Goal: Information Seeking & Learning: Find specific fact

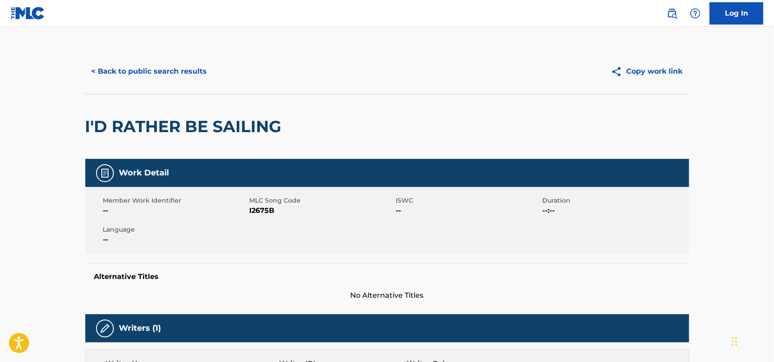
click at [153, 70] on button "< Back to public search results" at bounding box center [149, 71] width 128 height 22
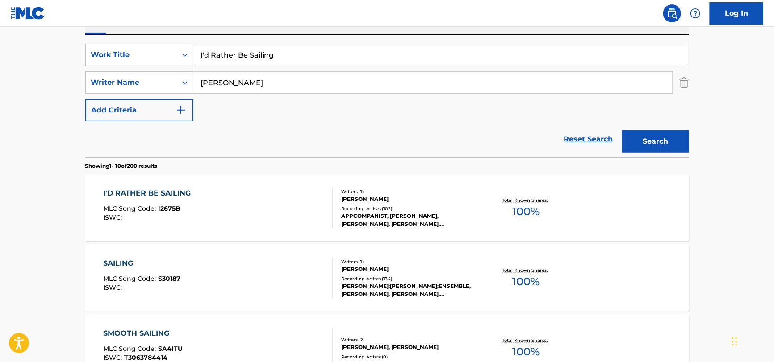
scroll to position [51, 0]
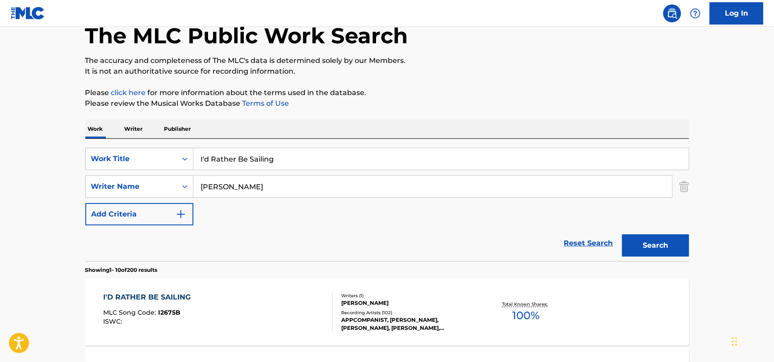
click at [291, 156] on input "I'd Rather Be Sailing" at bounding box center [440, 158] width 495 height 21
click at [290, 157] on input "I'd Rather Be Sailing" at bounding box center [440, 158] width 495 height 21
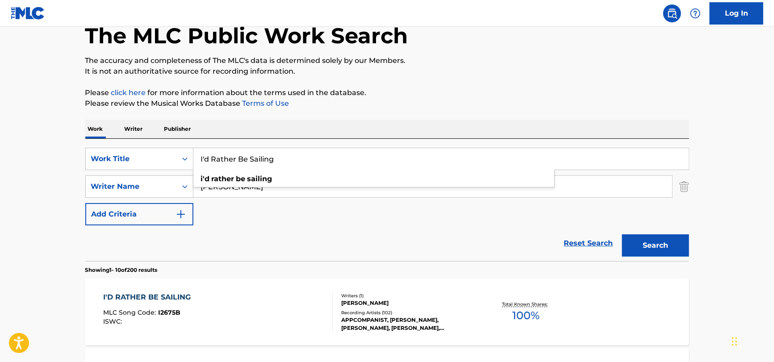
paste input "Ya Re Ya by [PERSON_NAME]"
drag, startPoint x: 321, startPoint y: 157, endPoint x: 229, endPoint y: 158, distance: 91.5
click at [229, 158] on input "Ya Re Ya by [PERSON_NAME]" at bounding box center [440, 158] width 495 height 21
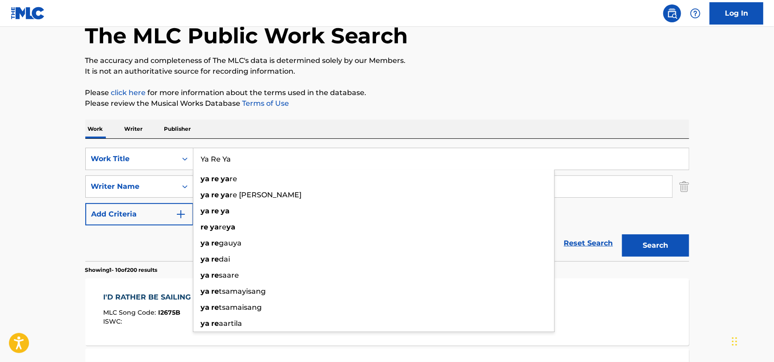
type input "Ya Re Ya"
drag, startPoint x: 65, startPoint y: 241, endPoint x: 125, endPoint y: 216, distance: 64.4
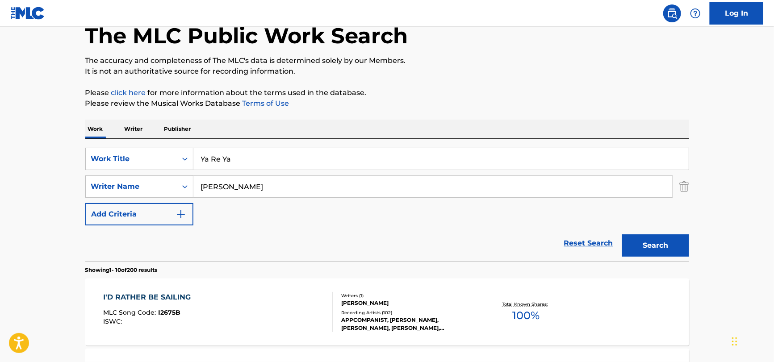
click at [225, 195] on input "[PERSON_NAME]" at bounding box center [432, 186] width 479 height 21
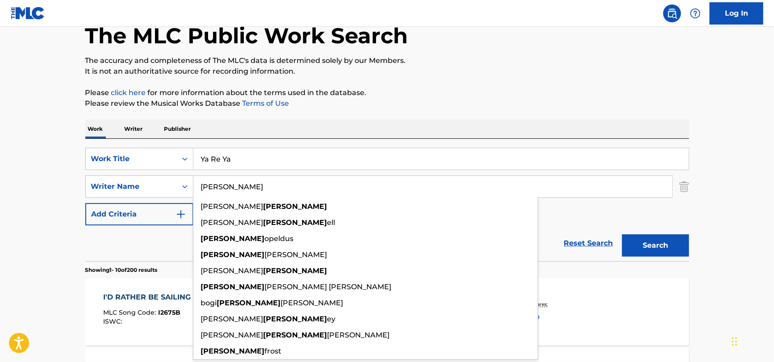
click at [225, 195] on input "[PERSON_NAME]" at bounding box center [432, 186] width 479 height 21
paste input "Ya Re Ya by [PERSON_NAME]"
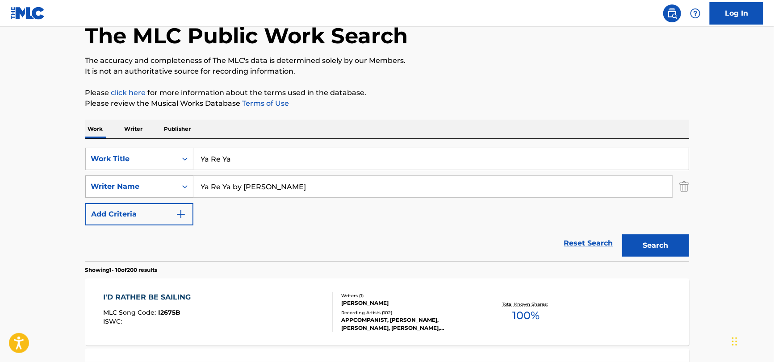
drag, startPoint x: 269, startPoint y: 184, endPoint x: 86, endPoint y: 191, distance: 183.6
click at [86, 191] on div "SearchWithCriteriabf2e1631-907a-470f-af17-a15423c241a5 Writer Name Ya Re Ya by …" at bounding box center [387, 186] width 604 height 22
type input "Pradhan"
click at [622, 234] on button "Search" at bounding box center [655, 245] width 67 height 22
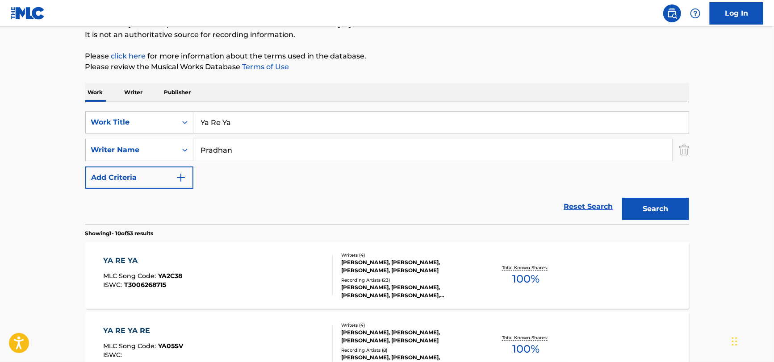
scroll to position [184, 0]
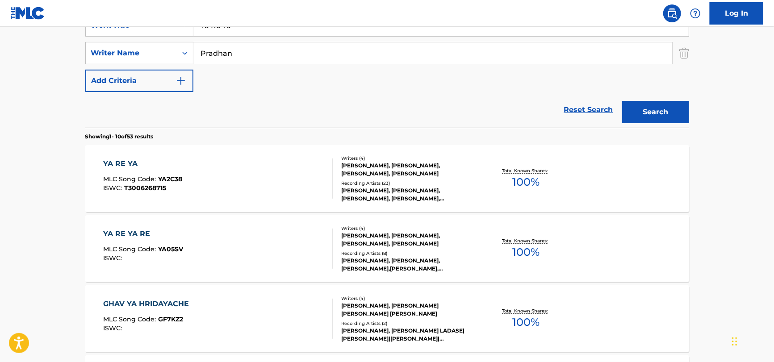
click at [193, 176] on div "YA RE YA MLC Song Code : YA2C38 ISWC : T3006268715" at bounding box center [217, 178] width 229 height 40
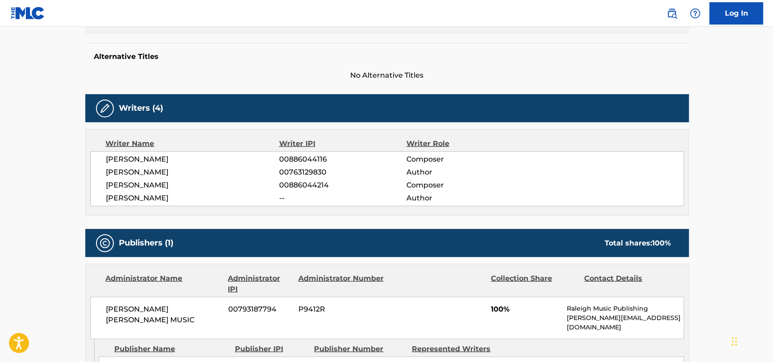
scroll to position [86, 0]
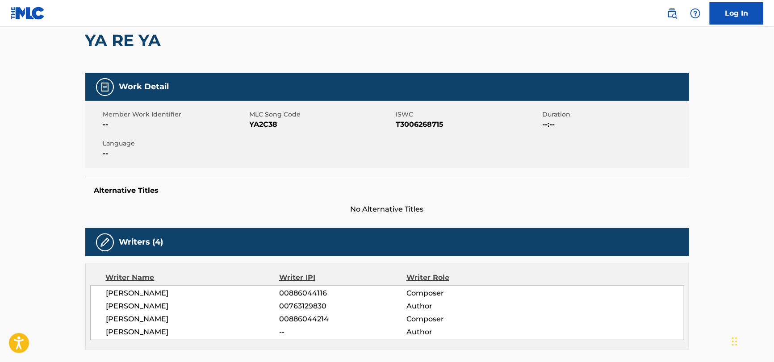
click at [267, 121] on span "YA2C38" at bounding box center [322, 124] width 144 height 11
click at [266, 121] on span "YA2C38" at bounding box center [322, 124] width 144 height 11
copy span "YA2C38"
click at [427, 129] on span "T3006268715" at bounding box center [468, 124] width 144 height 11
click at [427, 128] on span "T3006268715" at bounding box center [468, 124] width 144 height 11
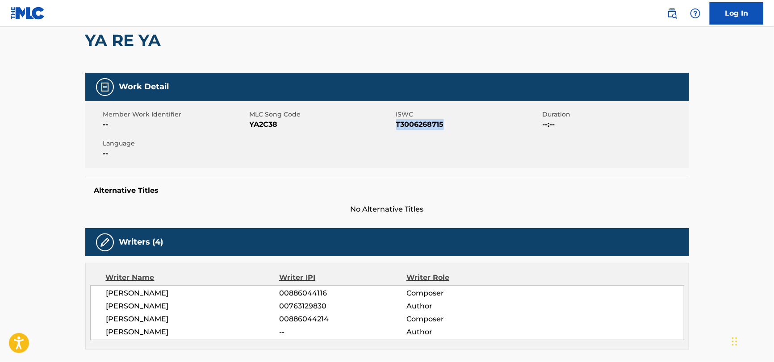
copy span "T3006268715"
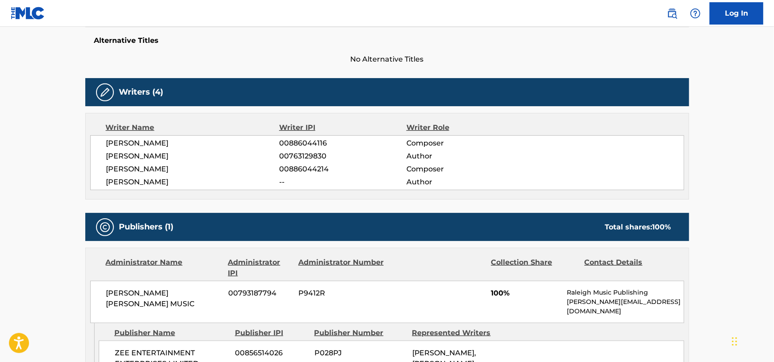
scroll to position [265, 0]
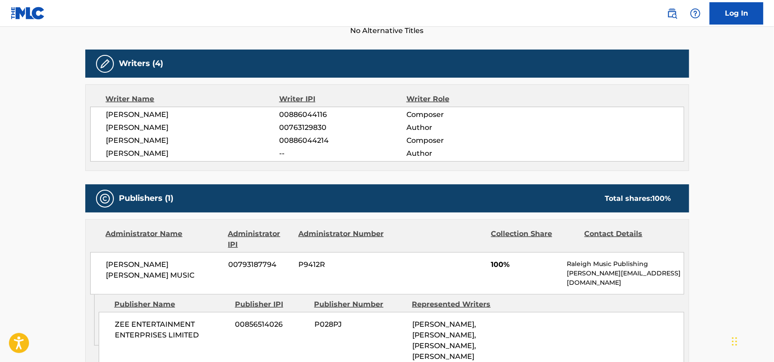
drag, startPoint x: 94, startPoint y: 108, endPoint x: 209, endPoint y: 155, distance: 124.8
click at [209, 155] on div "[PERSON_NAME] 00886044116 Composer [PERSON_NAME] 00763129830 Author [PERSON_NAM…" at bounding box center [387, 134] width 594 height 55
copy div "[PERSON_NAME] 00886044116 Composer [PERSON_NAME] 00763129830 Author [PERSON_NAM…"
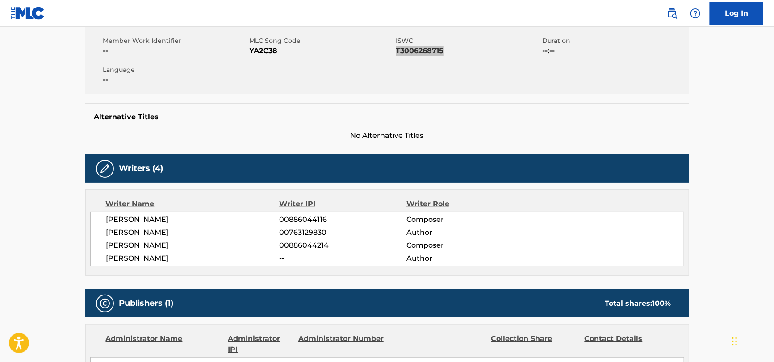
scroll to position [86, 0]
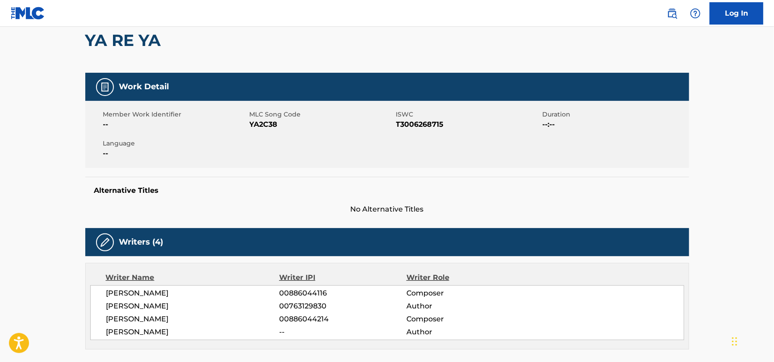
click at [269, 124] on span "YA2C38" at bounding box center [322, 124] width 144 height 11
click at [265, 126] on span "YA2C38" at bounding box center [322, 124] width 144 height 11
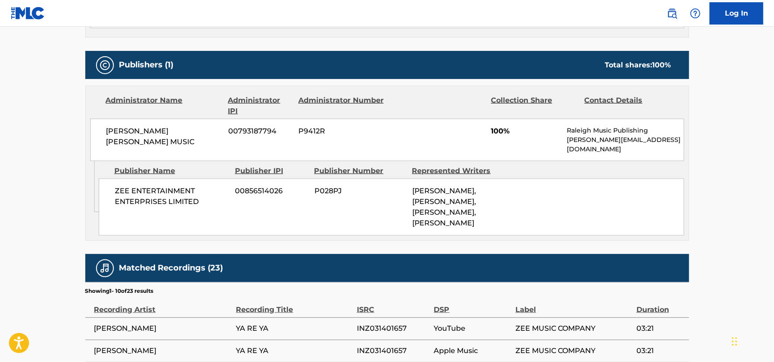
scroll to position [399, 0]
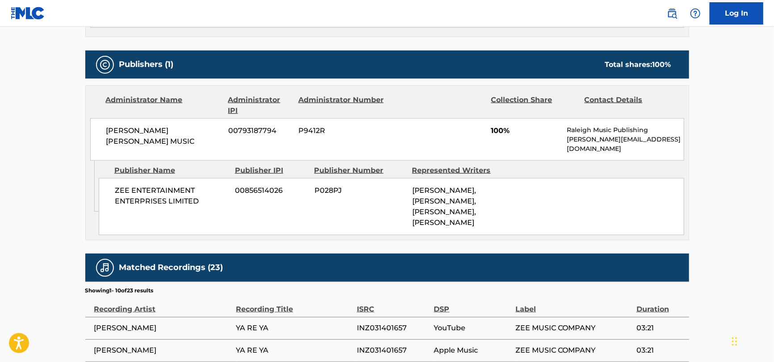
click at [154, 132] on span "[PERSON_NAME] [PERSON_NAME] MUSIC" at bounding box center [164, 135] width 116 height 21
copy div "[PERSON_NAME] [PERSON_NAME] MUSIC"
click at [160, 189] on span "ZEE ENTERTAINMENT ENTERPRISES LIMITED" at bounding box center [172, 195] width 114 height 21
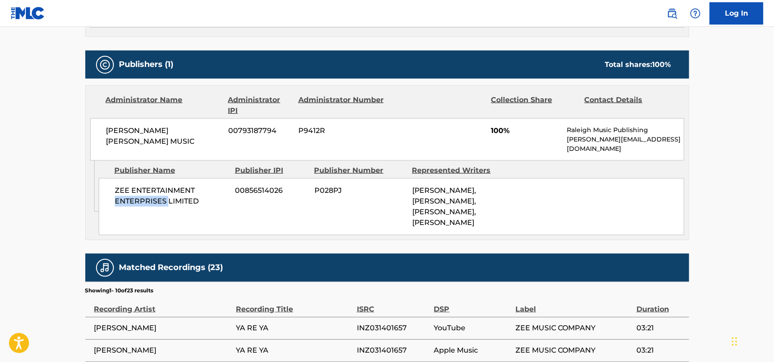
click at [160, 189] on span "ZEE ENTERTAINMENT ENTERPRISES LIMITED" at bounding box center [172, 195] width 114 height 21
click at [160, 188] on span "ZEE ENTERTAINMENT ENTERPRISES LIMITED" at bounding box center [172, 195] width 114 height 21
copy div "ZEE ENTERTAINMENT ENTERPRISES LIMITED"
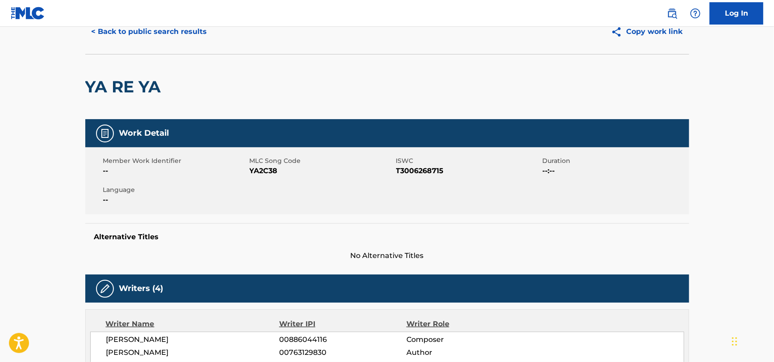
scroll to position [0, 0]
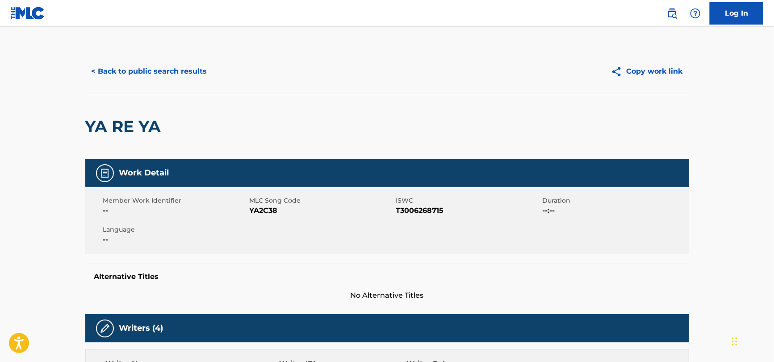
drag, startPoint x: 155, startPoint y: 54, endPoint x: 148, endPoint y: 63, distance: 11.9
click at [155, 54] on div "< Back to public search results Copy work link" at bounding box center [387, 71] width 604 height 45
click at [146, 67] on button "< Back to public search results" at bounding box center [149, 71] width 128 height 22
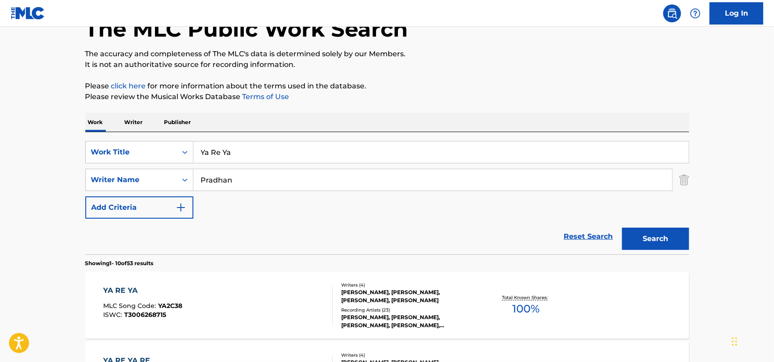
scroll to position [51, 0]
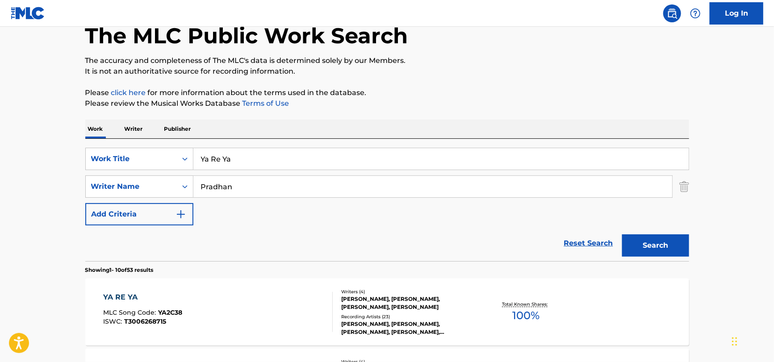
drag, startPoint x: 144, startPoint y: 159, endPoint x: 64, endPoint y: 158, distance: 79.9
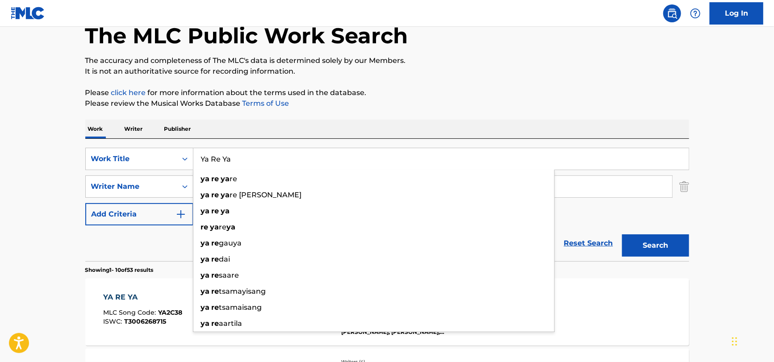
paste input "Preso by [PERSON_NAME]"
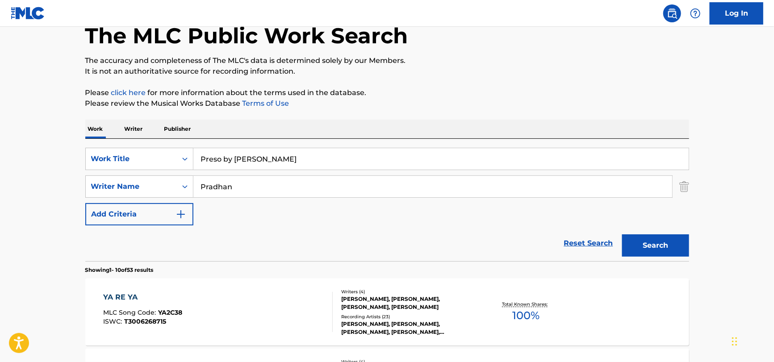
drag, startPoint x: 299, startPoint y: 156, endPoint x: 223, endPoint y: 155, distance: 75.4
click at [223, 155] on input "Preso by [PERSON_NAME]" at bounding box center [440, 158] width 495 height 21
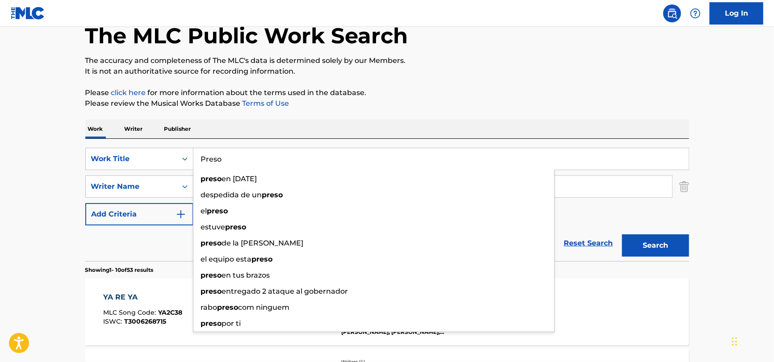
type input "Preso"
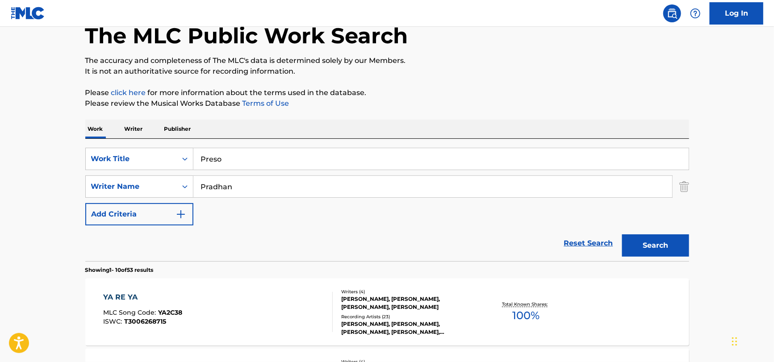
click at [134, 237] on div "Reset Search Search" at bounding box center [387, 243] width 604 height 36
click at [291, 182] on input "Pradhan" at bounding box center [432, 186] width 479 height 21
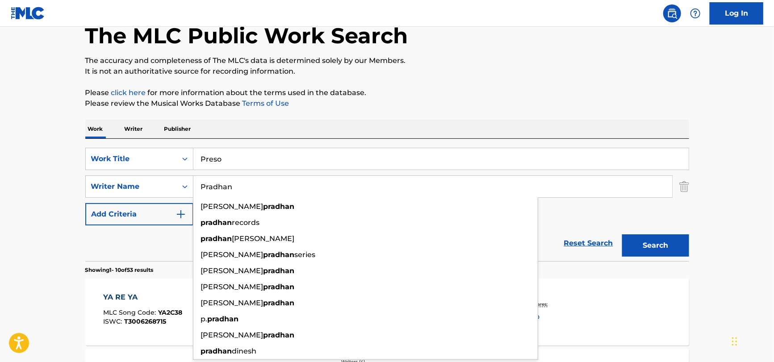
click at [291, 182] on input "Pradhan" at bounding box center [432, 186] width 479 height 21
paste input "[PERSON_NAME]"
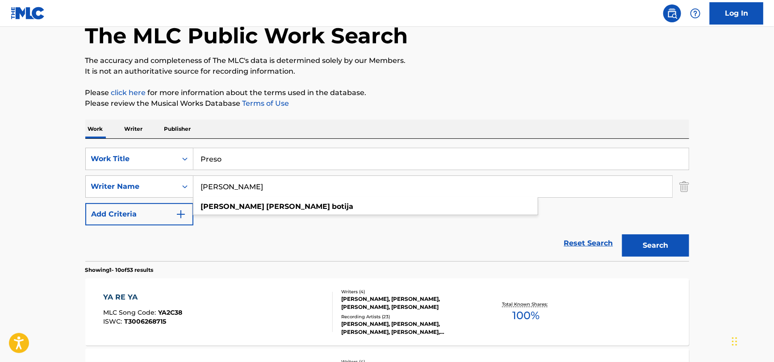
drag, startPoint x: 298, startPoint y: 190, endPoint x: 229, endPoint y: 187, distance: 69.7
click at [228, 187] on input "[PERSON_NAME]" at bounding box center [432, 186] width 479 height 21
click at [262, 187] on input "[PERSON_NAME]" at bounding box center [432, 186] width 479 height 21
click at [248, 188] on input "[PERSON_NAME]" at bounding box center [432, 186] width 479 height 21
drag, startPoint x: 248, startPoint y: 188, endPoint x: 117, endPoint y: 189, distance: 130.8
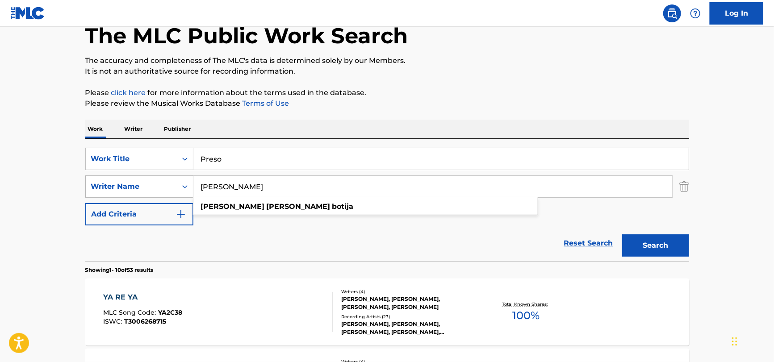
click at [117, 189] on div "SearchWithCriteriabf2e1631-907a-470f-af17-a15423c241a5 Writer Name [PERSON_NAME…" at bounding box center [387, 186] width 604 height 22
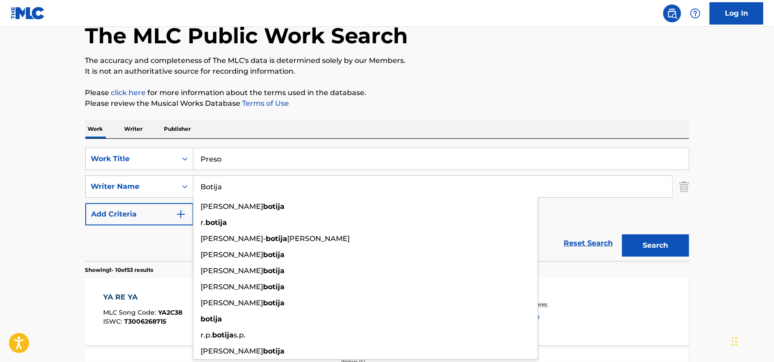
type input "Botija"
click at [546, 222] on div "SearchWithCriteriac6cf5362-da06-45e2-90a5-0bd09a236dea Work Title Preso SearchW…" at bounding box center [387, 187] width 604 height 78
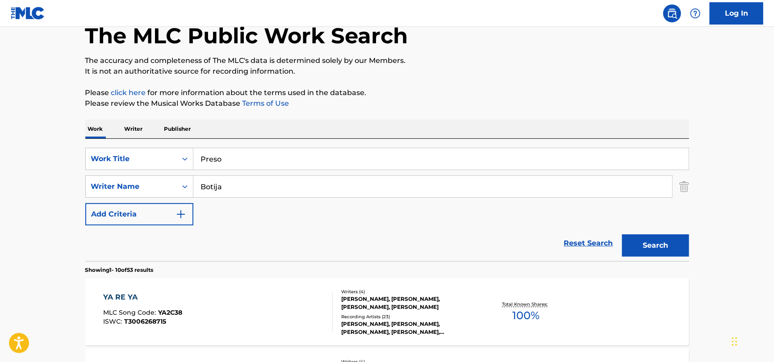
click at [643, 240] on button "Search" at bounding box center [655, 245] width 67 height 22
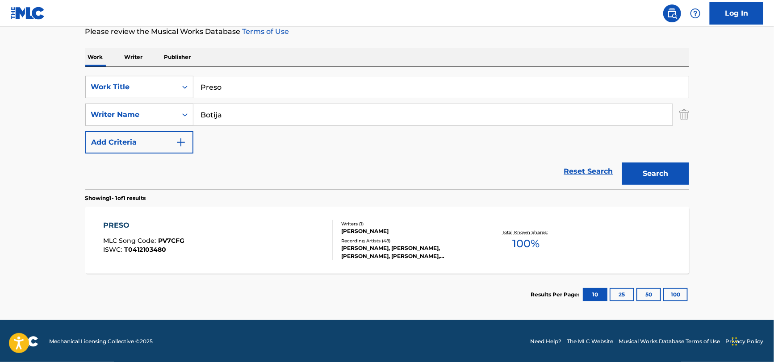
scroll to position [124, 0]
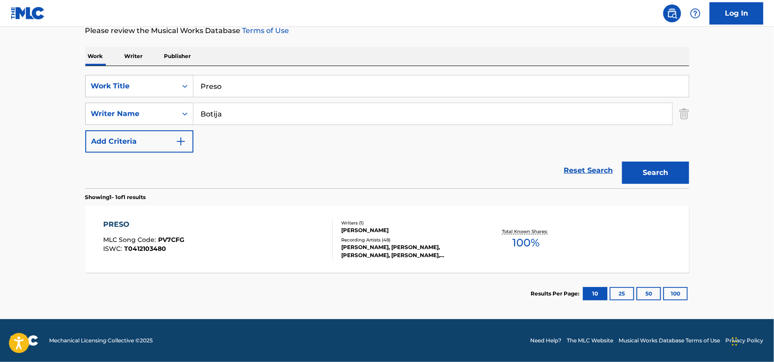
click at [219, 239] on div "PRESO MLC Song Code : PV7CFG ISWC : T0412103480" at bounding box center [217, 239] width 229 height 40
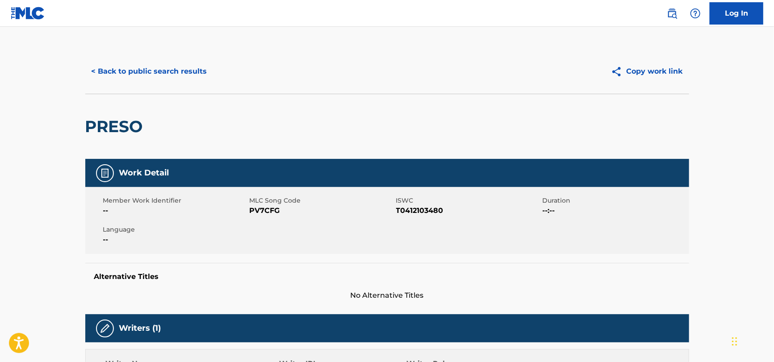
click at [169, 69] on button "< Back to public search results" at bounding box center [149, 71] width 128 height 22
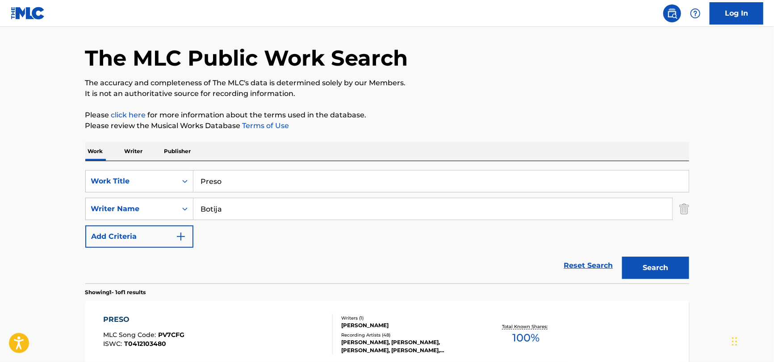
scroll to position [28, 0]
click at [285, 186] on input "Preso" at bounding box center [440, 181] width 495 height 21
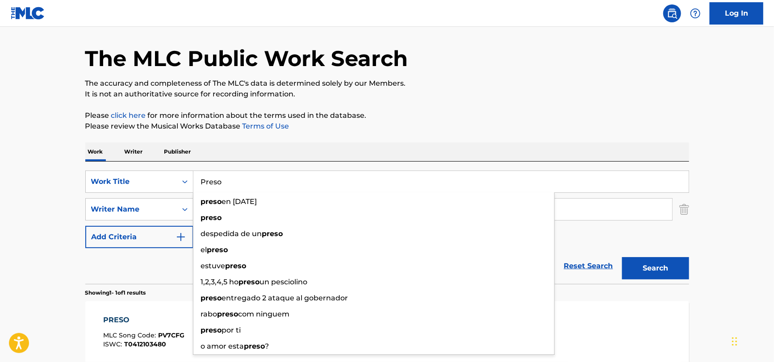
paste input "Bien [PERSON_NAME] by [PERSON_NAME]"
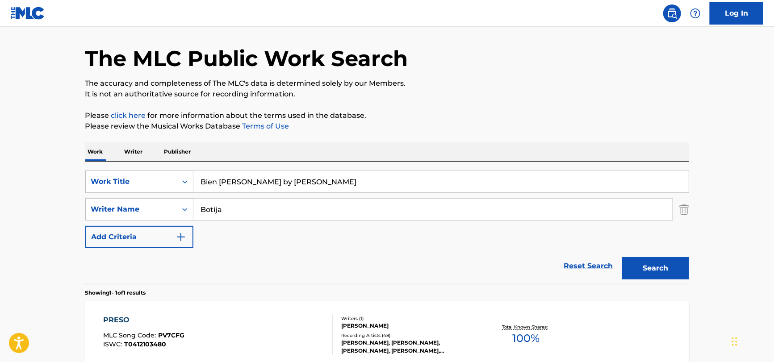
drag, startPoint x: 347, startPoint y: 181, endPoint x: 250, endPoint y: 186, distance: 97.0
click at [250, 186] on input "Bien [PERSON_NAME] by [PERSON_NAME]" at bounding box center [440, 181] width 495 height 21
type input "Bien [PERSON_NAME]"
click at [240, 210] on input "Botija" at bounding box center [432, 209] width 479 height 21
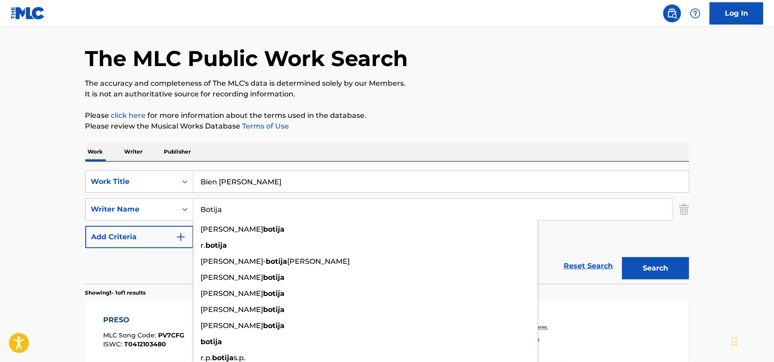
click at [240, 210] on input "Botija" at bounding box center [432, 209] width 479 height 21
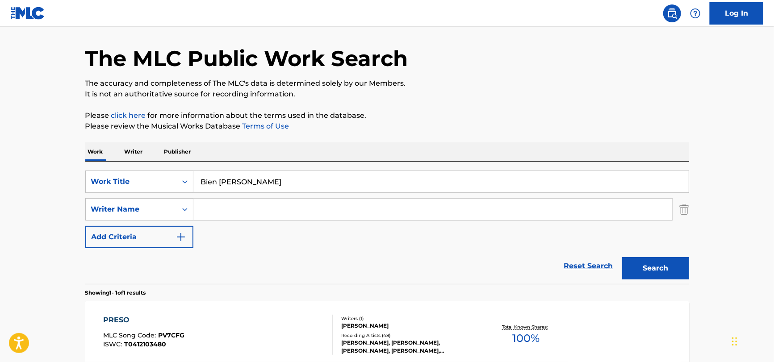
click at [632, 269] on button "Search" at bounding box center [655, 268] width 67 height 22
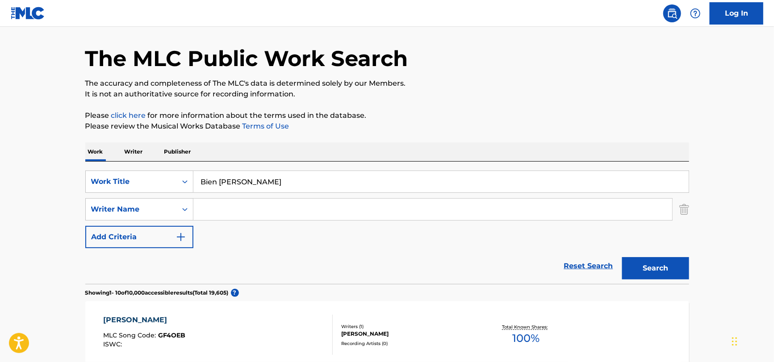
click at [324, 168] on div "SearchWithCriteriac6cf5362-da06-45e2-90a5-0bd09a236dea Work Title Bien [PERSON_…" at bounding box center [387, 223] width 604 height 122
click at [321, 182] on input "Bien [PERSON_NAME]" at bounding box center [440, 181] width 495 height 21
paste input "Thanks a Lot, but No Thanks"
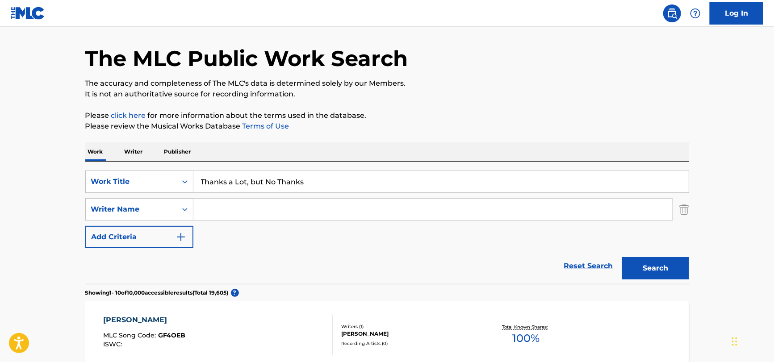
type input "Thanks a Lot, but No Thanks"
drag, startPoint x: 282, startPoint y: 205, endPoint x: 287, endPoint y: 202, distance: 5.8
click at [282, 205] on input "Search Form" at bounding box center [432, 209] width 479 height 21
click at [622, 257] on button "Search" at bounding box center [655, 268] width 67 height 22
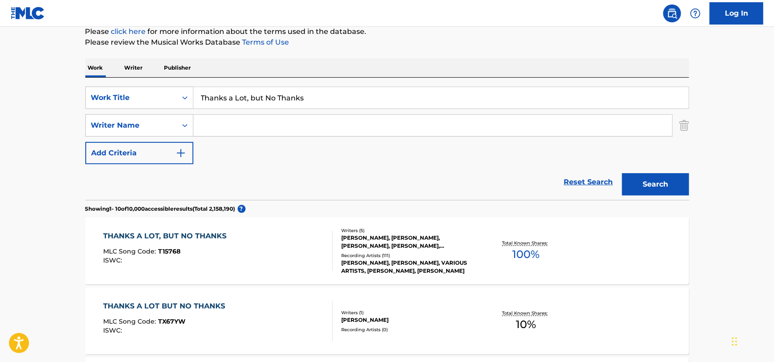
scroll to position [117, 0]
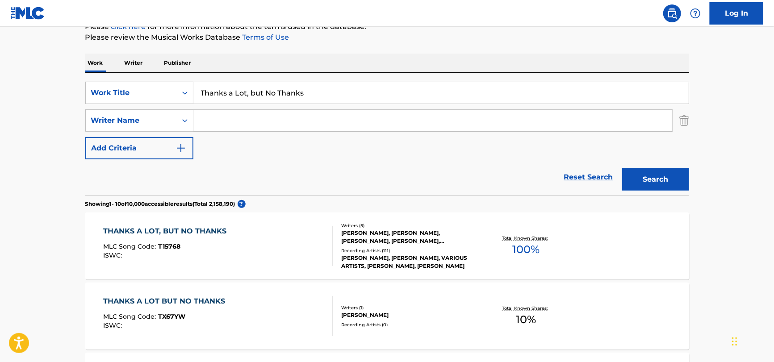
click at [225, 234] on div "THANKS A LOT, BUT NO THANKS" at bounding box center [167, 231] width 128 height 11
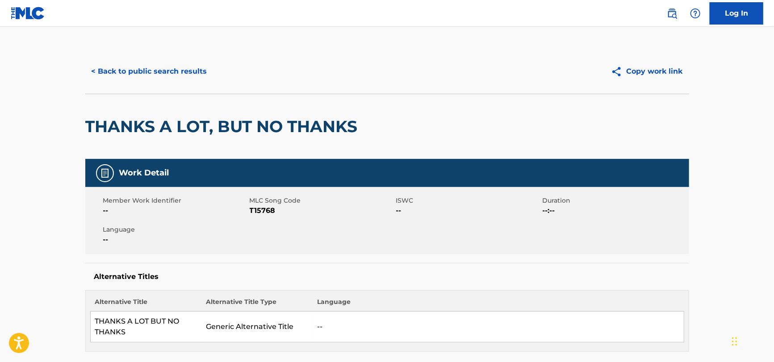
click at [261, 213] on span "T15768" at bounding box center [322, 210] width 144 height 11
copy span "T15768"
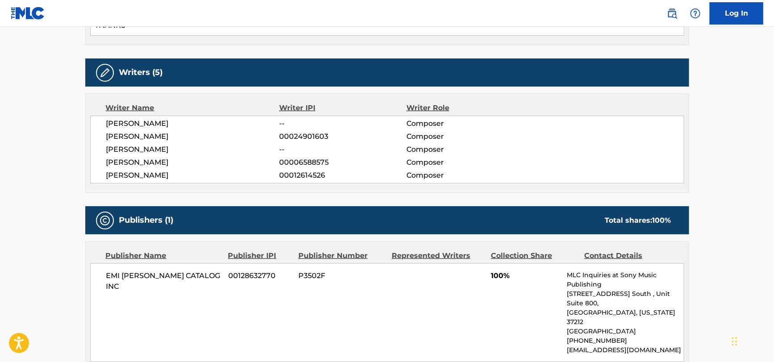
scroll to position [357, 0]
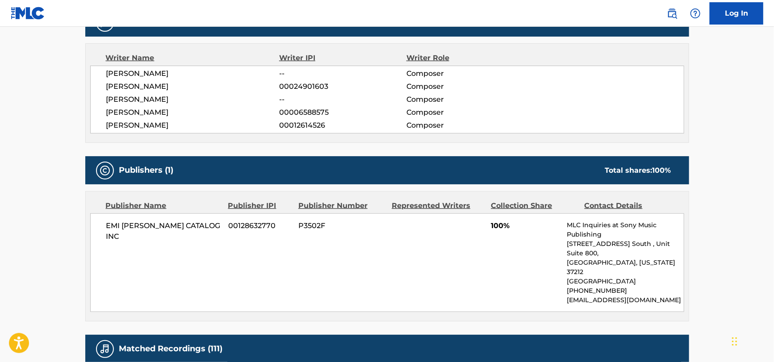
click at [146, 226] on span "EMI [PERSON_NAME] CATALOG INC" at bounding box center [164, 231] width 116 height 21
click at [146, 225] on span "EMI [PERSON_NAME] CATALOG INC" at bounding box center [164, 231] width 116 height 21
copy div "EMI [PERSON_NAME] CATALOG INC"
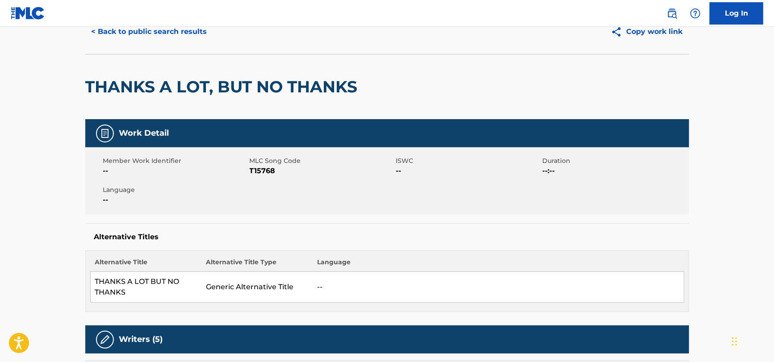
scroll to position [0, 0]
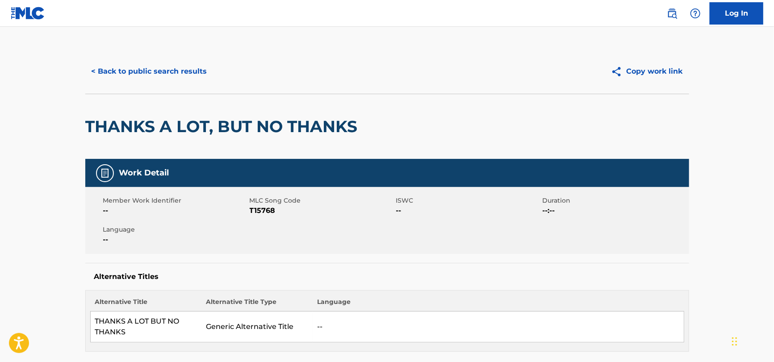
click at [156, 58] on div "< Back to public search results Copy work link" at bounding box center [387, 71] width 604 height 45
click at [168, 76] on button "< Back to public search results" at bounding box center [149, 71] width 128 height 22
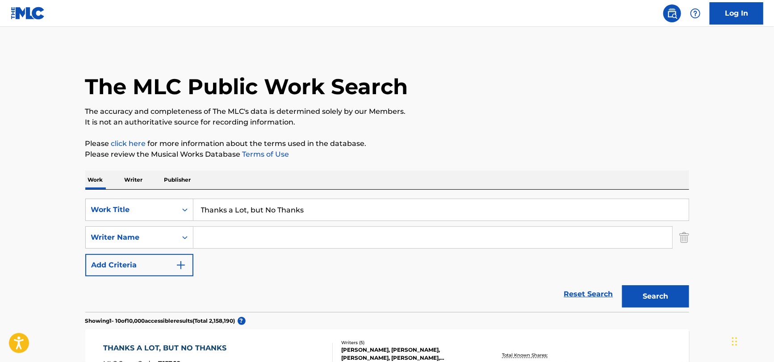
scroll to position [117, 0]
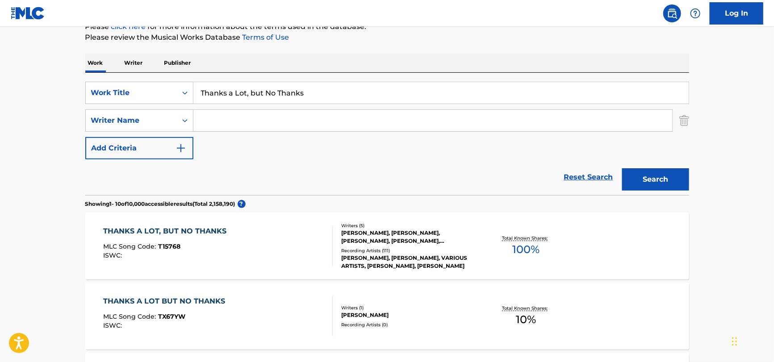
click at [336, 126] on input "Search Form" at bounding box center [432, 120] width 479 height 21
paste input "[PERSON_NAME]"
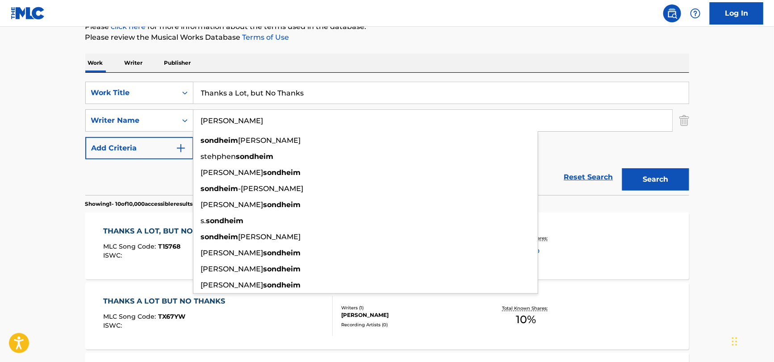
type input "[PERSON_NAME]"
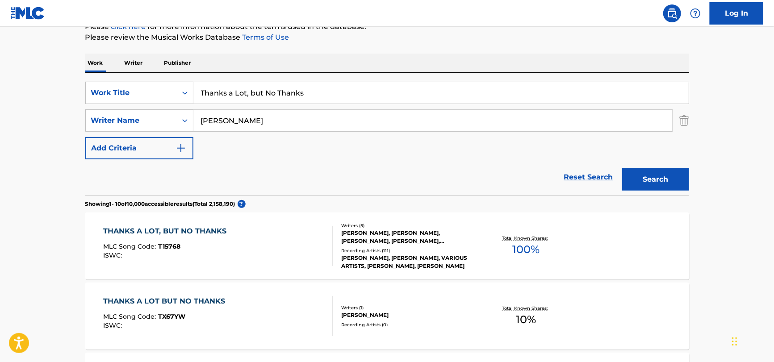
click at [247, 90] on input "Thanks a Lot, but No Thanks" at bounding box center [440, 92] width 495 height 21
paste input "More"
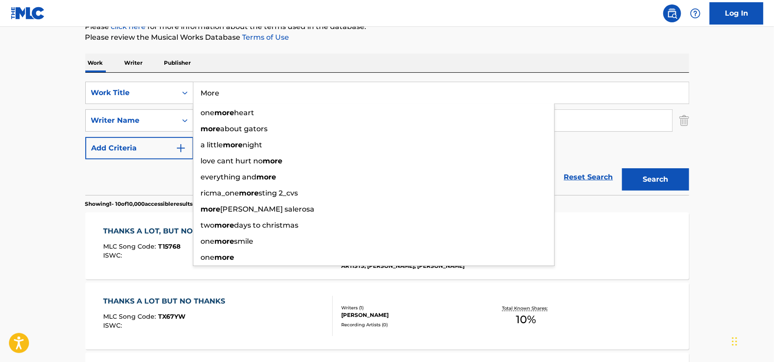
type input "More"
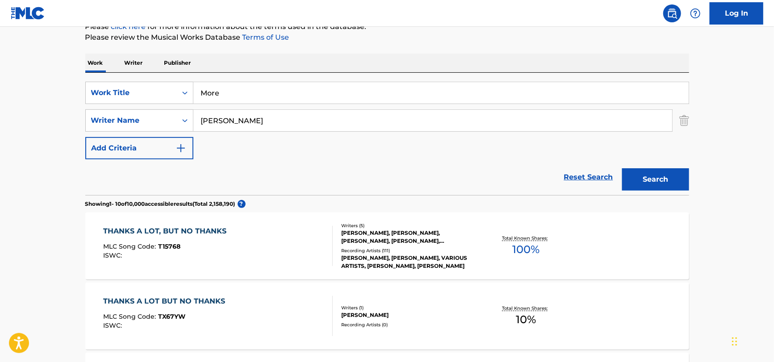
click at [654, 179] on button "Search" at bounding box center [655, 179] width 67 height 22
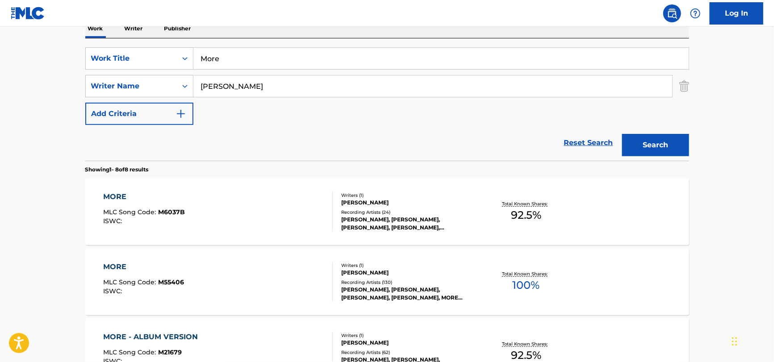
scroll to position [162, 0]
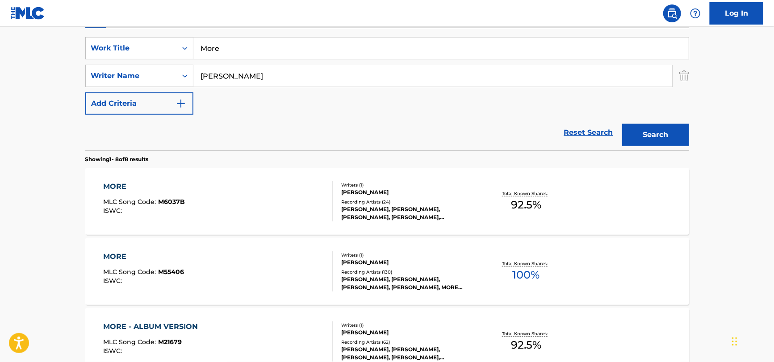
click at [239, 268] on div "MORE MLC Song Code : M55406 ISWC :" at bounding box center [217, 271] width 229 height 40
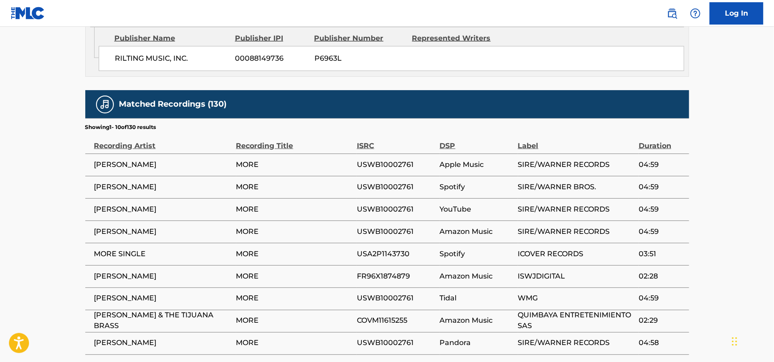
scroll to position [625, 0]
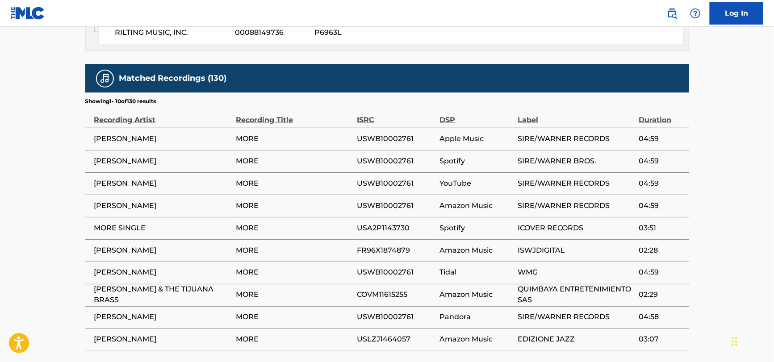
click at [122, 178] on span "[PERSON_NAME]" at bounding box center [162, 183] width 137 height 11
copy div "[PERSON_NAME]"
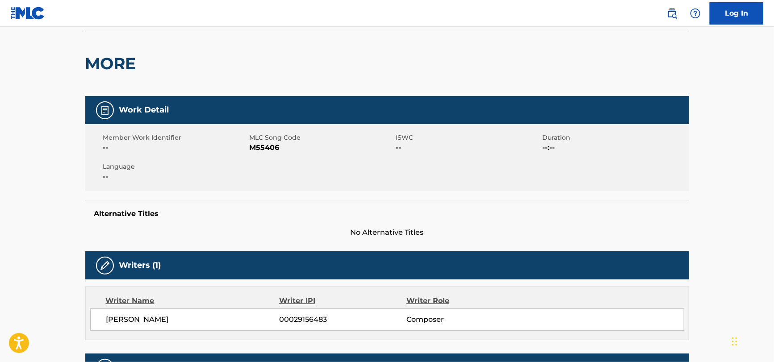
scroll to position [0, 0]
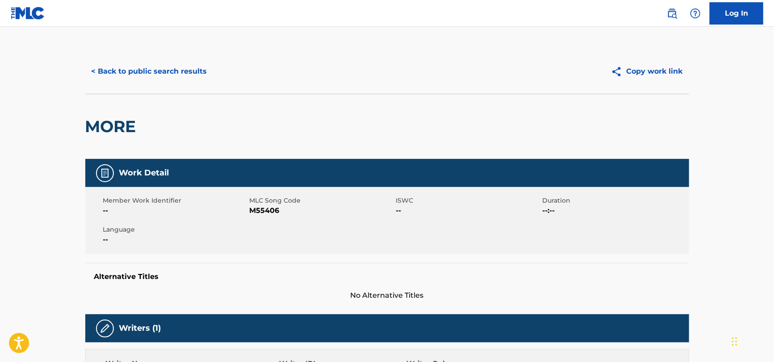
click at [117, 75] on button "< Back to public search results" at bounding box center [149, 71] width 128 height 22
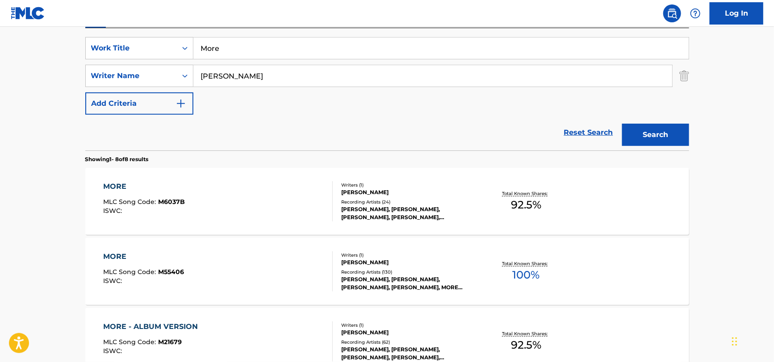
scroll to position [72, 0]
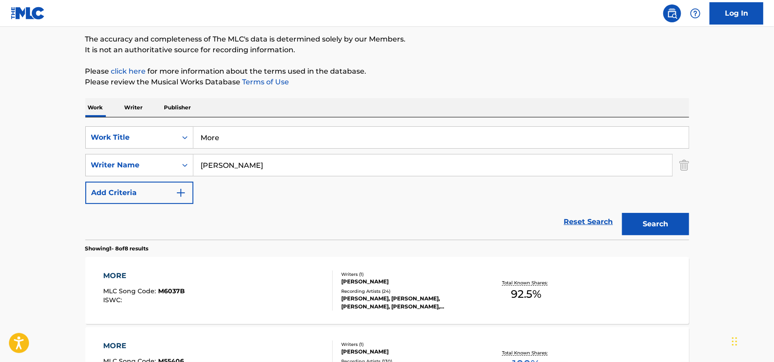
click at [304, 130] on input "More" at bounding box center [440, 137] width 495 height 21
click at [308, 135] on input "More" at bounding box center [440, 137] width 495 height 21
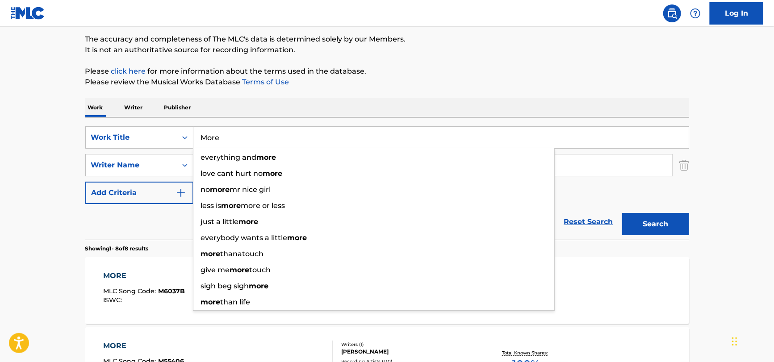
click at [308, 135] on input "More" at bounding box center [440, 137] width 495 height 21
paste input "A Schloon For The Gumpert"
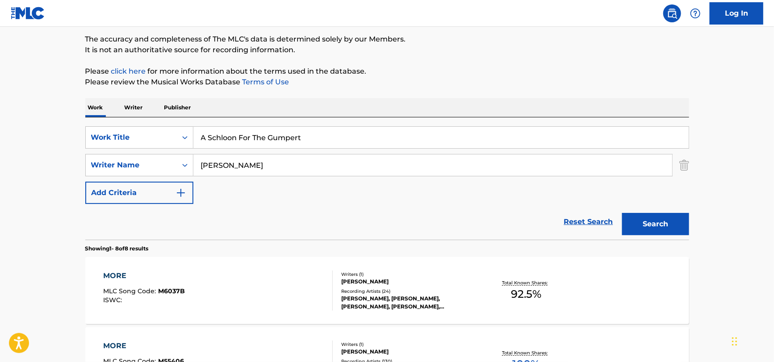
type input "A Schloon For The Gumpert"
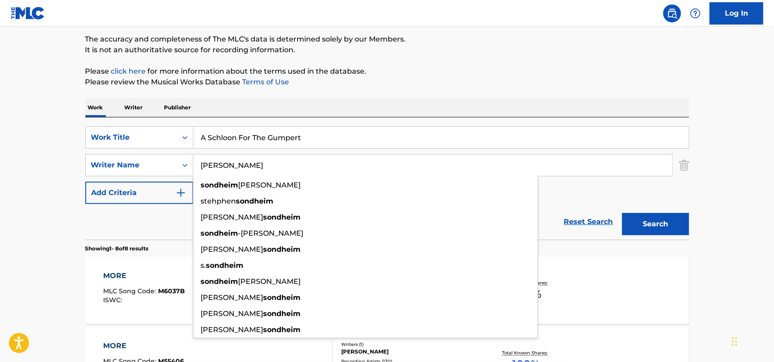
drag, startPoint x: 256, startPoint y: 168, endPoint x: 159, endPoint y: 179, distance: 97.5
click at [155, 180] on div "SearchWithCriteriac6cf5362-da06-45e2-90a5-0bd09a236dea Work Title A Schloon For…" at bounding box center [387, 165] width 604 height 78
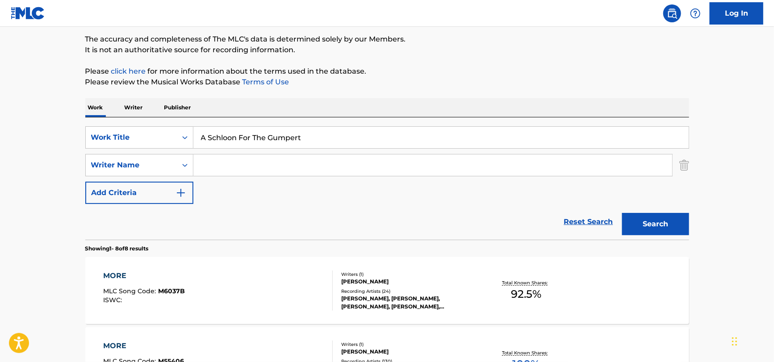
click at [635, 218] on button "Search" at bounding box center [655, 224] width 67 height 22
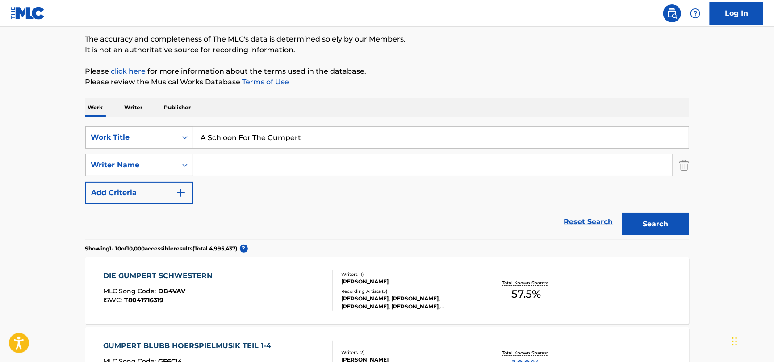
scroll to position [0, 0]
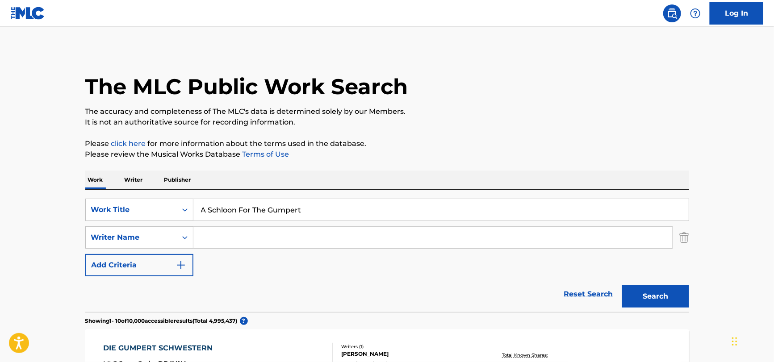
click at [317, 203] on input "A Schloon For The Gumpert" at bounding box center [440, 209] width 495 height 21
click at [318, 203] on input "A Schloon For The Gumpert" at bounding box center [440, 209] width 495 height 21
click at [318, 205] on input "A Schloon For The Gumpert" at bounding box center [440, 209] width 495 height 21
click at [317, 205] on input "A Schloon For The Gumpert" at bounding box center [440, 209] width 495 height 21
click at [316, 206] on input "A Schloon For The Gumpert" at bounding box center [440, 209] width 495 height 21
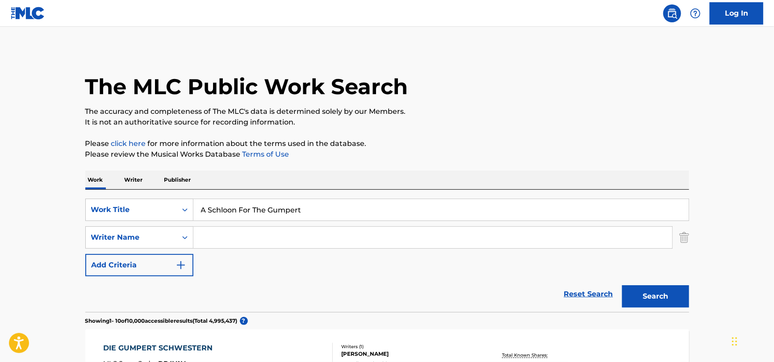
click at [316, 206] on input "A Schloon For The Gumpert" at bounding box center [440, 209] width 495 height 21
paste input "Last Midnight by [PERSON_NAME], Arranged by [PERSON_NAME]"
drag, startPoint x: 466, startPoint y: 208, endPoint x: 250, endPoint y: 209, distance: 215.2
click at [250, 209] on input "Last Midnight by [PERSON_NAME], Arranged by [PERSON_NAME]" at bounding box center [440, 209] width 495 height 21
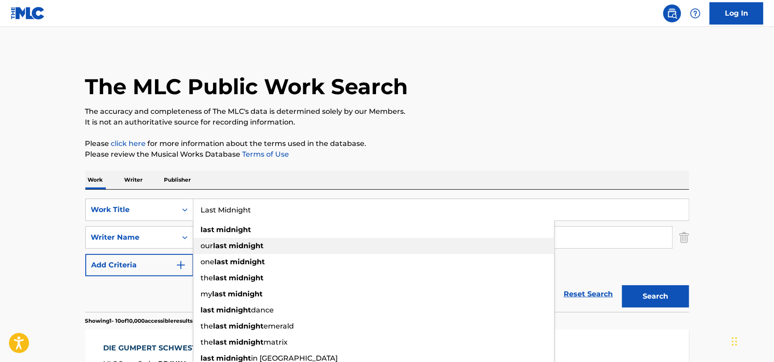
click at [237, 240] on div "our last midnight" at bounding box center [373, 246] width 361 height 16
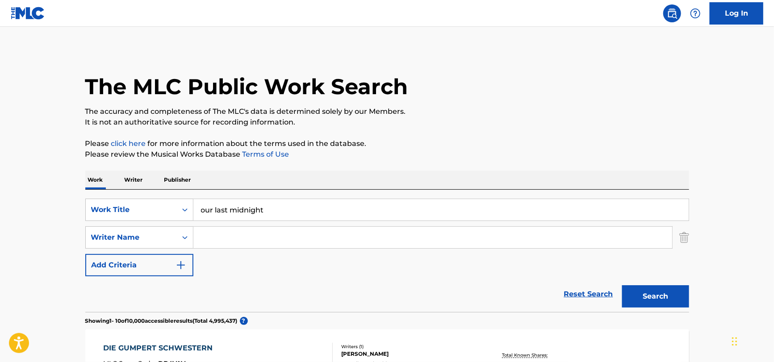
click at [276, 206] on input "our last midnight" at bounding box center [440, 209] width 495 height 21
paste input "Last Midnight by [PERSON_NAME], Arranged by [PERSON_NAME]"
drag, startPoint x: 252, startPoint y: 209, endPoint x: 474, endPoint y: 209, distance: 221.9
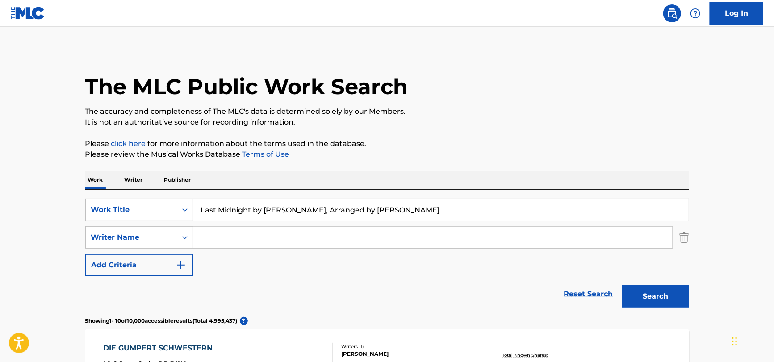
click at [474, 209] on input "Last Midnight by [PERSON_NAME], Arranged by [PERSON_NAME]" at bounding box center [440, 209] width 495 height 21
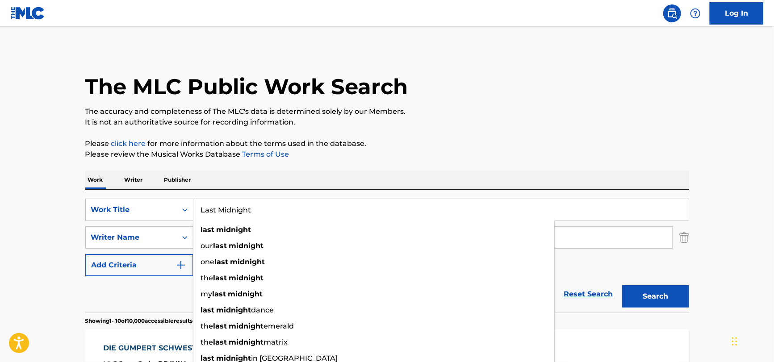
type input "Last Midnight"
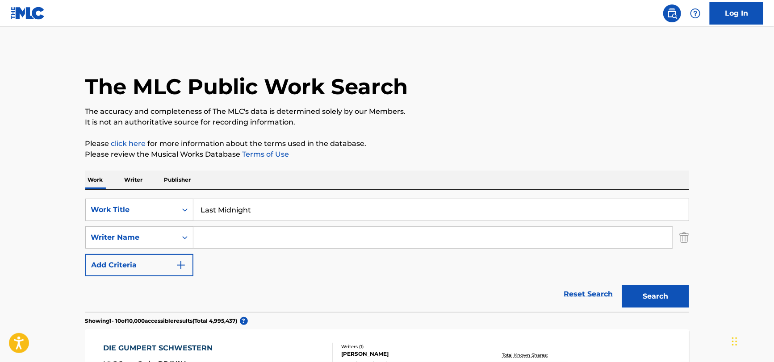
drag, startPoint x: 68, startPoint y: 288, endPoint x: 77, endPoint y: 287, distance: 8.9
click at [278, 233] on input "Search Form" at bounding box center [432, 237] width 479 height 21
paste input "Last Midnight by [PERSON_NAME], Arranged by [PERSON_NAME]"
drag, startPoint x: 299, startPoint y: 240, endPoint x: 287, endPoint y: 240, distance: 11.6
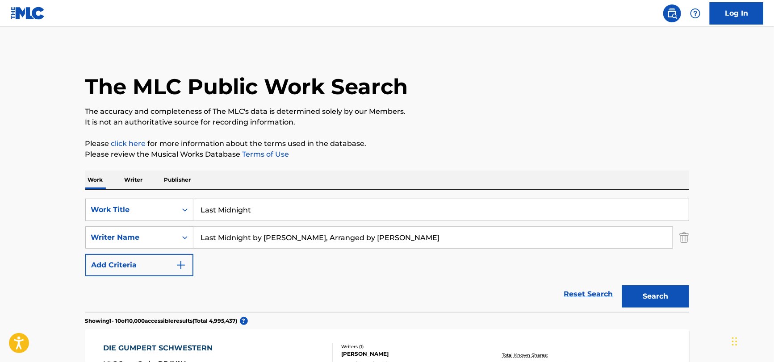
click at [287, 240] on input "Last Midnight by [PERSON_NAME], Arranged by [PERSON_NAME]" at bounding box center [432, 237] width 479 height 21
click at [293, 237] on input "Last Midnight by [PERSON_NAME], Arranged by [PERSON_NAME]" at bounding box center [432, 237] width 479 height 21
drag, startPoint x: 297, startPoint y: 236, endPoint x: 57, endPoint y: 245, distance: 240.3
drag, startPoint x: 237, startPoint y: 237, endPoint x: 370, endPoint y: 233, distance: 133.1
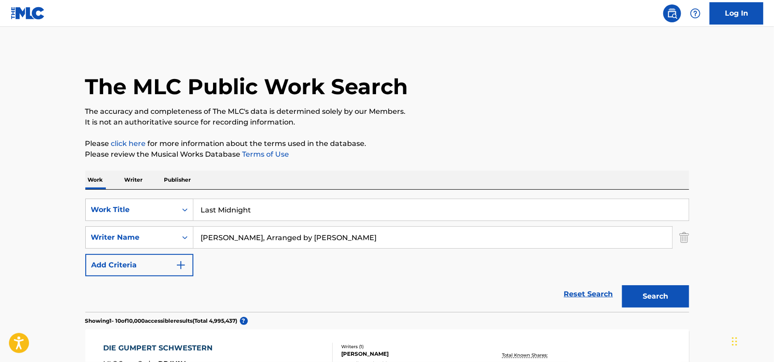
click at [370, 233] on input "[PERSON_NAME], Arranged by [PERSON_NAME]" at bounding box center [432, 237] width 479 height 21
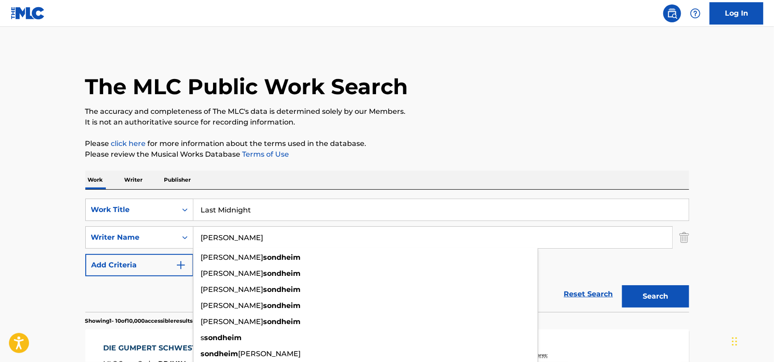
type input "[PERSON_NAME]"
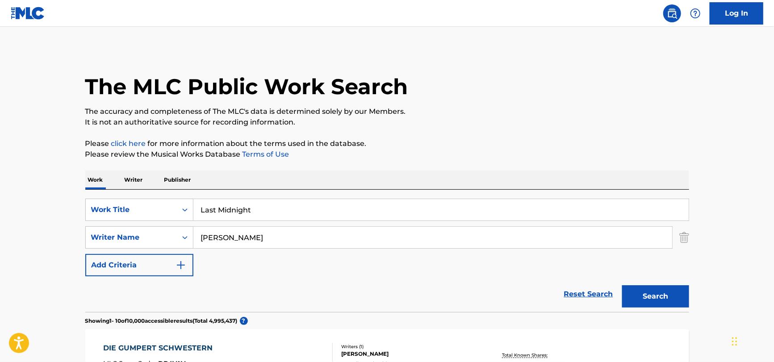
click at [621, 273] on div "SearchWithCriteriac6cf5362-da06-45e2-90a5-0bd09a236dea Work Title Last Midnight…" at bounding box center [387, 238] width 604 height 78
click at [651, 293] on button "Search" at bounding box center [655, 296] width 67 height 22
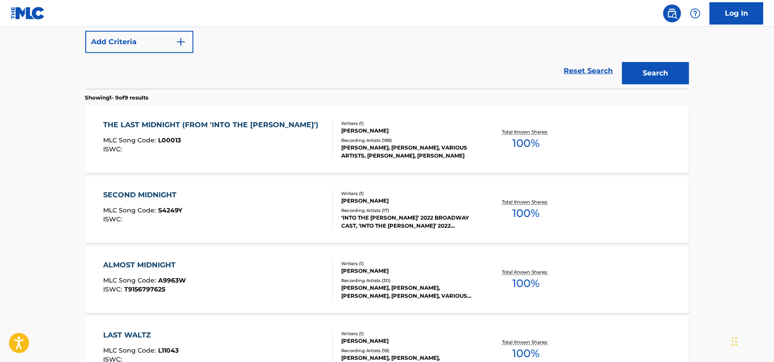
scroll to position [223, 0]
click at [227, 151] on div "ISWC :" at bounding box center [213, 149] width 220 height 7
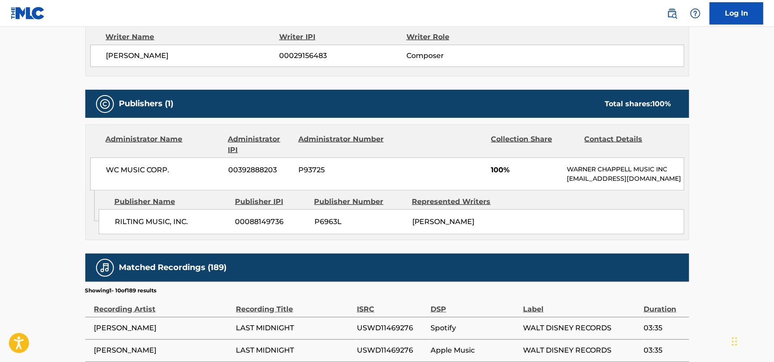
scroll to position [357, 0]
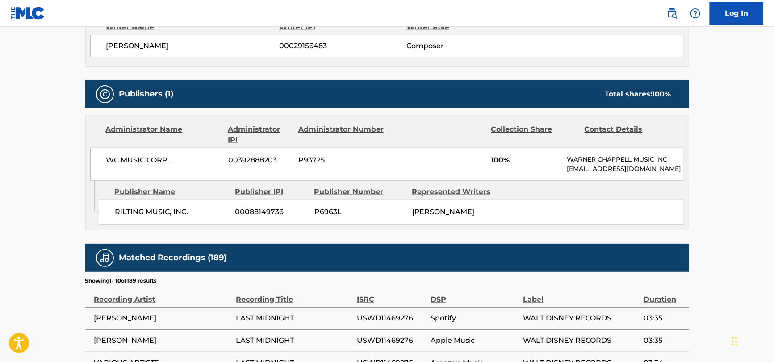
click at [125, 319] on span "[PERSON_NAME]" at bounding box center [162, 318] width 137 height 11
copy div "[PERSON_NAME]"
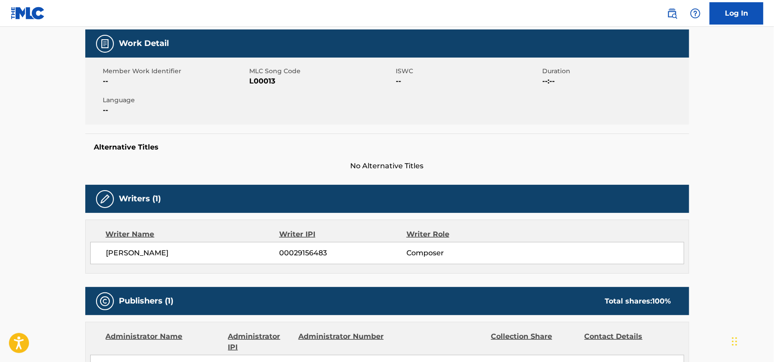
scroll to position [89, 0]
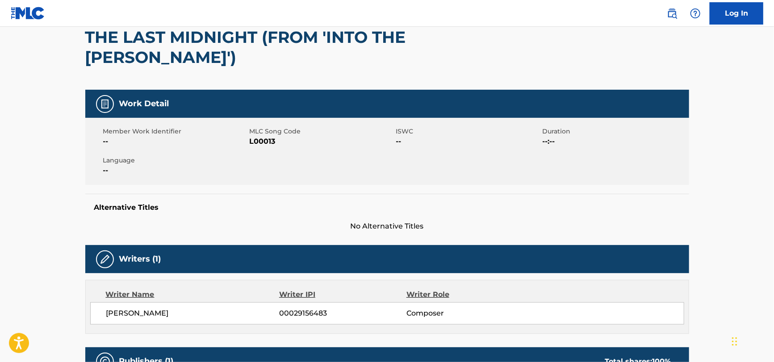
click at [263, 145] on span "L00013" at bounding box center [322, 141] width 144 height 11
click at [263, 144] on span "L00013" at bounding box center [322, 141] width 144 height 11
copy span "L00013"
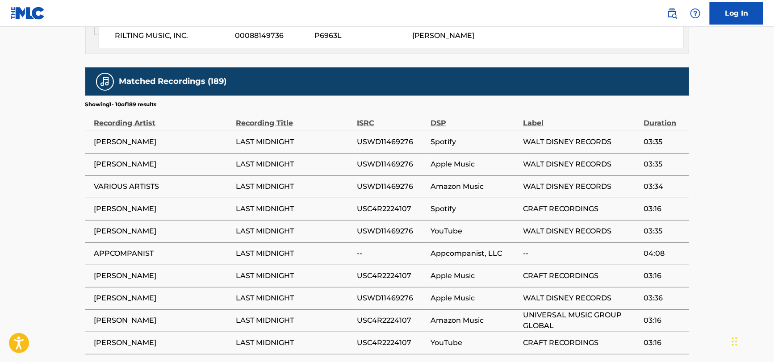
scroll to position [402, 0]
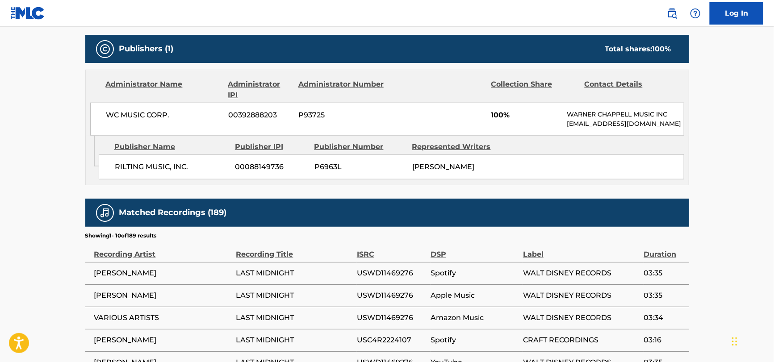
click at [142, 123] on div "WC MUSIC CORP. 00392888203 P93725 100% [PERSON_NAME] MUSIC INC [EMAIL_ADDRESS][…" at bounding box center [387, 119] width 594 height 33
click at [140, 163] on span "RILTING MUSIC, INC." at bounding box center [172, 167] width 114 height 11
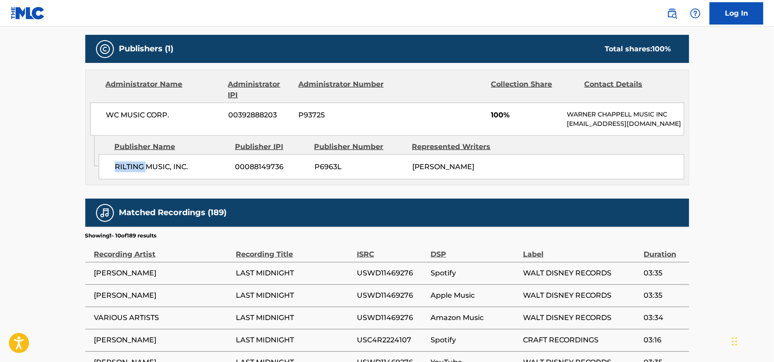
click at [140, 163] on span "RILTING MUSIC, INC." at bounding box center [172, 167] width 114 height 11
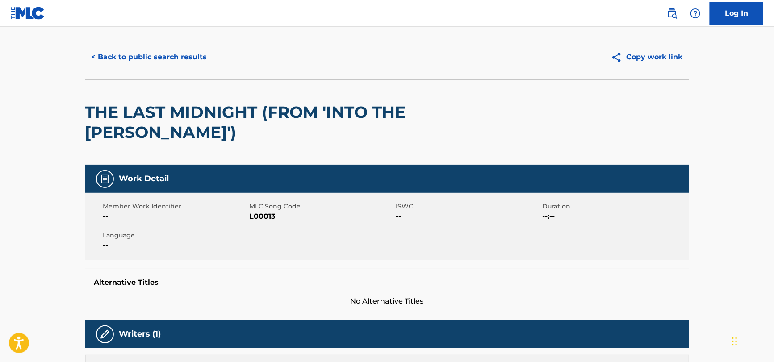
scroll to position [0, 0]
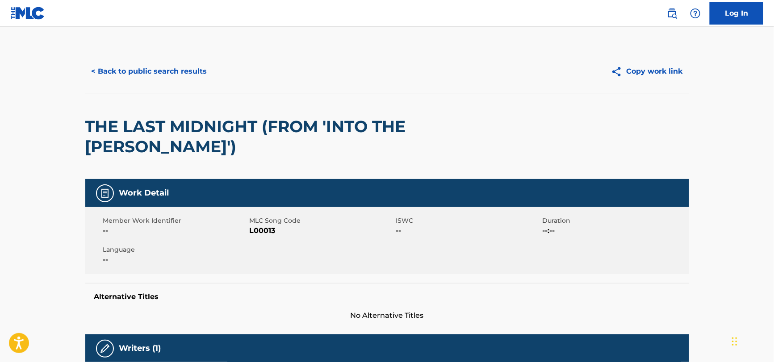
click at [140, 67] on button "< Back to public search results" at bounding box center [149, 71] width 128 height 22
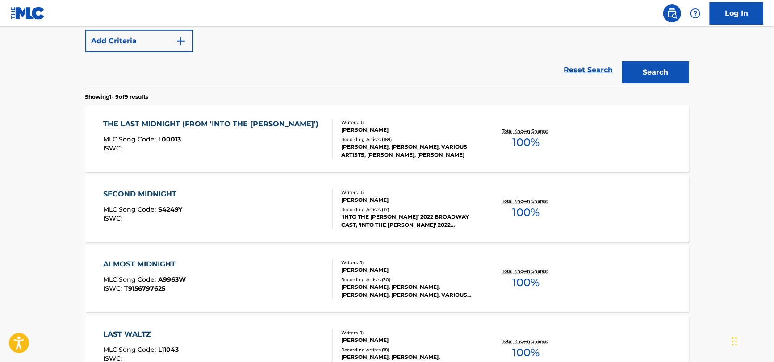
scroll to position [140, 0]
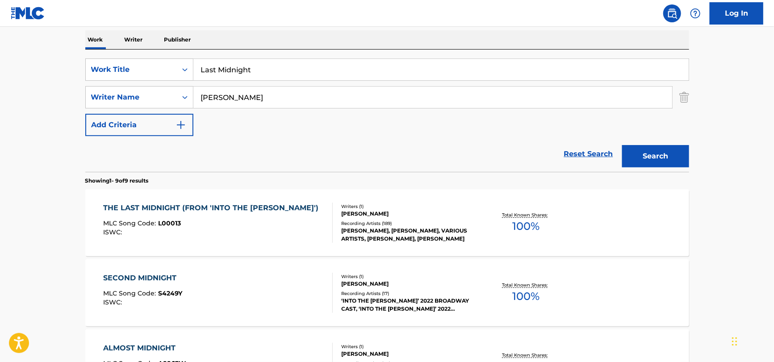
click at [304, 83] on div "SearchWithCriteriac6cf5362-da06-45e2-90a5-0bd09a236dea Work Title Last Midnight…" at bounding box center [387, 97] width 604 height 78
click at [303, 73] on input "Last Midnight" at bounding box center [440, 69] width 495 height 21
click at [302, 73] on input "Last Midnight" at bounding box center [440, 69] width 495 height 21
click at [300, 73] on input "Last Midnight" at bounding box center [440, 69] width 495 height 21
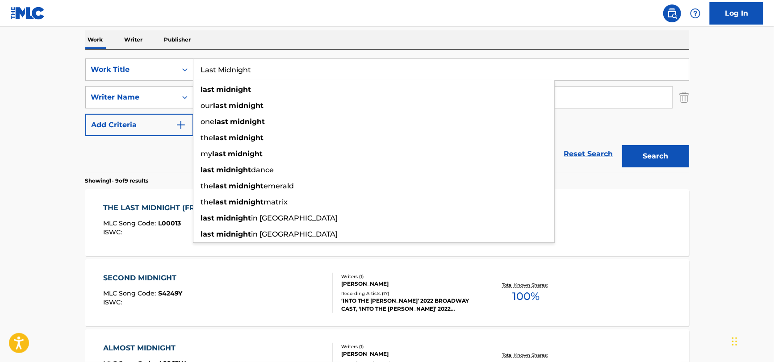
paste input "Prologue"
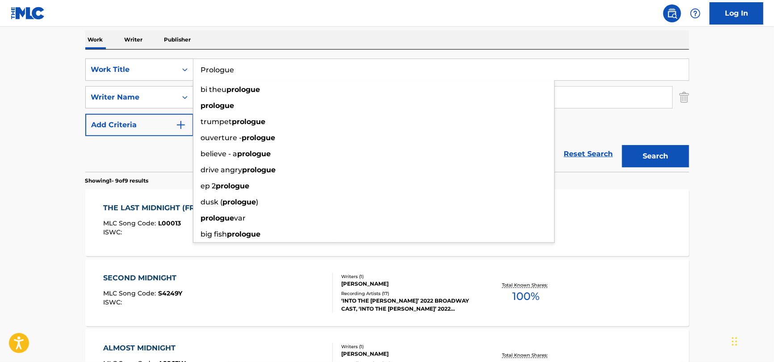
type input "Prologue"
click at [136, 167] on div "Reset Search Search" at bounding box center [387, 154] width 604 height 36
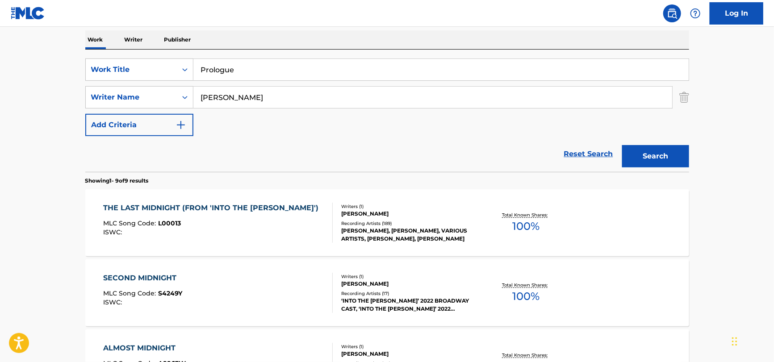
click at [622, 151] on button "Search" at bounding box center [655, 156] width 67 height 22
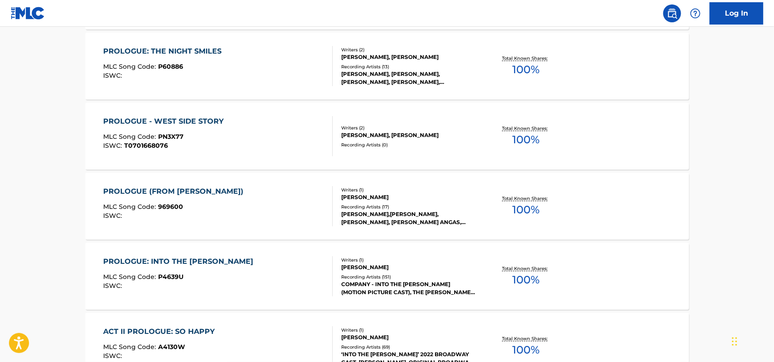
scroll to position [453, 0]
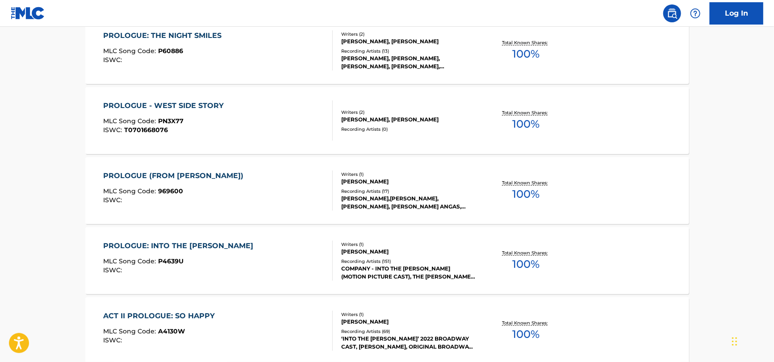
click at [241, 263] on div "PROLOGUE: INTO THE [PERSON_NAME] MLC Song Code : P4639U ISWC :" at bounding box center [217, 261] width 229 height 40
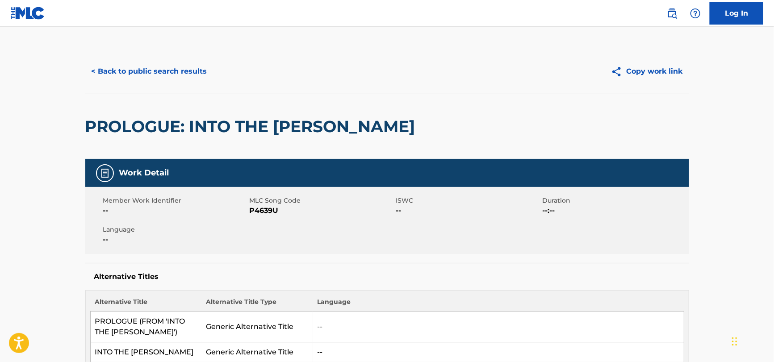
click at [116, 64] on button "< Back to public search results" at bounding box center [149, 71] width 128 height 22
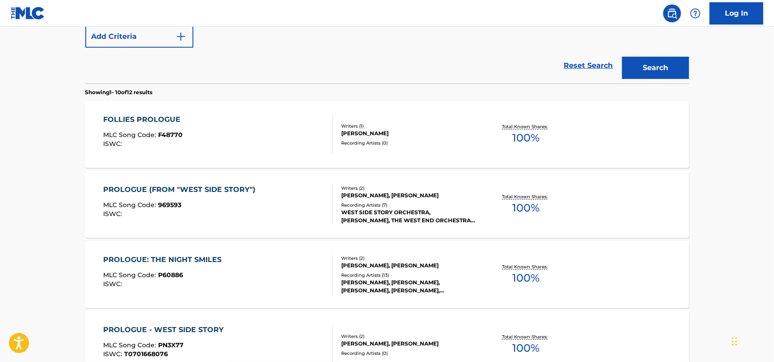
scroll to position [57, 0]
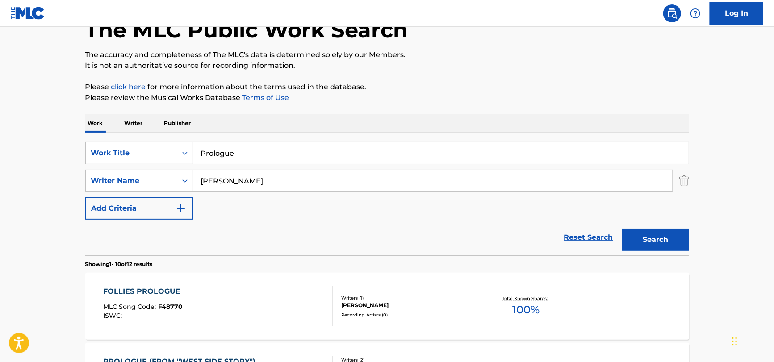
click at [252, 186] on input "[PERSON_NAME]" at bounding box center [432, 180] width 479 height 21
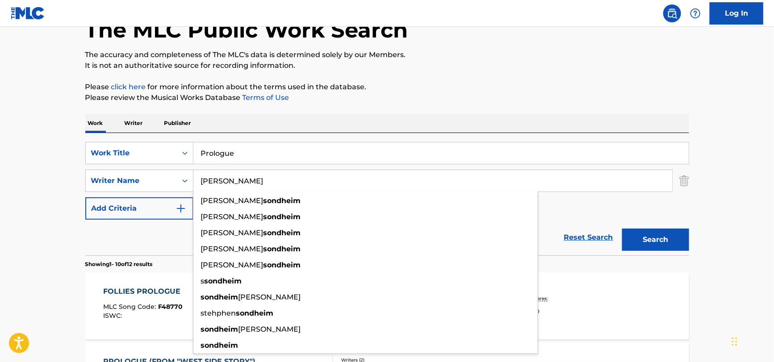
click at [252, 186] on input "[PERSON_NAME]" at bounding box center [432, 180] width 479 height 21
paste input "[PERSON_NAME]"
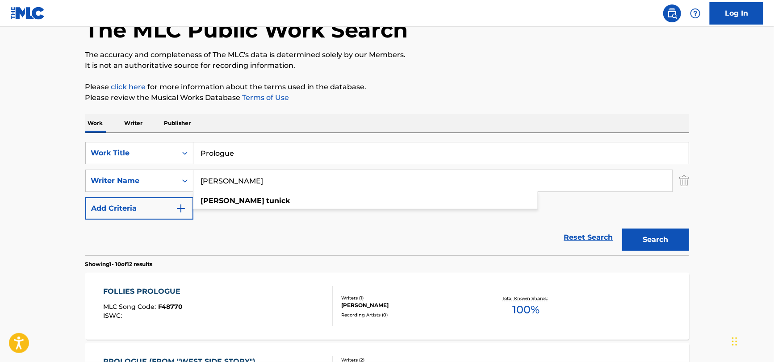
click at [208, 177] on input "[PERSON_NAME]" at bounding box center [432, 180] width 479 height 21
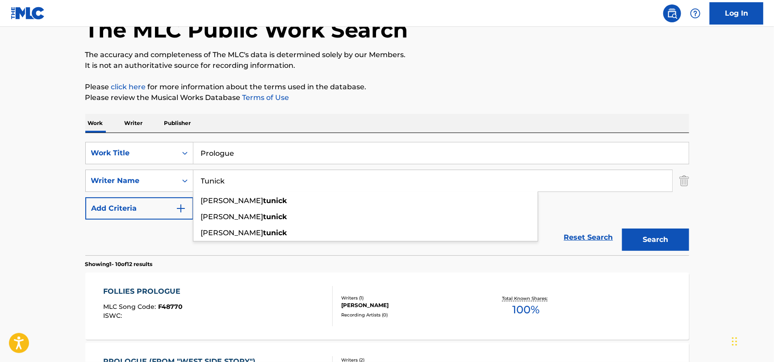
type input "Tunick"
click at [622, 229] on button "Search" at bounding box center [655, 240] width 67 height 22
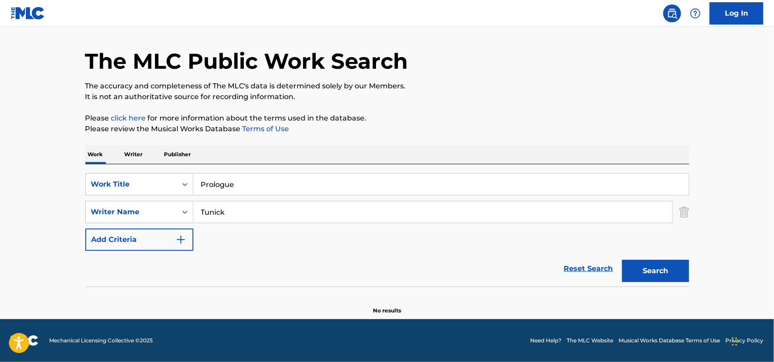
scroll to position [25, 0]
click at [254, 211] on input "Tunick" at bounding box center [432, 211] width 479 height 21
click at [622, 260] on button "Search" at bounding box center [655, 271] width 67 height 22
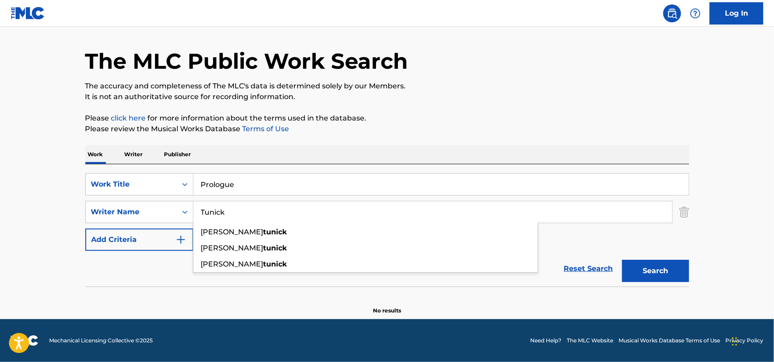
click at [236, 183] on input "Prologue" at bounding box center [440, 184] width 495 height 21
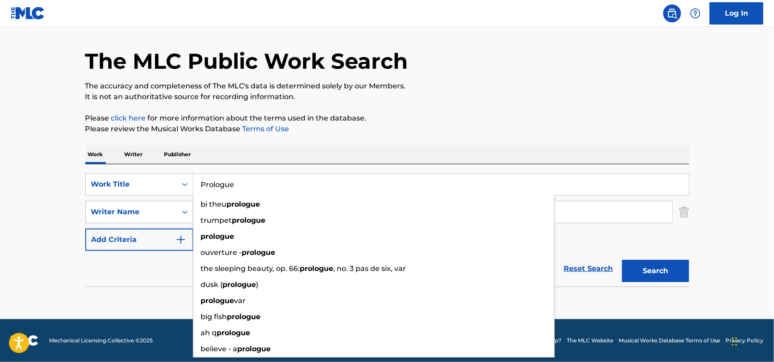
click at [237, 183] on input "Prologue" at bounding box center [440, 184] width 495 height 21
paste input "Giants in the Sky by [PERSON_NAME], Arranged by [PERSON_NAME]"
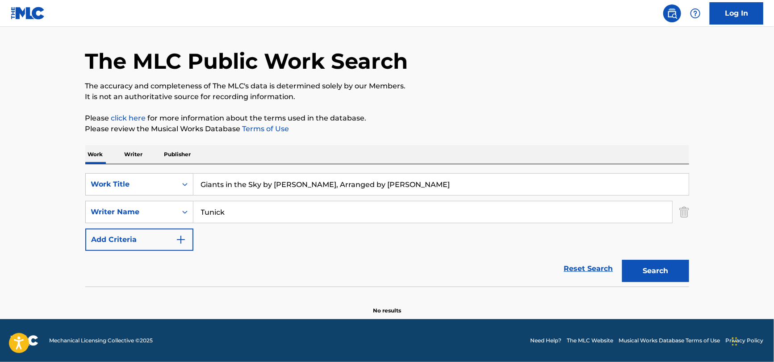
drag, startPoint x: 261, startPoint y: 183, endPoint x: 489, endPoint y: 195, distance: 228.4
click at [489, 195] on div "Giants in the Sky by [PERSON_NAME], Arranged by [PERSON_NAME]" at bounding box center [440, 184] width 495 height 22
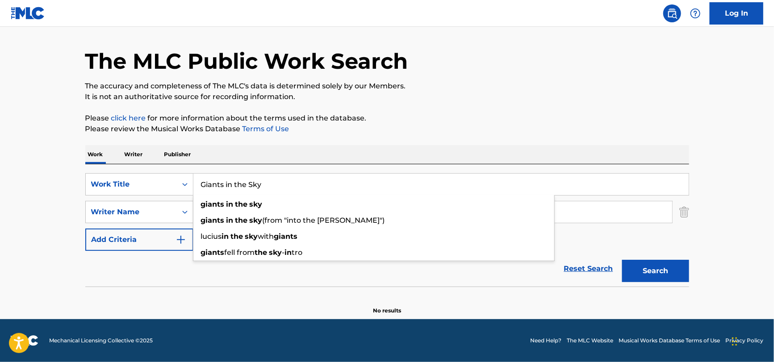
type input "Giants in the Sky"
drag, startPoint x: 164, startPoint y: 260, endPoint x: 237, endPoint y: 231, distance: 79.2
click at [165, 260] on div "Reset Search Search" at bounding box center [387, 269] width 604 height 36
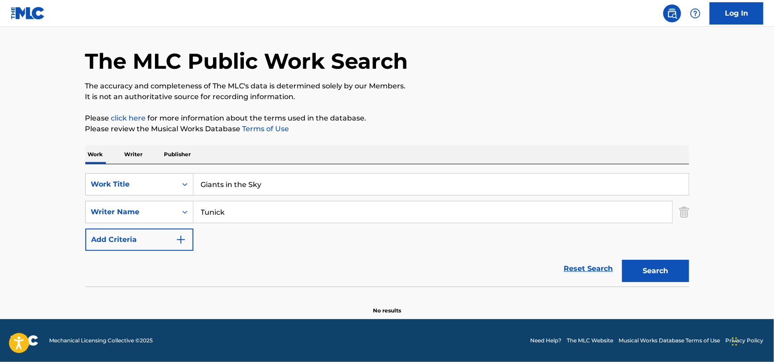
drag, startPoint x: 272, startPoint y: 207, endPoint x: 77, endPoint y: 197, distance: 195.8
click at [77, 197] on div "The MLC Public Work Search The accuracy and completeness of The MLC's data is d…" at bounding box center [387, 169] width 625 height 291
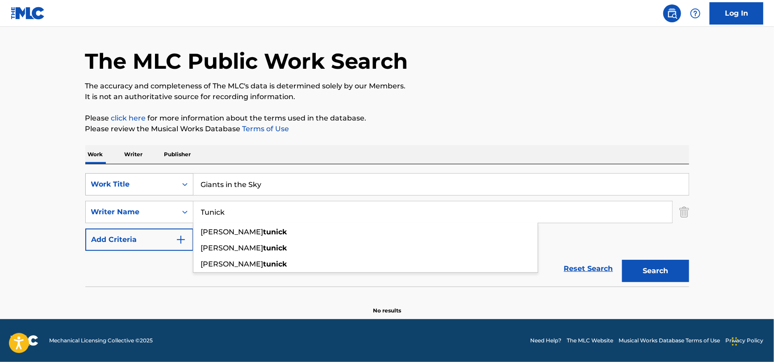
paste input "Giants in the Sky by [PERSON_NAME], Arranged by [PERSON_NAME]"
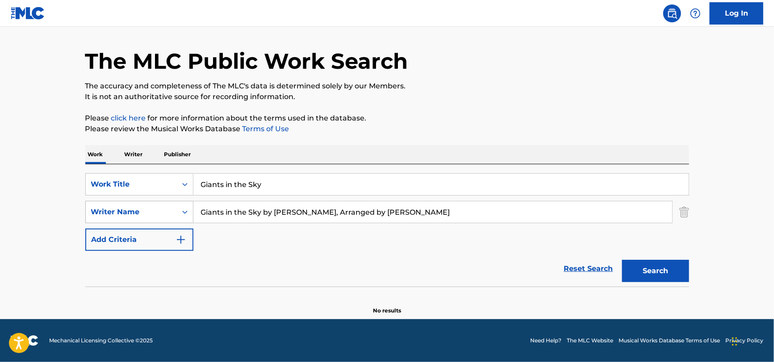
drag, startPoint x: 308, startPoint y: 210, endPoint x: 145, endPoint y: 207, distance: 163.0
click at [57, 211] on main "The MLC Public Work Search The accuracy and completeness of The MLC's data is d…" at bounding box center [387, 160] width 774 height 318
drag, startPoint x: 236, startPoint y: 213, endPoint x: 433, endPoint y: 223, distance: 197.6
click at [433, 223] on div "SearchWithCriteriac6cf5362-da06-45e2-90a5-0bd09a236dea Work Title Giants in the…" at bounding box center [387, 212] width 604 height 78
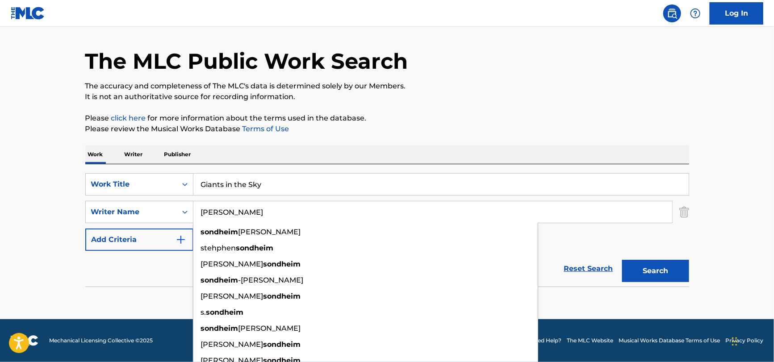
type input "[PERSON_NAME]"
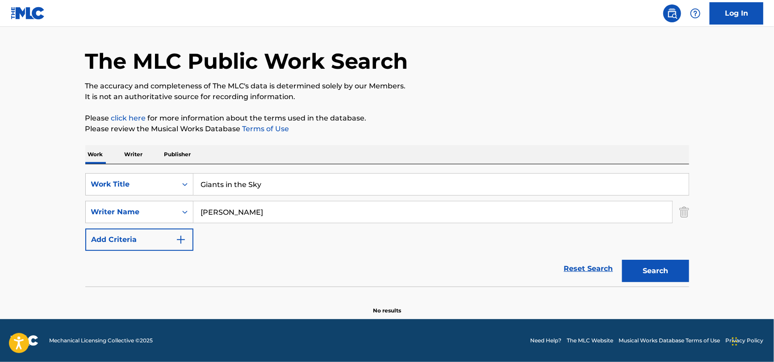
click at [624, 307] on section "No results" at bounding box center [387, 302] width 604 height 23
click at [646, 270] on button "Search" at bounding box center [655, 271] width 67 height 22
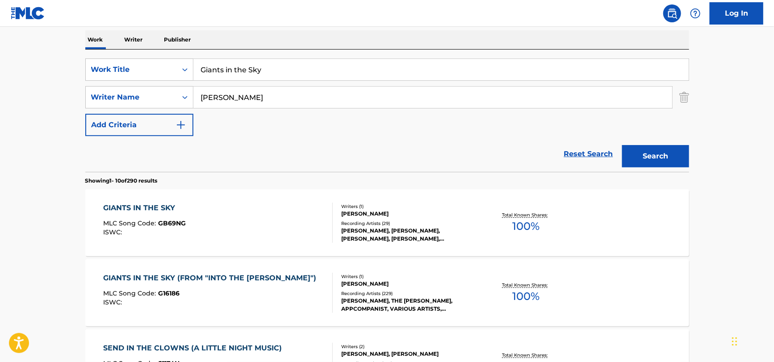
scroll to position [159, 0]
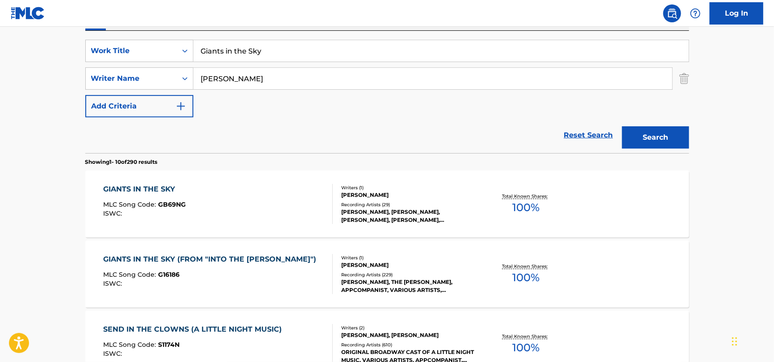
click at [368, 205] on div "Recording Artists ( 29 )" at bounding box center [408, 204] width 135 height 7
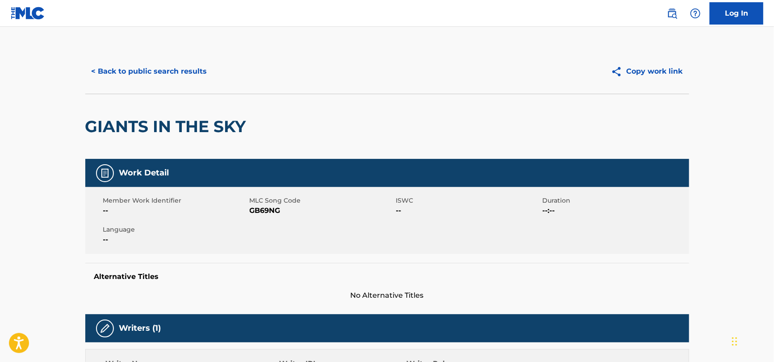
click at [158, 75] on button "< Back to public search results" at bounding box center [149, 71] width 128 height 22
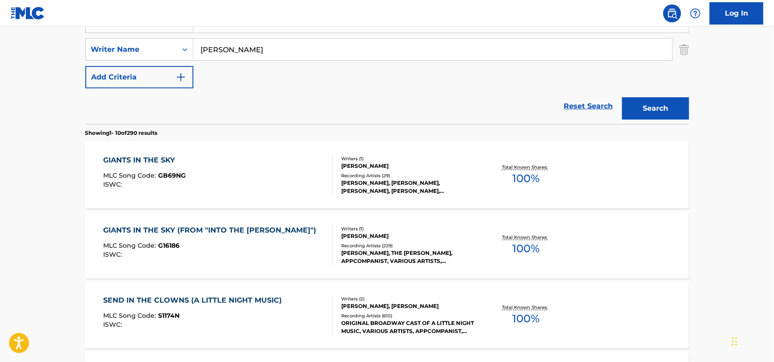
scroll to position [204, 0]
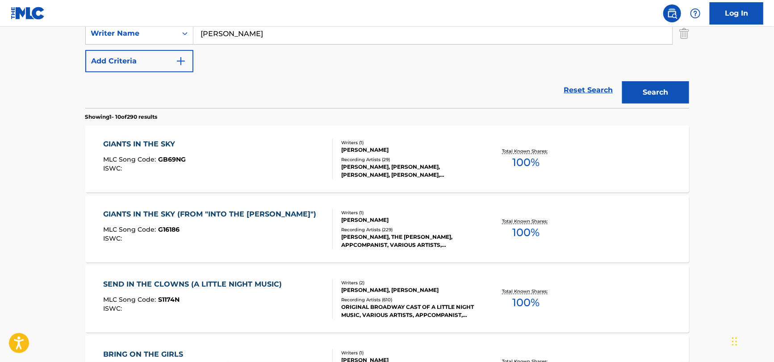
click at [311, 241] on div "GIANTS IN THE SKY (FROM "INTO THE [PERSON_NAME]") MLC Song Code : G16186 ISWC :" at bounding box center [217, 229] width 229 height 40
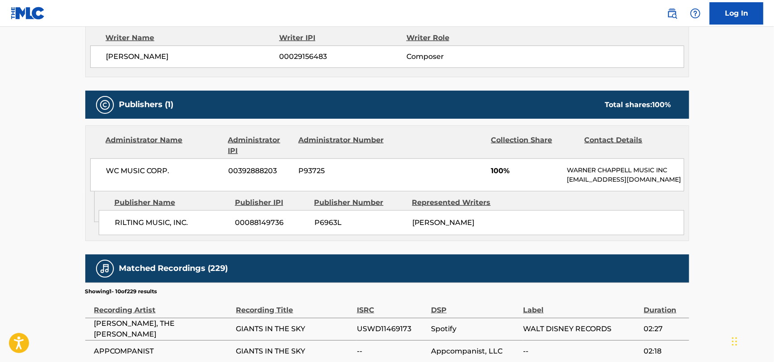
scroll to position [78, 0]
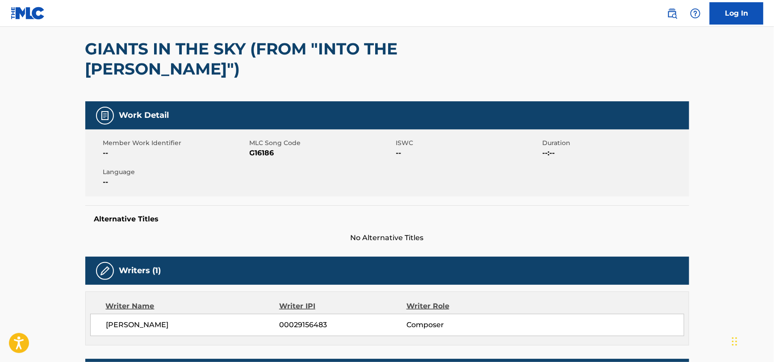
click at [133, 50] on h2 "GIANTS IN THE SKY (FROM "INTO THE [PERSON_NAME]")" at bounding box center [266, 59] width 362 height 40
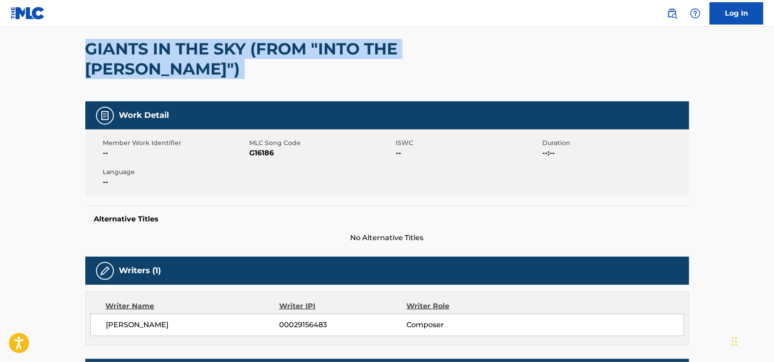
click at [133, 49] on h2 "GIANTS IN THE SKY (FROM "INTO THE [PERSON_NAME]")" at bounding box center [266, 59] width 362 height 40
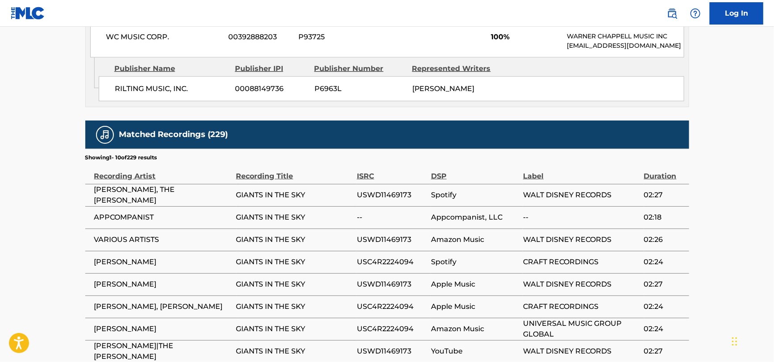
scroll to position [524, 0]
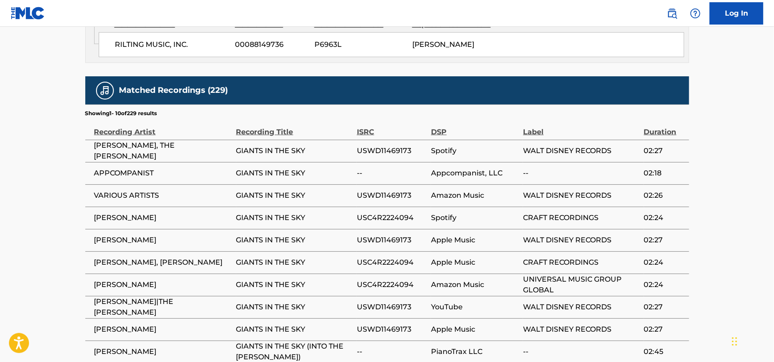
click at [109, 238] on span "[PERSON_NAME]" at bounding box center [162, 240] width 137 height 11
click at [144, 210] on td "[PERSON_NAME]" at bounding box center [160, 218] width 151 height 22
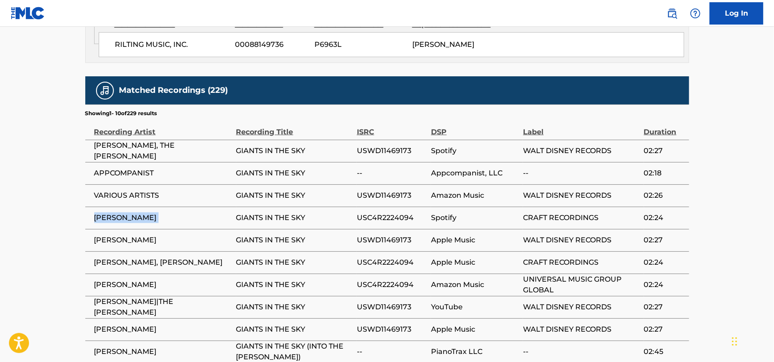
click at [144, 210] on td "[PERSON_NAME]" at bounding box center [160, 218] width 151 height 22
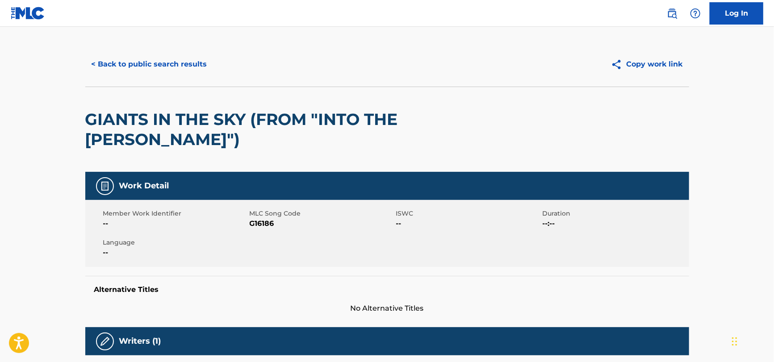
scroll to position [0, 0]
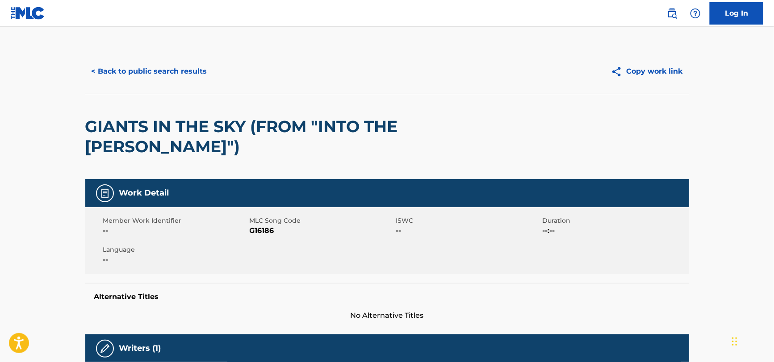
click at [128, 73] on button "< Back to public search results" at bounding box center [149, 71] width 128 height 22
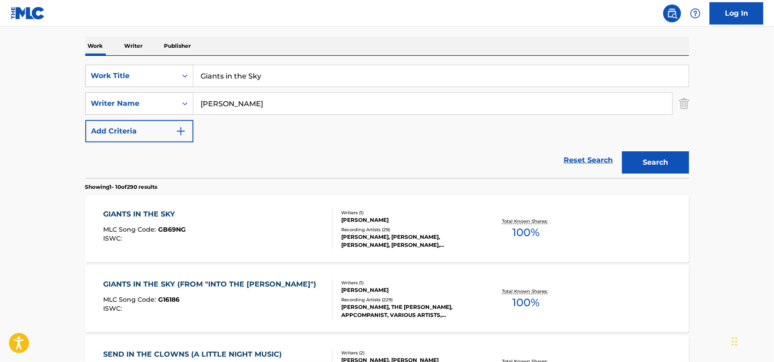
scroll to position [31, 0]
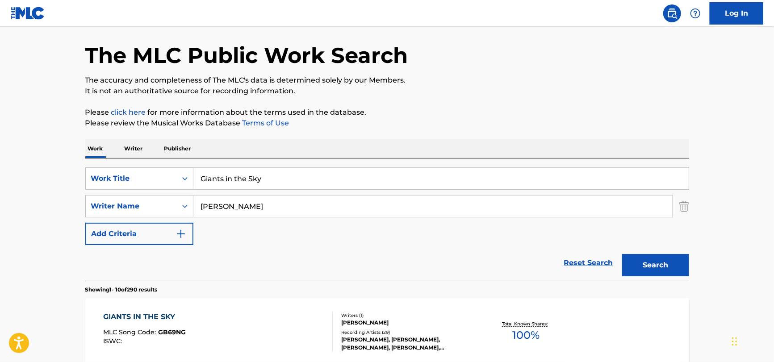
click at [238, 166] on div "SearchWithCriteriac6cf5362-da06-45e2-90a5-0bd09a236dea Work Title Giants in the…" at bounding box center [387, 219] width 604 height 122
click at [228, 175] on input "Giants in the Sky" at bounding box center [440, 178] width 495 height 21
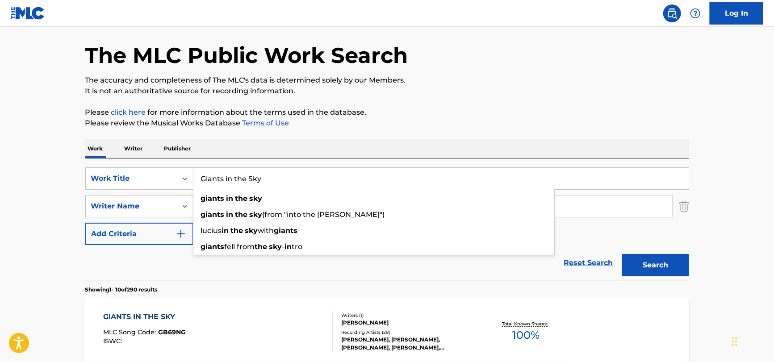
click at [228, 176] on input "Giants in the Sky" at bounding box center [440, 178] width 495 height 21
paste input "Finale"
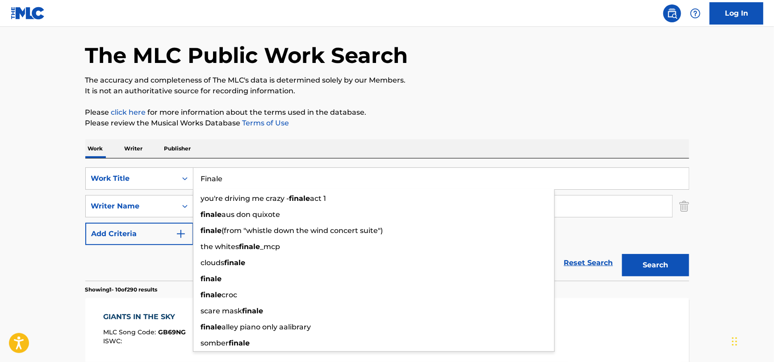
type input "Finale"
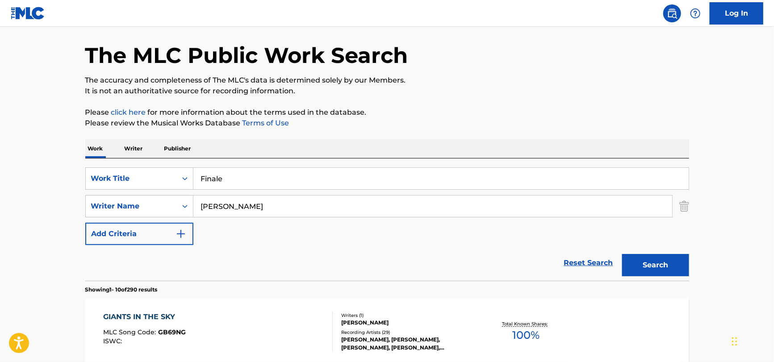
click at [135, 250] on div "Reset Search Search" at bounding box center [387, 263] width 604 height 36
click at [641, 255] on button "Search" at bounding box center [655, 265] width 67 height 22
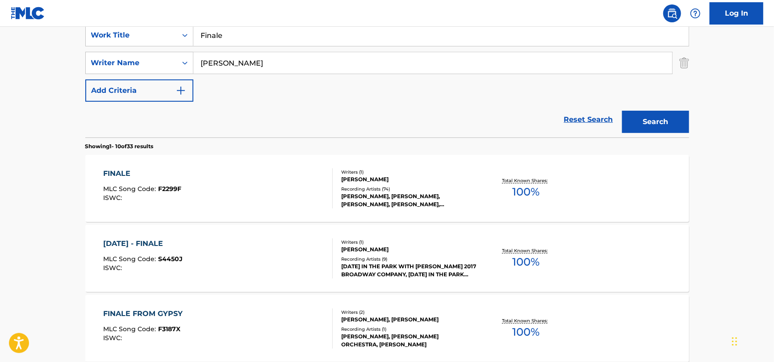
scroll to position [223, 0]
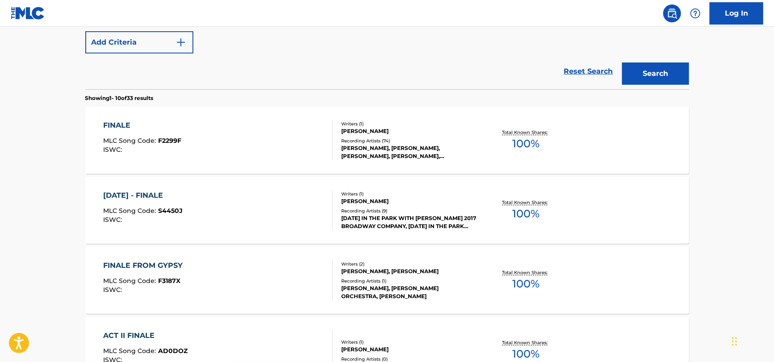
click at [271, 147] on div "FINALE MLC Song Code : F2299F ISWC :" at bounding box center [217, 140] width 229 height 40
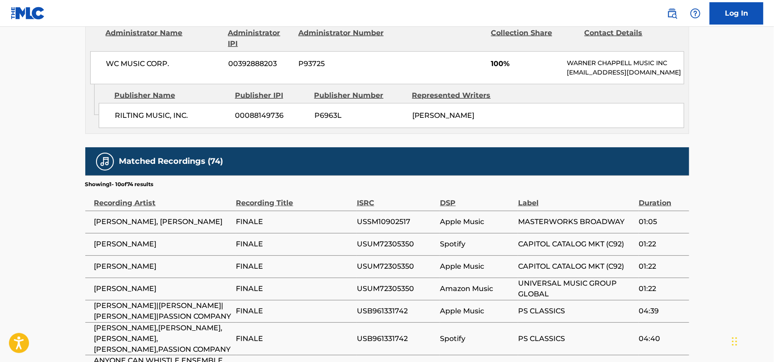
scroll to position [580, 0]
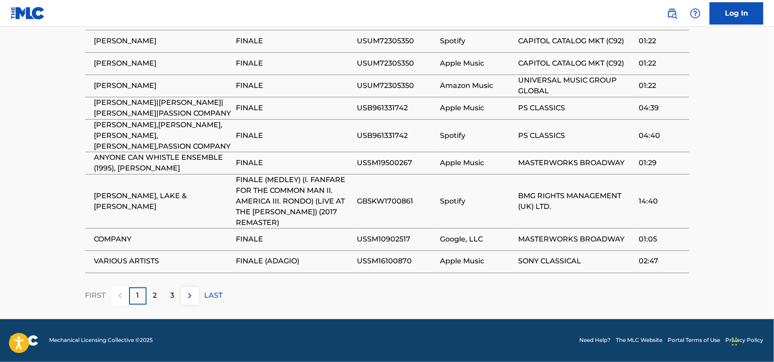
click at [189, 300] on img at bounding box center [189, 296] width 11 height 11
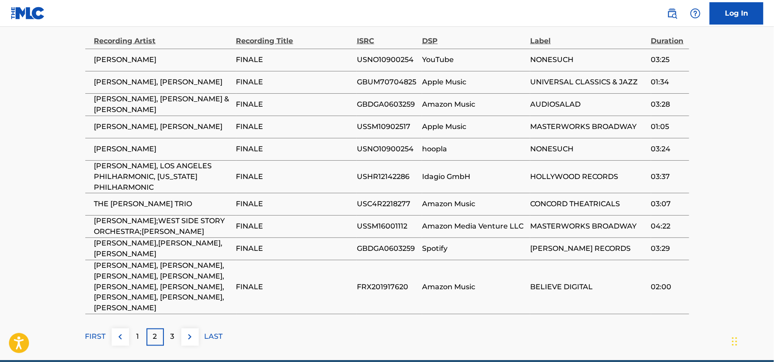
scroll to position [602, 0]
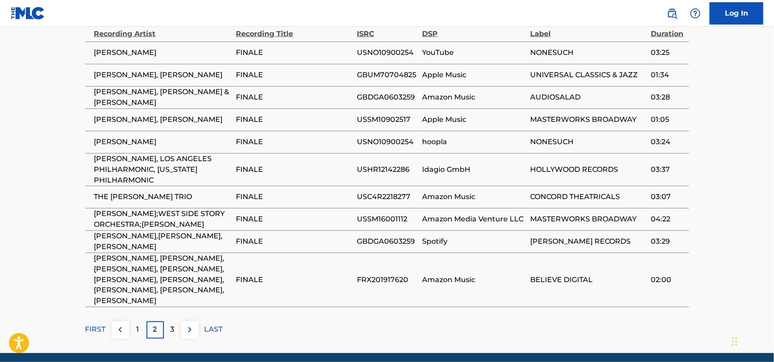
click at [187, 331] on img at bounding box center [189, 330] width 11 height 11
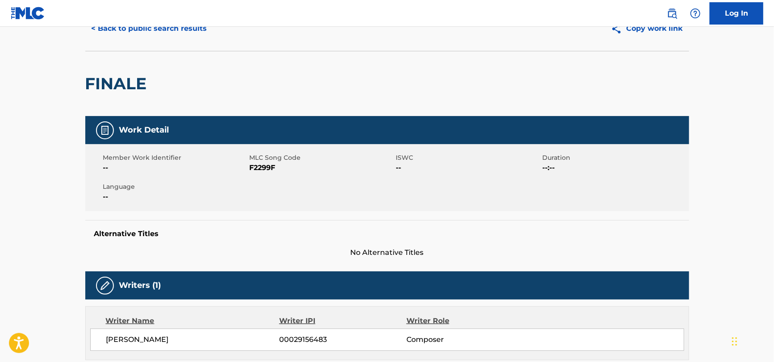
scroll to position [0, 0]
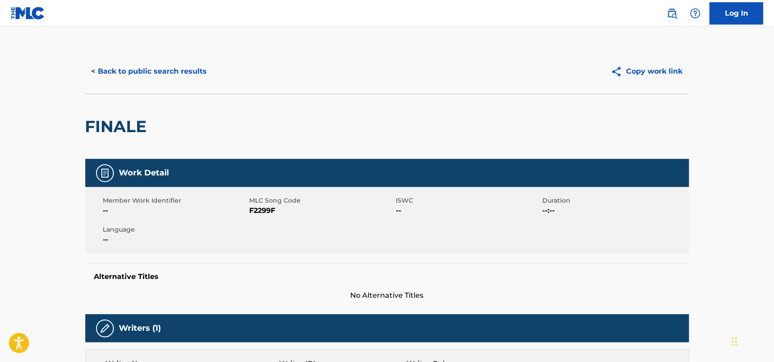
click at [137, 75] on button "< Back to public search results" at bounding box center [149, 71] width 128 height 22
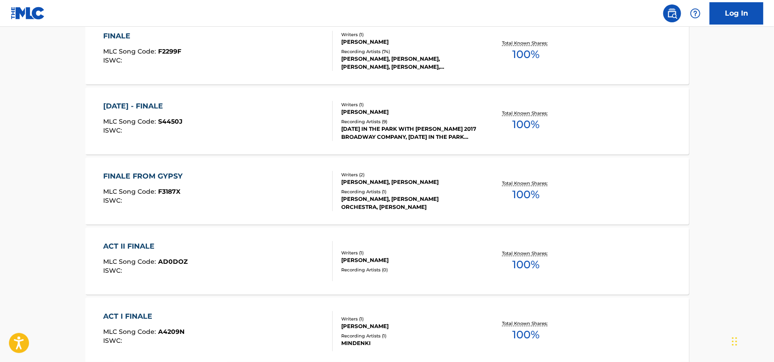
scroll to position [89, 0]
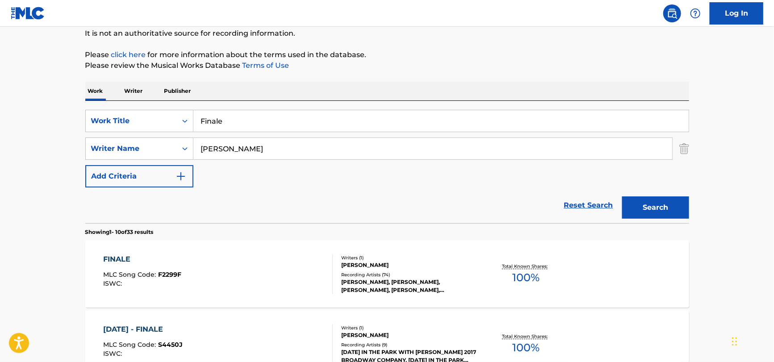
click at [201, 117] on input "Finale" at bounding box center [440, 120] width 495 height 21
type input "Into the [PERSON_NAME] Finale"
click at [622, 196] on button "Search" at bounding box center [655, 207] width 67 height 22
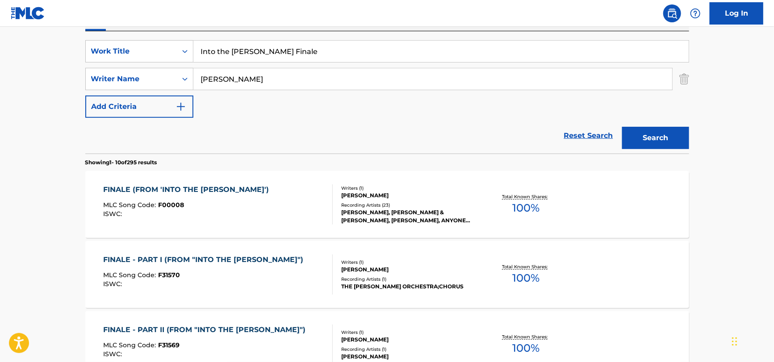
scroll to position [178, 0]
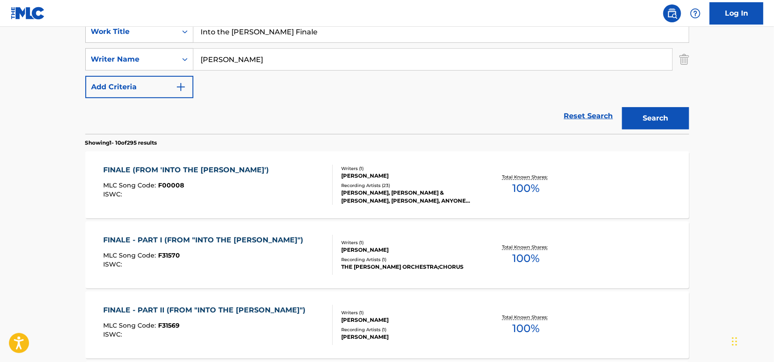
click at [287, 200] on div "FINALE (FROM 'INTO THE [PERSON_NAME]') MLC Song Code : F00008 ISWC :" at bounding box center [217, 185] width 229 height 40
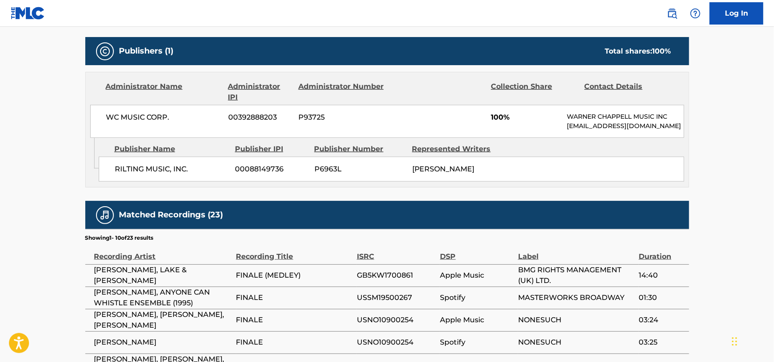
scroll to position [402, 0]
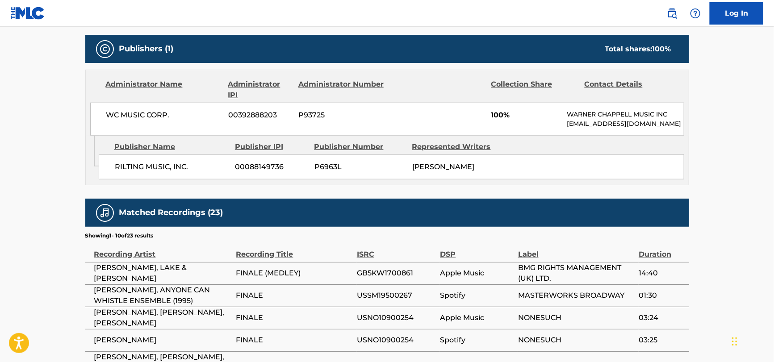
click at [103, 285] on span "[PERSON_NAME], ANYONE CAN WHISTLE ENSEMBLE (1995)" at bounding box center [162, 295] width 137 height 21
click at [99, 262] on span "[PERSON_NAME], LAKE & [PERSON_NAME]" at bounding box center [162, 272] width 137 height 21
drag, startPoint x: 96, startPoint y: 251, endPoint x: 207, endPoint y: 250, distance: 110.3
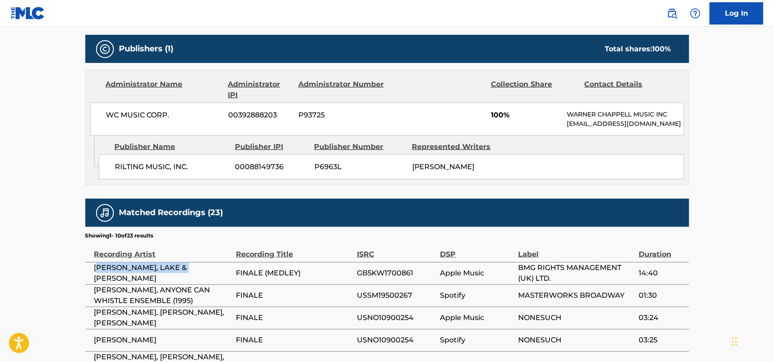
click at [207, 262] on span "[PERSON_NAME], LAKE & [PERSON_NAME]" at bounding box center [162, 272] width 137 height 21
drag, startPoint x: 91, startPoint y: 268, endPoint x: 117, endPoint y: 271, distance: 27.0
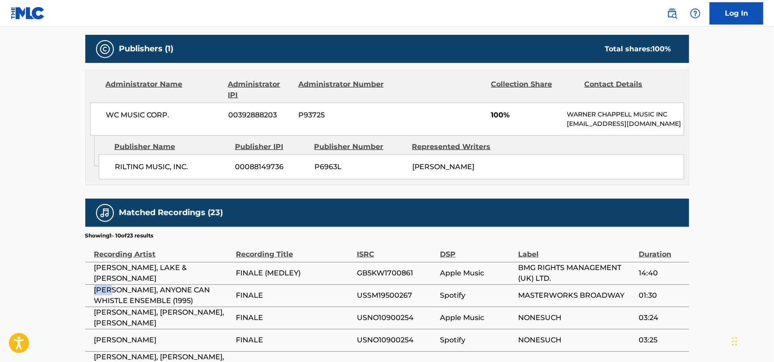
click at [117, 284] on td "[PERSON_NAME], ANYONE CAN WHISTLE ENSEMBLE (1995)" at bounding box center [160, 295] width 151 height 22
drag, startPoint x: 167, startPoint y: 266, endPoint x: 89, endPoint y: 267, distance: 78.1
click at [89, 284] on td "[PERSON_NAME], ANYONE CAN WHISTLE ENSEMBLE (1995)" at bounding box center [160, 295] width 151 height 22
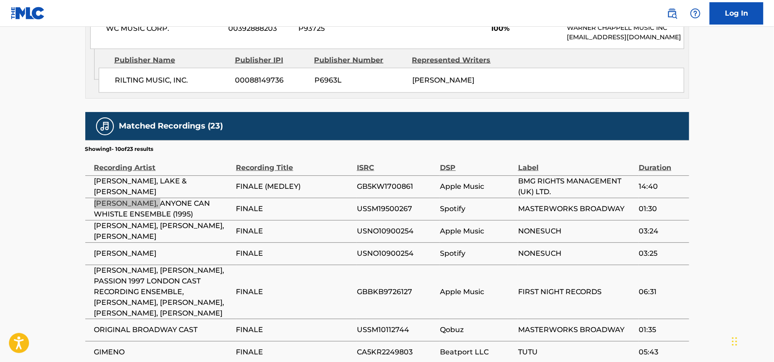
scroll to position [491, 0]
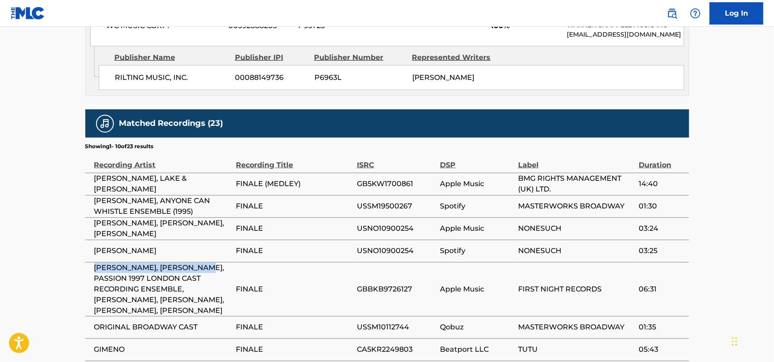
drag, startPoint x: 94, startPoint y: 245, endPoint x: 217, endPoint y: 246, distance: 123.2
click at [217, 262] on span "[PERSON_NAME], [PERSON_NAME], PASSION 1997 LONDON CAST RECORDING ENSEMBLE, [PER…" at bounding box center [162, 289] width 137 height 54
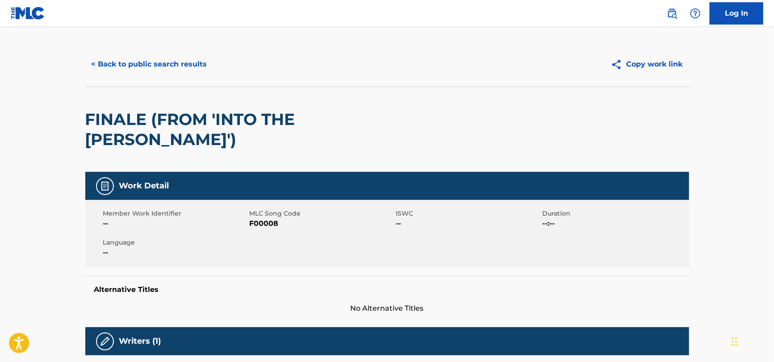
scroll to position [0, 0]
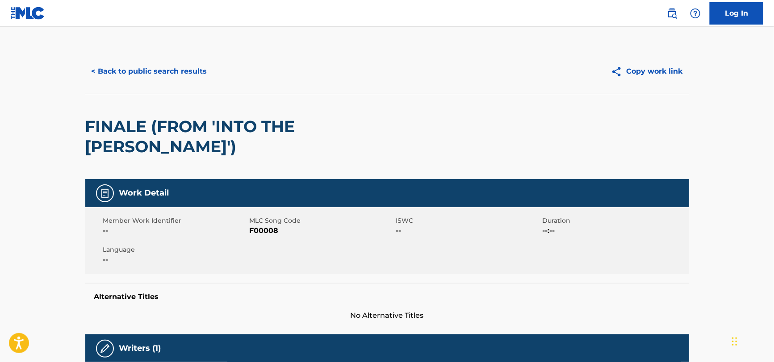
click at [149, 71] on button "< Back to public search results" at bounding box center [149, 71] width 128 height 22
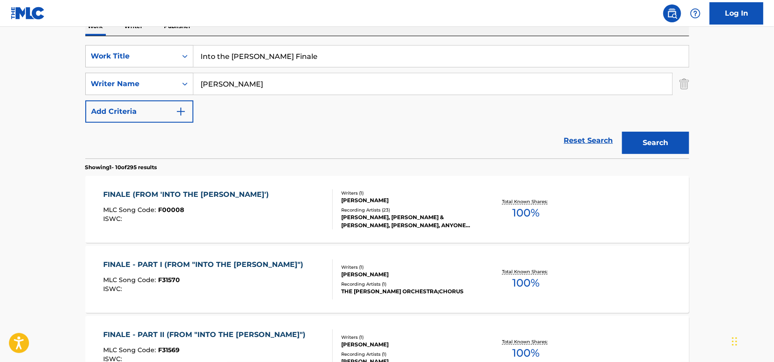
scroll to position [44, 0]
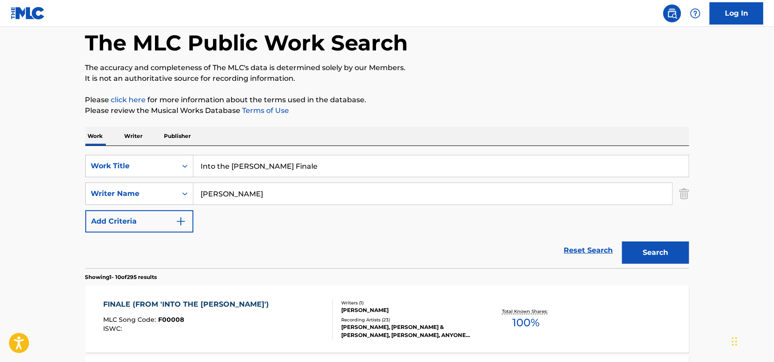
drag, startPoint x: 258, startPoint y: 163, endPoint x: 104, endPoint y: 151, distance: 154.9
click at [94, 152] on div "SearchWithCriteriac6cf5362-da06-45e2-90a5-0bd09a236dea Work Title Into the [PER…" at bounding box center [387, 207] width 604 height 122
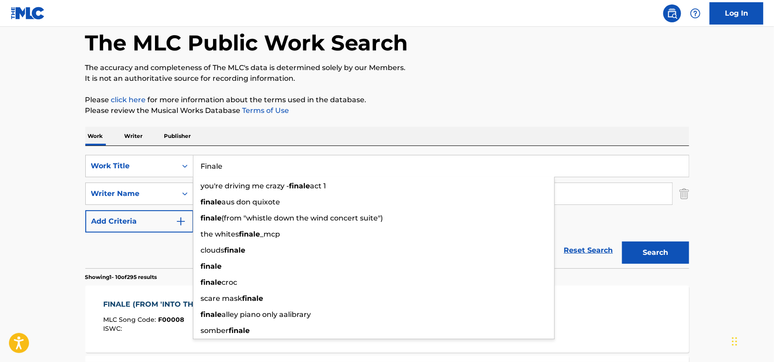
type input "Finale"
click at [622, 241] on button "Search" at bounding box center [655, 252] width 67 height 22
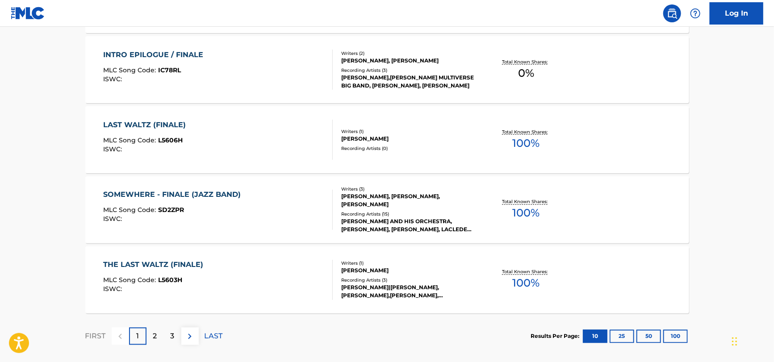
scroll to position [758, 0]
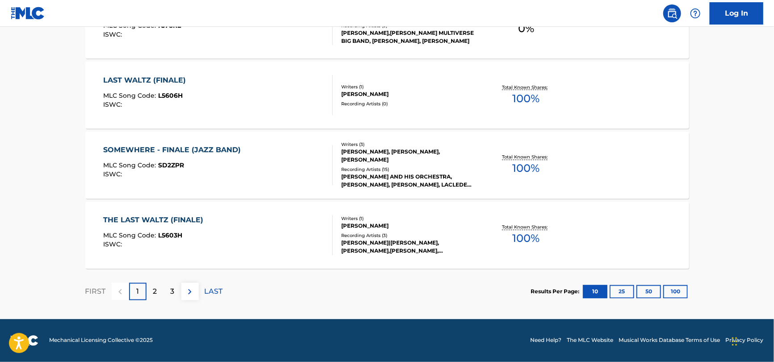
click at [204, 239] on div "MLC Song Code : L5603H" at bounding box center [155, 237] width 104 height 9
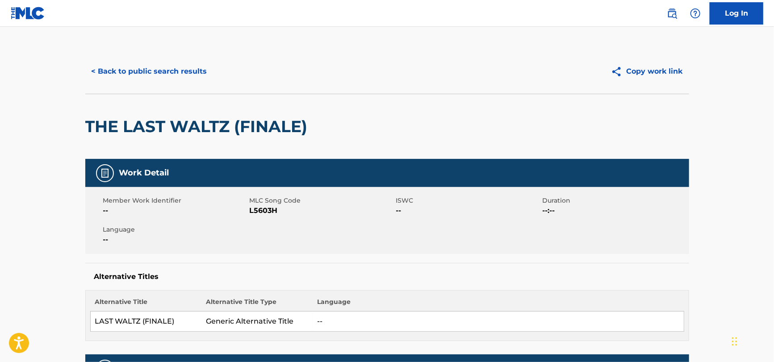
click at [139, 69] on button "< Back to public search results" at bounding box center [149, 71] width 128 height 22
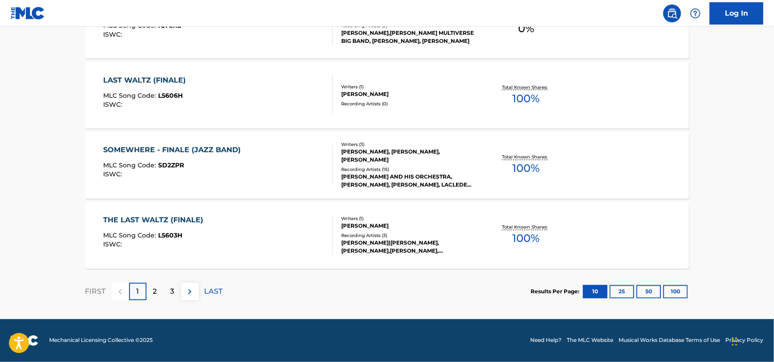
click at [188, 292] on img at bounding box center [189, 292] width 11 height 11
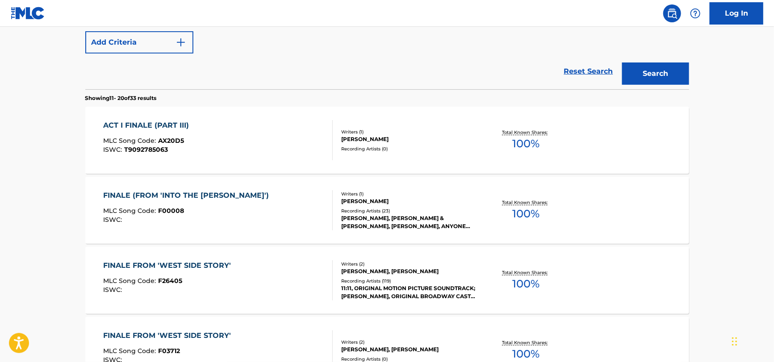
scroll to position [178, 0]
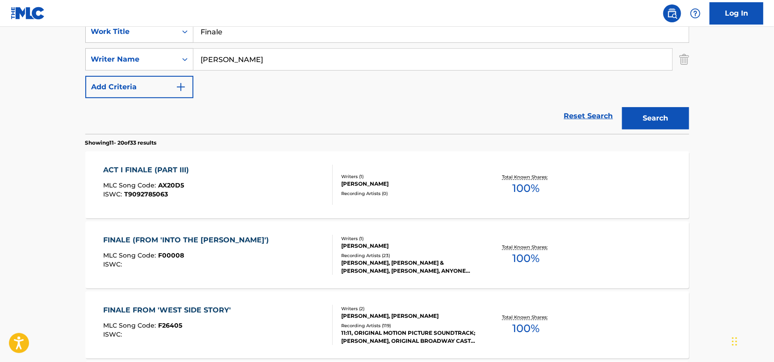
click at [239, 237] on div "FINALE (FROM 'INTO THE [PERSON_NAME]') MLC Song Code : F00008 ISWC :" at bounding box center [217, 255] width 229 height 40
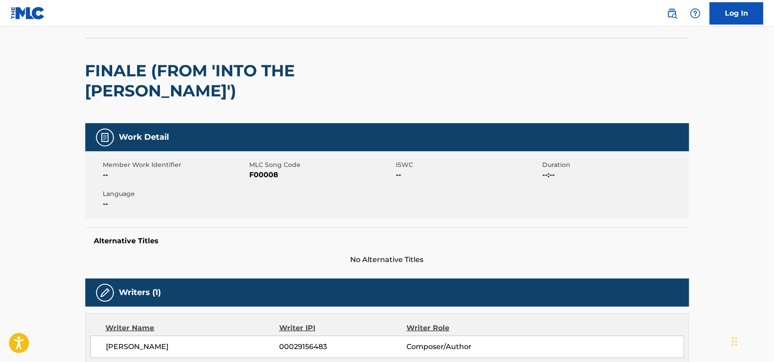
scroll to position [133, 0]
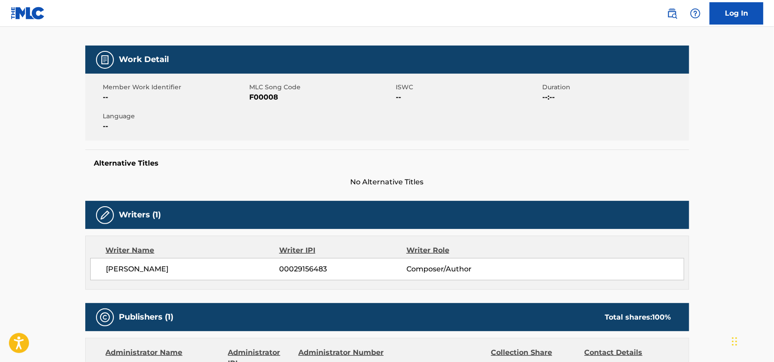
click at [366, 159] on h5 "Alternative Titles" at bounding box center [387, 163] width 586 height 9
click at [258, 92] on span "F00008" at bounding box center [322, 97] width 144 height 11
click at [259, 92] on span "F00008" at bounding box center [322, 97] width 144 height 11
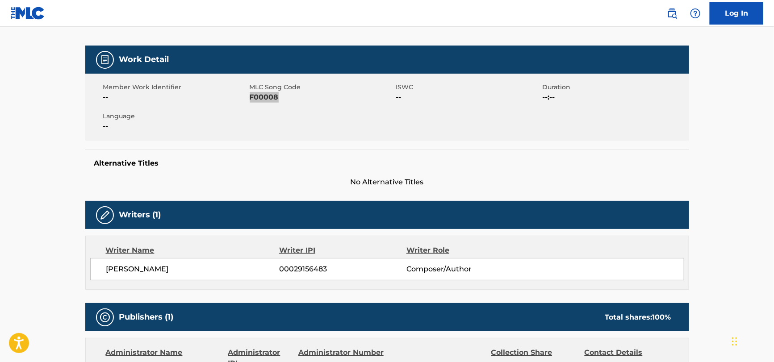
scroll to position [0, 0]
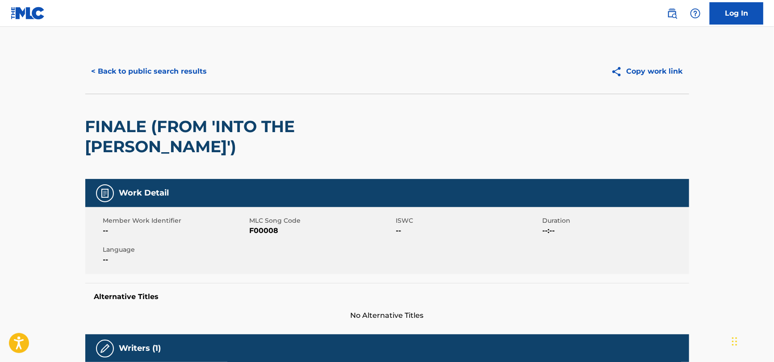
click at [253, 123] on h2 "FINALE (FROM 'INTO THE [PERSON_NAME]')" at bounding box center [266, 137] width 362 height 40
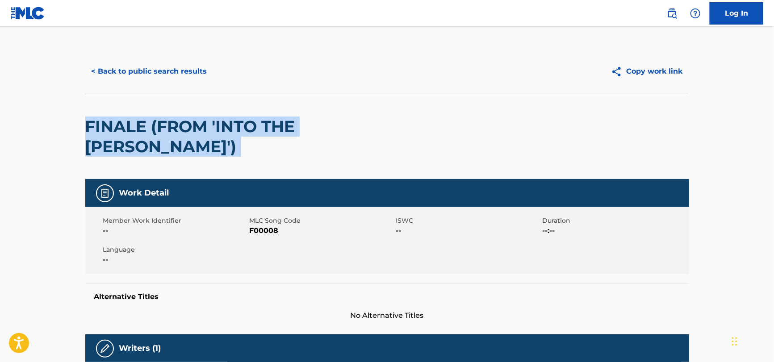
click at [253, 123] on h2 "FINALE (FROM 'INTO THE [PERSON_NAME]')" at bounding box center [266, 137] width 362 height 40
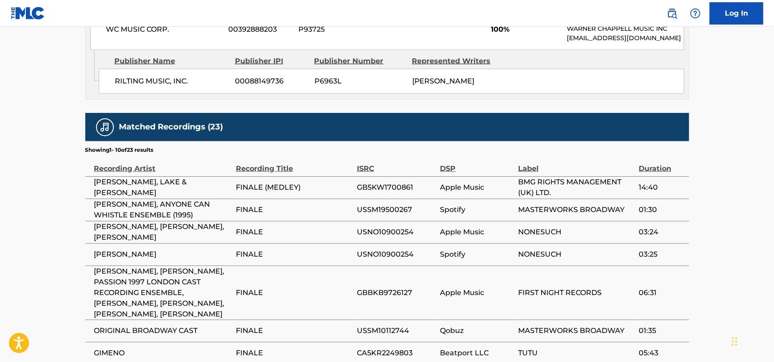
scroll to position [580, 0]
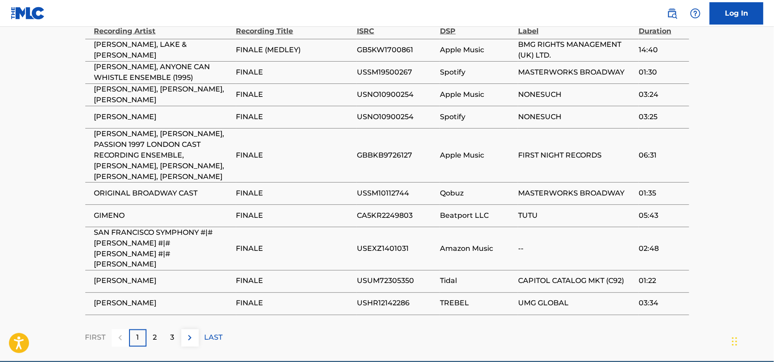
click at [193, 333] on img at bounding box center [189, 338] width 11 height 11
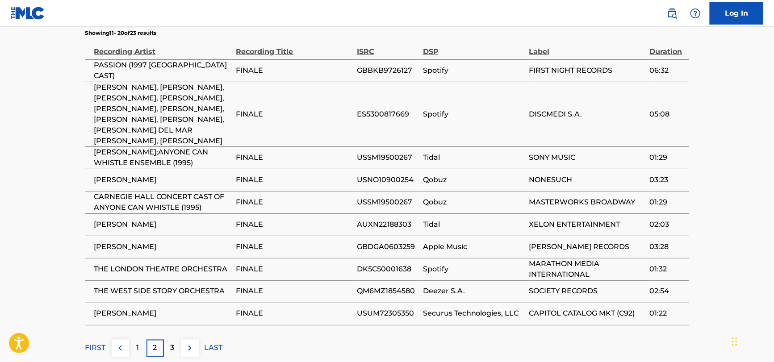
scroll to position [625, 0]
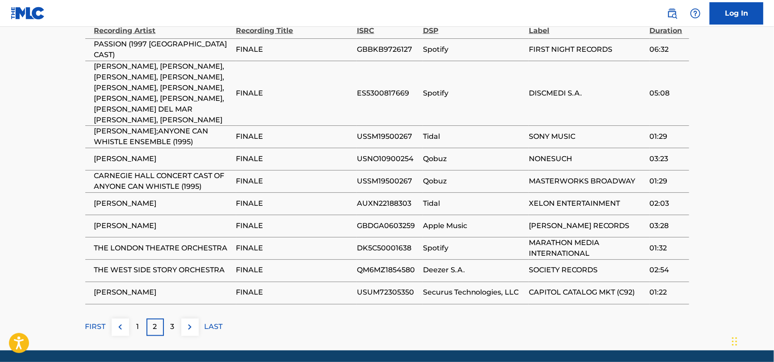
click at [193, 322] on img at bounding box center [189, 327] width 11 height 11
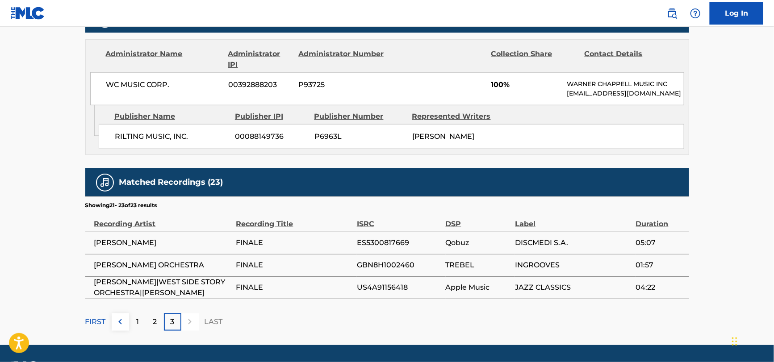
scroll to position [437, 0]
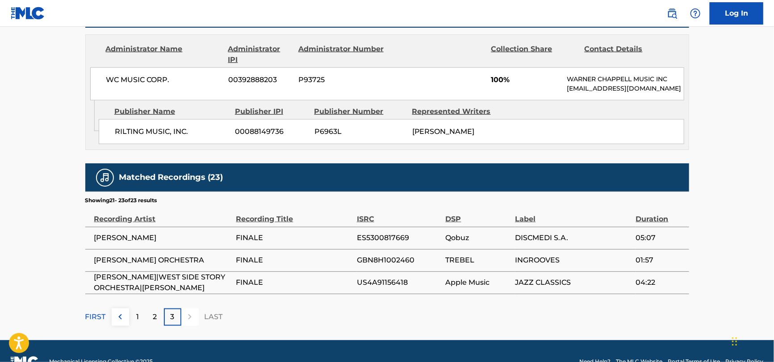
click at [120, 312] on img at bounding box center [120, 317] width 11 height 11
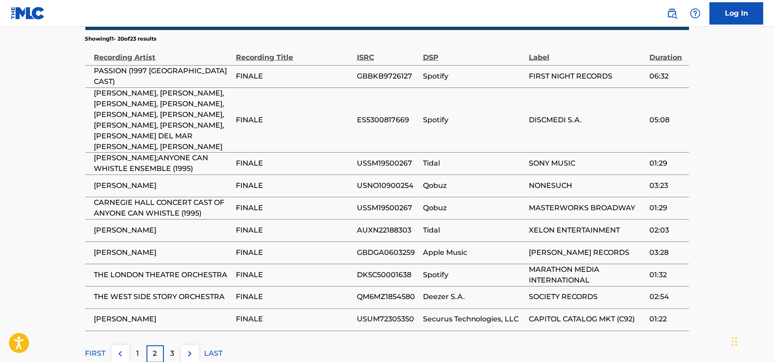
scroll to position [616, 0]
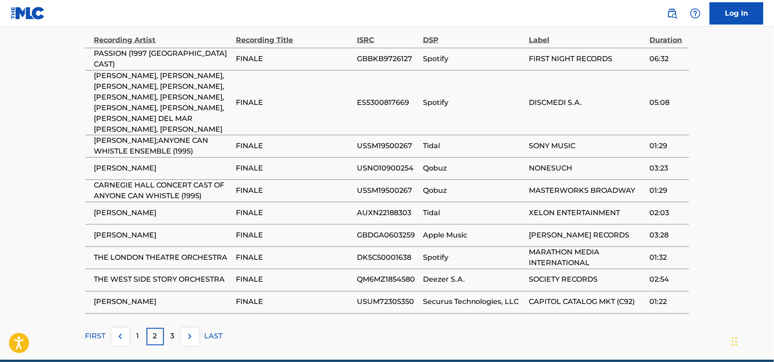
click at [117, 331] on img at bounding box center [120, 336] width 11 height 11
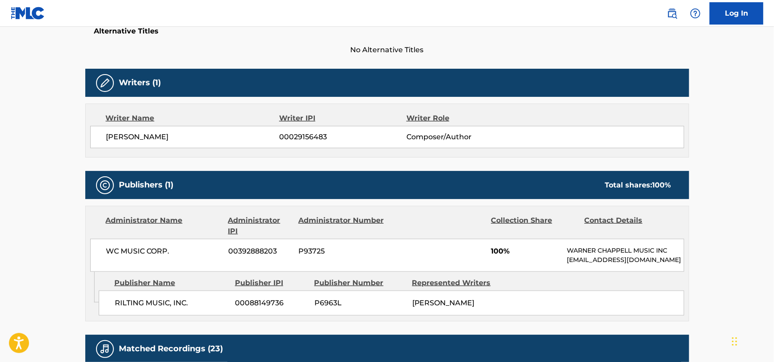
scroll to position [268, 0]
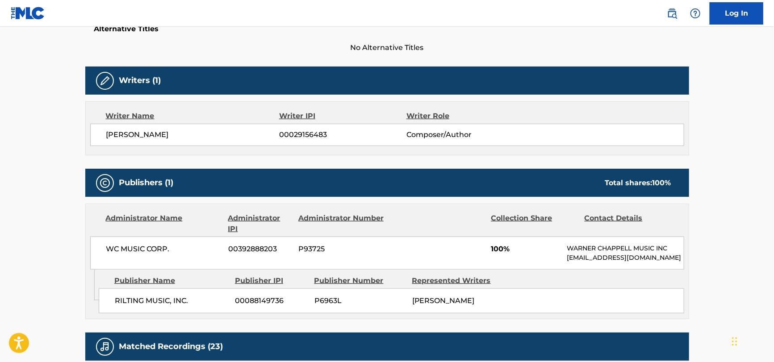
click at [142, 244] on span "WC MUSIC CORP." at bounding box center [164, 249] width 116 height 11
click at [136, 296] on span "RILTING MUSIC, INC." at bounding box center [172, 301] width 114 height 11
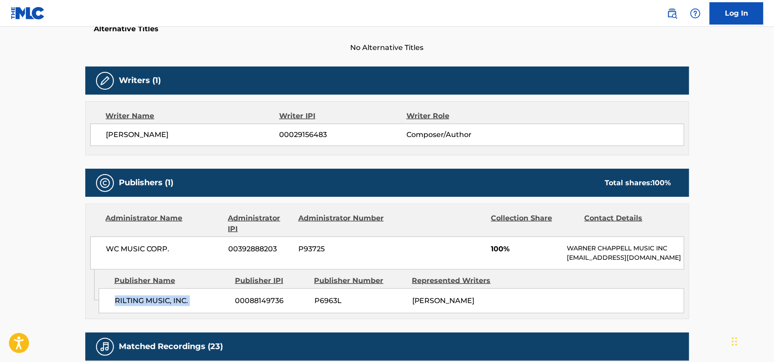
click at [136, 296] on span "RILTING MUSIC, INC." at bounding box center [172, 301] width 114 height 11
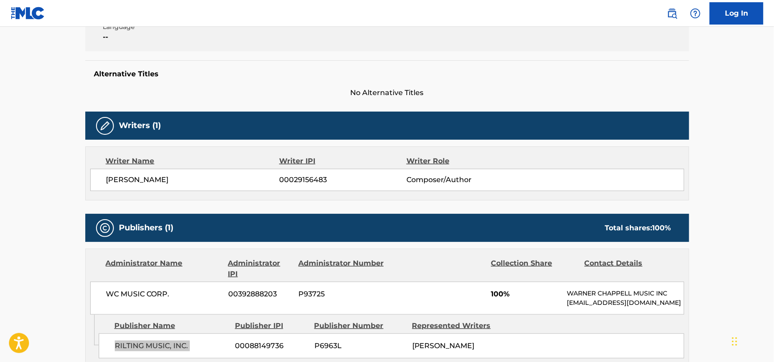
scroll to position [0, 0]
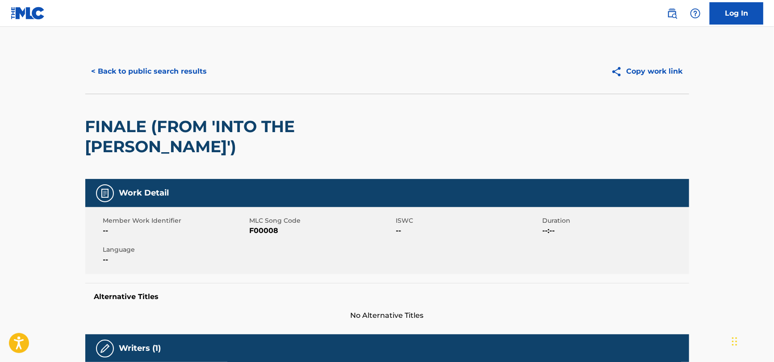
click at [163, 125] on h2 "FINALE (FROM 'INTO THE [PERSON_NAME]')" at bounding box center [266, 137] width 362 height 40
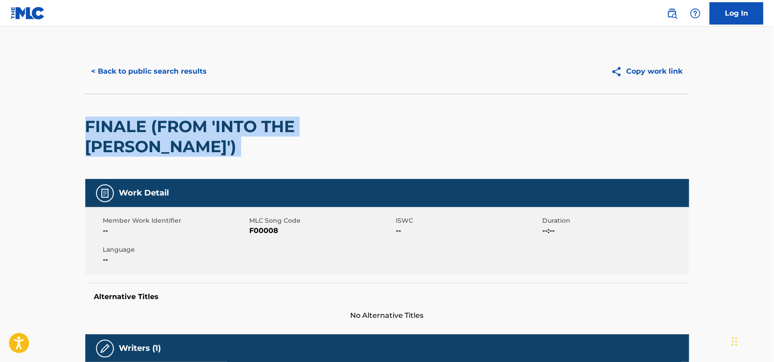
click at [163, 125] on h2 "FINALE (FROM 'INTO THE [PERSON_NAME]')" at bounding box center [266, 137] width 362 height 40
click at [129, 75] on button "< Back to public search results" at bounding box center [149, 71] width 128 height 22
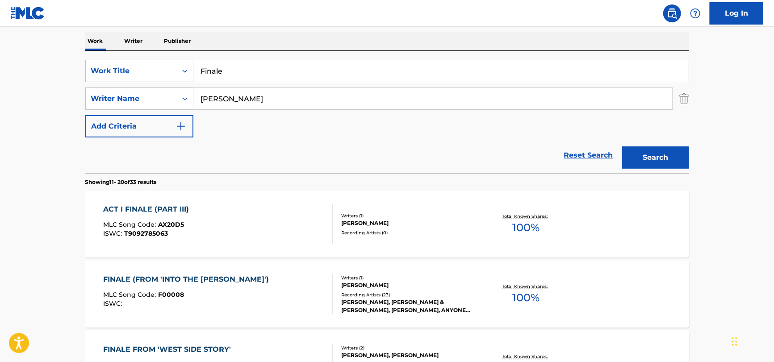
scroll to position [89, 0]
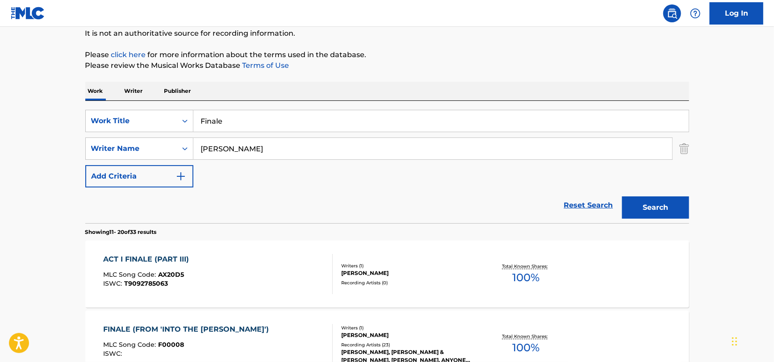
click at [259, 156] on input "[PERSON_NAME]" at bounding box center [432, 148] width 479 height 21
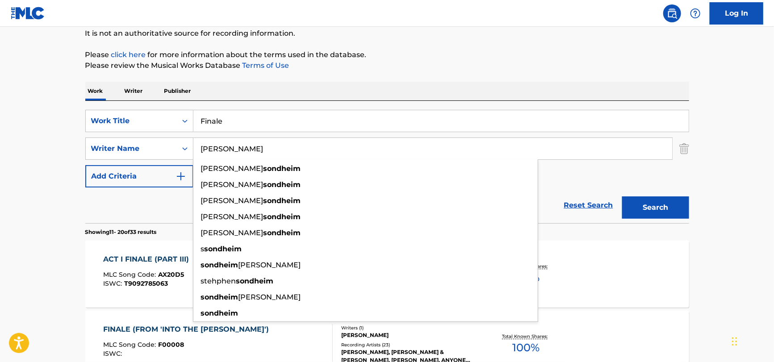
click at [259, 156] on input "[PERSON_NAME]" at bounding box center [432, 148] width 479 height 21
paste input "[PERSON_NAME]"
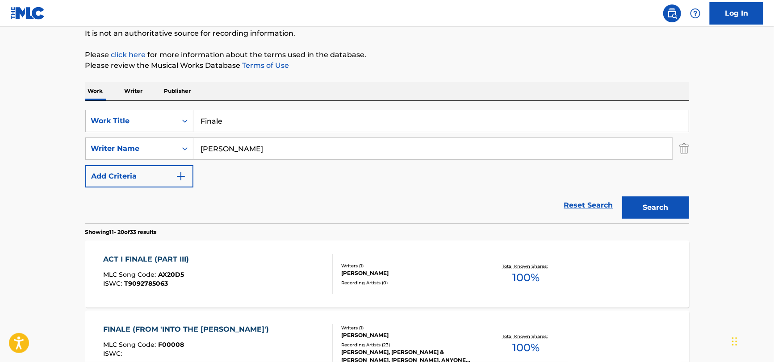
type input "[PERSON_NAME]"
click at [261, 121] on input "Finale" at bounding box center [440, 120] width 495 height 21
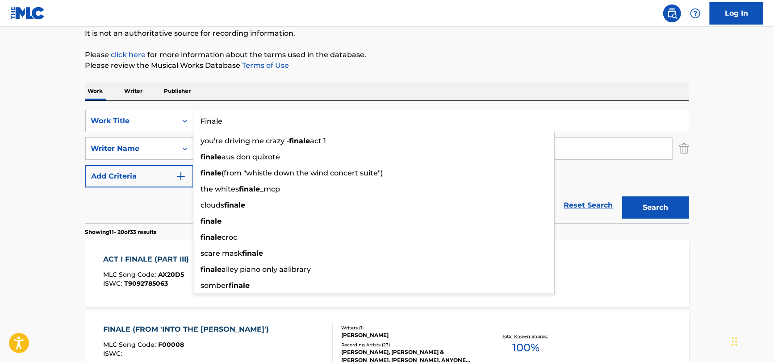
click at [261, 121] on input "Finale" at bounding box center [440, 120] width 495 height 21
paste input "[PERSON_NAME] ai Ni"
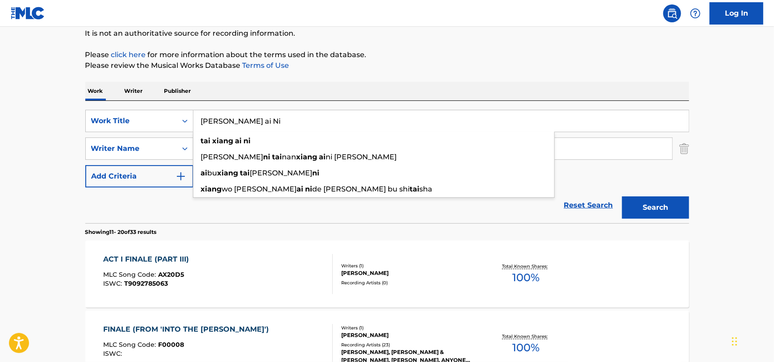
type input "[PERSON_NAME] ai Ni"
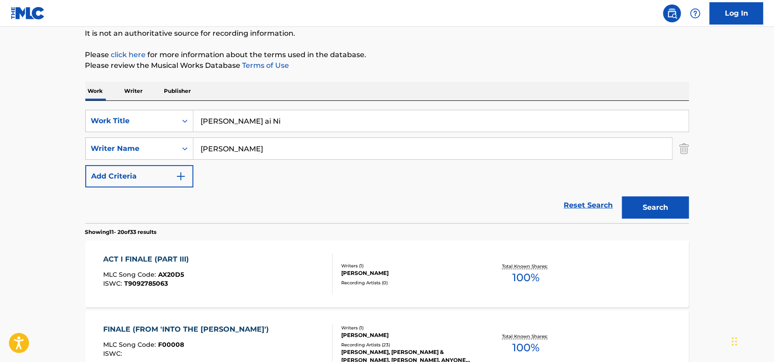
click at [123, 209] on div "Reset Search Search" at bounding box center [387, 205] width 604 height 36
click at [650, 212] on button "Search" at bounding box center [655, 207] width 67 height 22
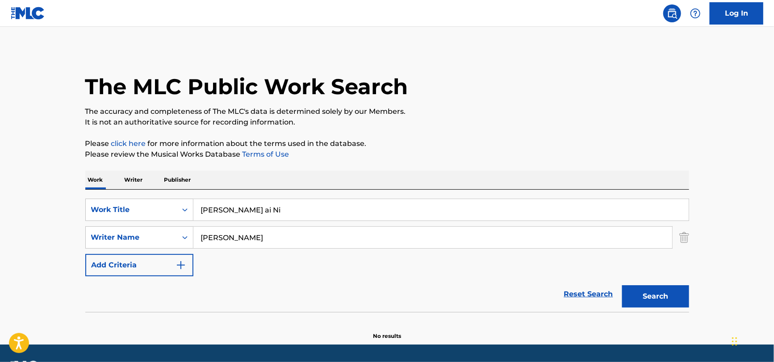
click at [296, 241] on input "[PERSON_NAME]" at bounding box center [432, 237] width 479 height 21
click at [293, 244] on input "[PERSON_NAME]" at bounding box center [432, 237] width 479 height 21
paste input "[PERSON_NAME]"
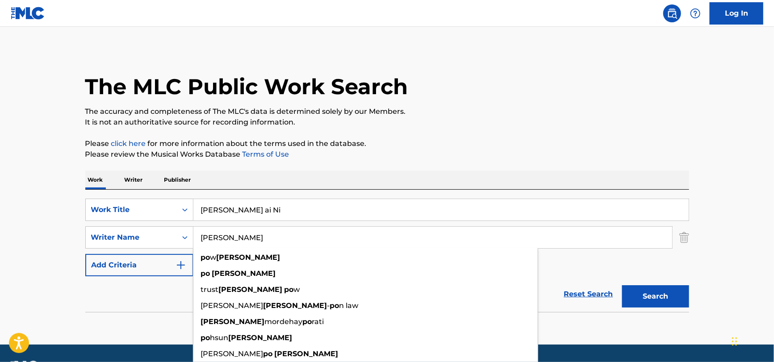
type input "[PERSON_NAME]"
click at [331, 204] on input "[PERSON_NAME] ai Ni" at bounding box center [440, 209] width 495 height 21
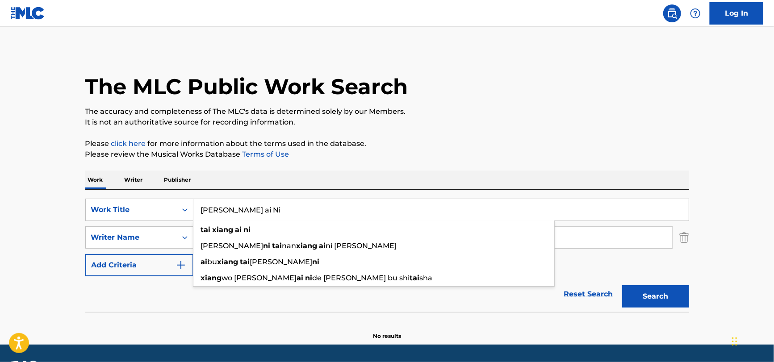
click at [331, 205] on input "[PERSON_NAME] ai Ni" at bounding box center [440, 209] width 495 height 21
paste input "Angkor Wat"
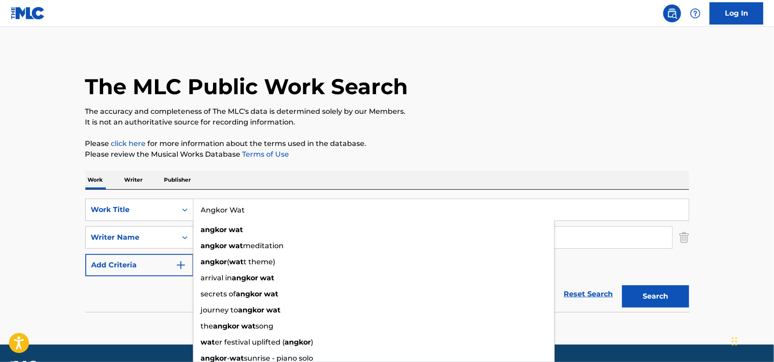
type input "Angkor Wat"
click at [98, 303] on div "Reset Search Search" at bounding box center [387, 294] width 604 height 36
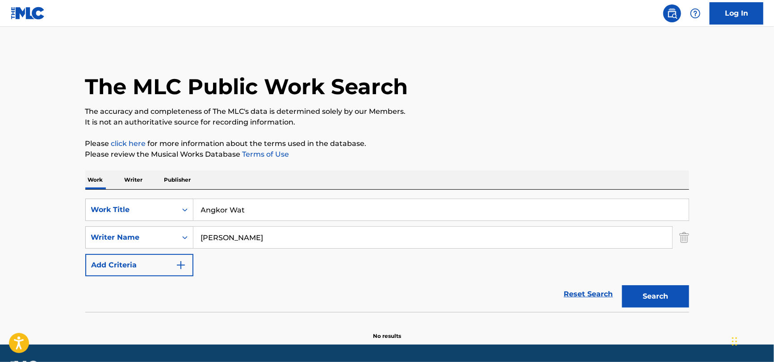
click at [677, 293] on button "Search" at bounding box center [655, 296] width 67 height 22
click at [288, 204] on input "Angkor Wat" at bounding box center [440, 209] width 495 height 21
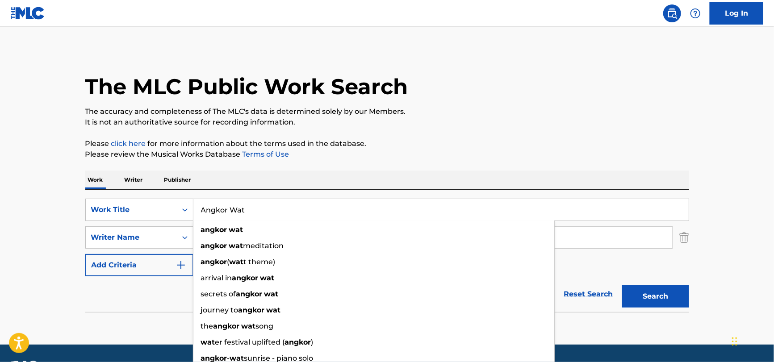
click at [288, 204] on input "Angkor Wat" at bounding box center [440, 209] width 495 height 21
drag, startPoint x: 98, startPoint y: 315, endPoint x: 153, endPoint y: 285, distance: 62.5
click at [99, 314] on section at bounding box center [387, 314] width 604 height 5
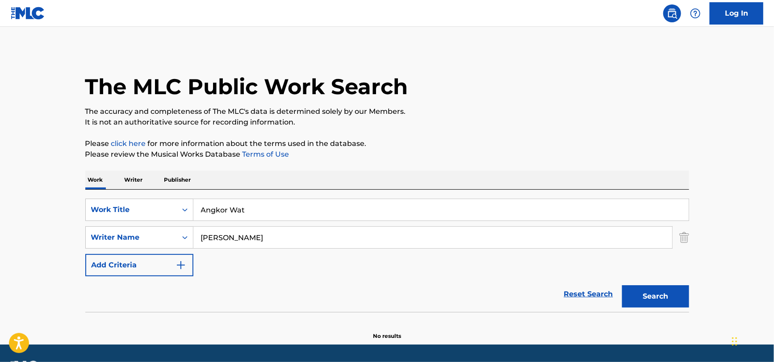
click at [231, 237] on input "[PERSON_NAME]" at bounding box center [432, 237] width 479 height 21
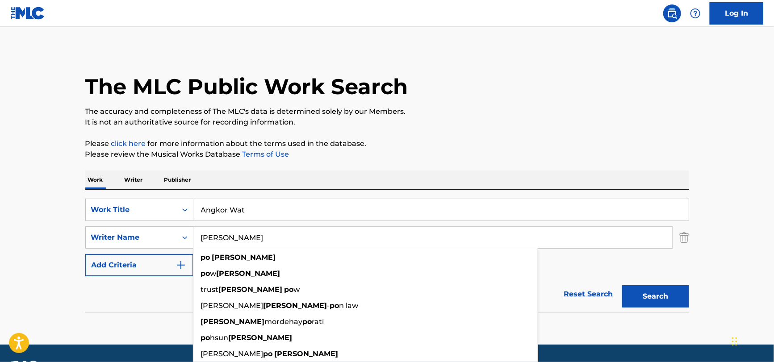
click at [231, 237] on input "[PERSON_NAME]" at bounding box center [432, 237] width 479 height 21
click at [132, 300] on div "Reset Search Search" at bounding box center [387, 294] width 604 height 36
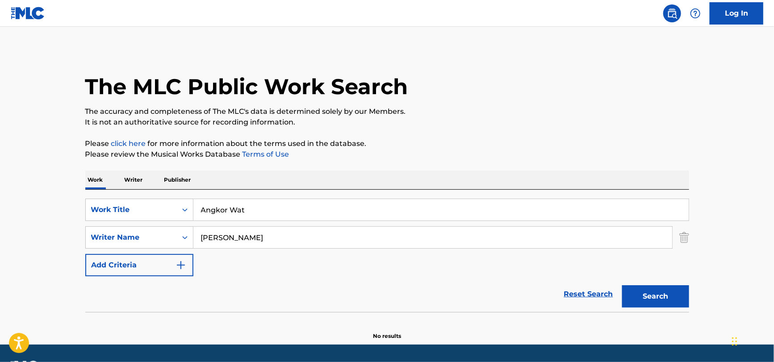
drag, startPoint x: 268, startPoint y: 235, endPoint x: 29, endPoint y: 236, distance: 239.3
click at [25, 236] on main "The MLC Public Work Search The accuracy and completeness of The MLC's data is d…" at bounding box center [387, 186] width 774 height 318
click at [622, 285] on button "Search" at bounding box center [655, 296] width 67 height 22
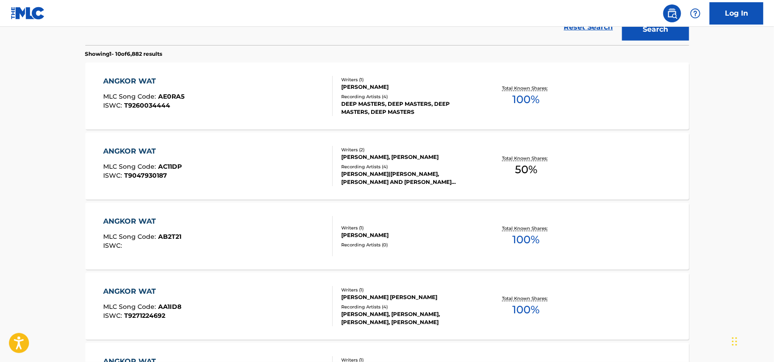
scroll to position [44, 0]
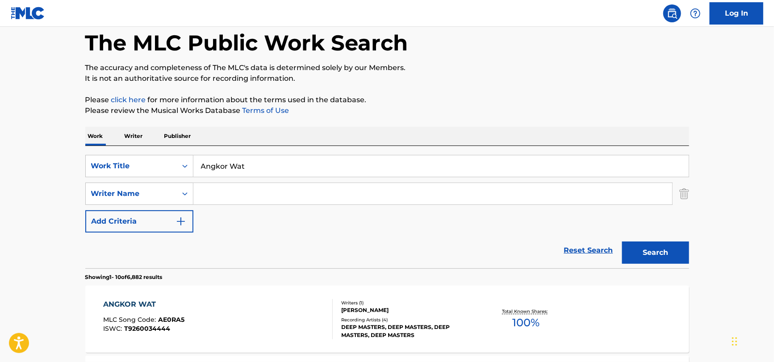
click at [264, 169] on input "Angkor Wat" at bounding box center [440, 165] width 495 height 21
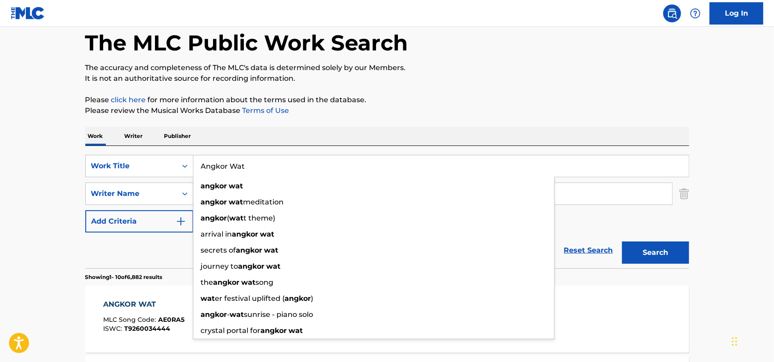
click at [264, 169] on input "Angkor Wat" at bounding box center [440, 165] width 495 height 21
click at [261, 171] on input "Angkor Wat" at bounding box center [440, 165] width 495 height 21
paste input "[PERSON_NAME] Kū"
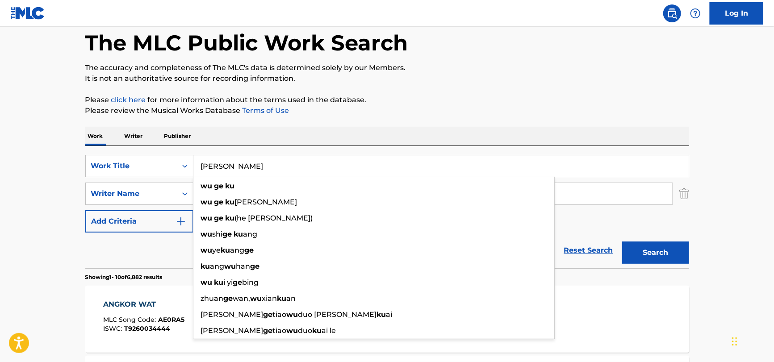
type input "[PERSON_NAME]"
click at [622, 241] on button "Search" at bounding box center [655, 252] width 67 height 22
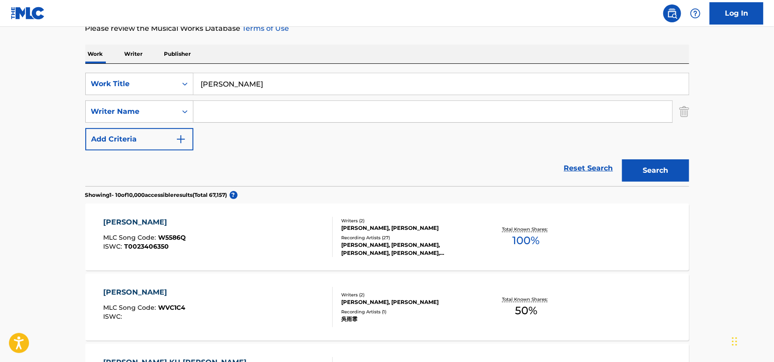
scroll to position [133, 0]
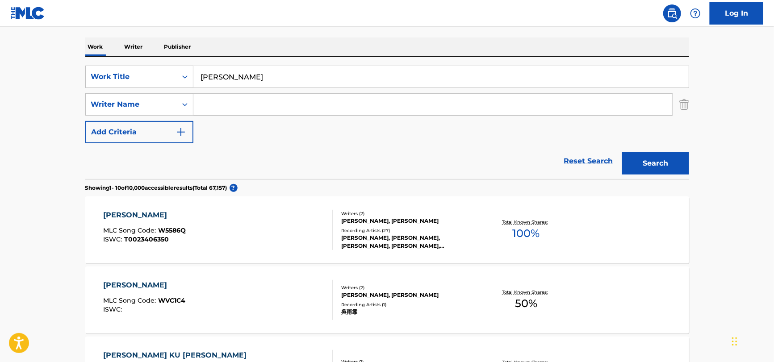
click at [220, 216] on div "[PERSON_NAME] KU MLC Song Code : W5586Q ISWC : T0023406350" at bounding box center [217, 230] width 229 height 40
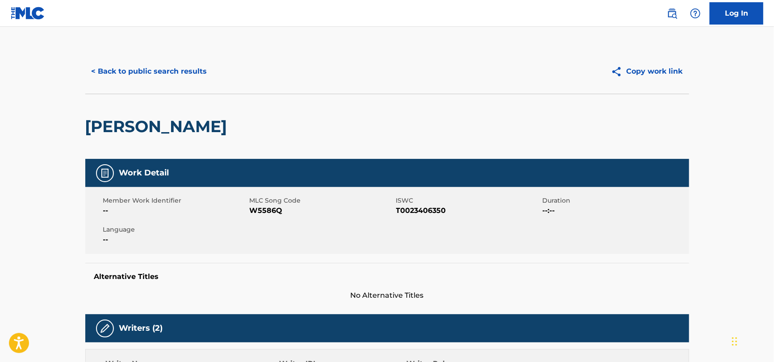
click at [147, 135] on h2 "[PERSON_NAME]" at bounding box center [158, 127] width 146 height 20
click at [149, 134] on h2 "[PERSON_NAME]" at bounding box center [158, 127] width 146 height 20
click at [243, 203] on span "Member Work Identifier" at bounding box center [175, 200] width 144 height 9
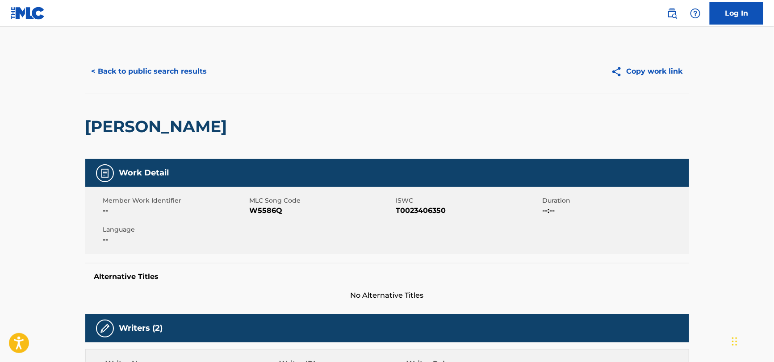
click at [253, 207] on span "W5586Q" at bounding box center [322, 210] width 144 height 11
click at [446, 222] on div "Member Work Identifier -- MLC Song Code W5586Q ISWC T0023406350 Duration --:-- …" at bounding box center [387, 220] width 604 height 67
click at [441, 218] on div "Member Work Identifier -- MLC Song Code W5586Q ISWC T0023406350 Duration --:-- …" at bounding box center [387, 220] width 604 height 67
click at [441, 217] on div "Member Work Identifier -- MLC Song Code W5586Q ISWC T0023406350 Duration --:-- …" at bounding box center [387, 220] width 604 height 67
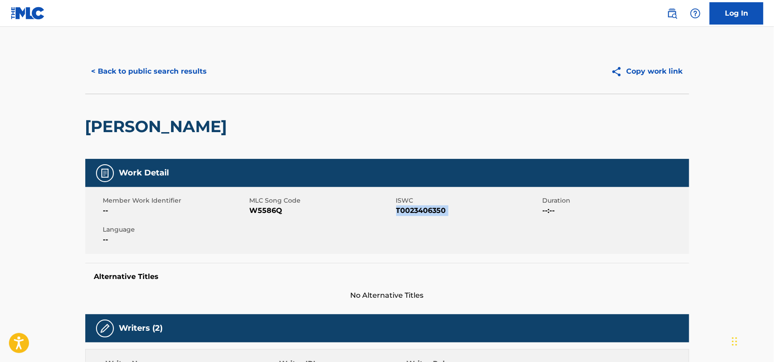
click at [441, 217] on div "Member Work Identifier -- MLC Song Code W5586Q ISWC T0023406350 Duration --:-- …" at bounding box center [387, 220] width 604 height 67
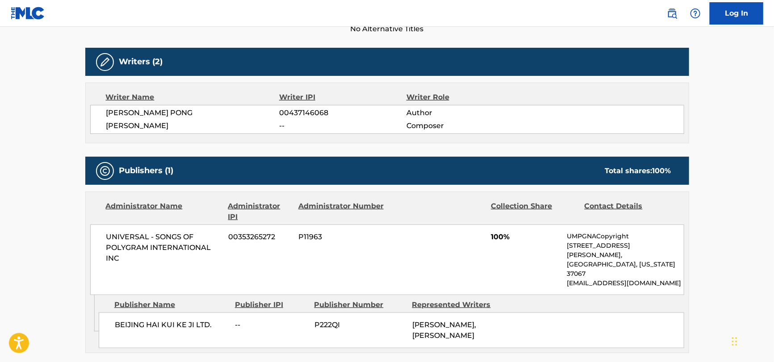
scroll to position [268, 0]
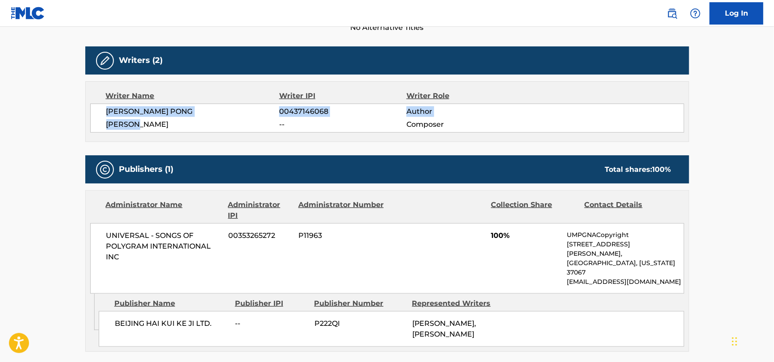
drag, startPoint x: 105, startPoint y: 111, endPoint x: 166, endPoint y: 130, distance: 63.7
click at [166, 130] on div "[PERSON_NAME] PONG 00437146068 Author [PERSON_NAME] -- Composer" at bounding box center [387, 118] width 594 height 29
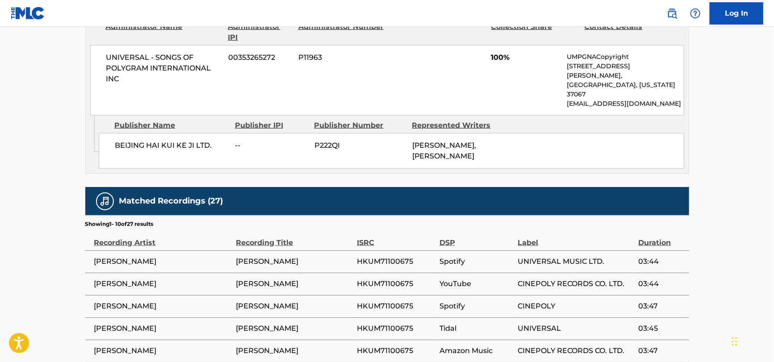
click at [124, 279] on span "[PERSON_NAME]" at bounding box center [162, 284] width 137 height 11
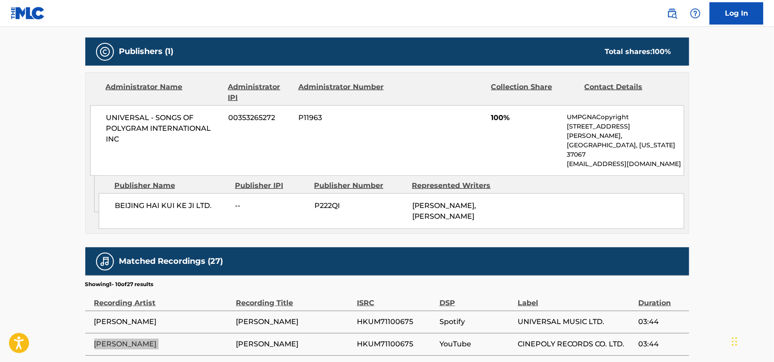
scroll to position [312, 0]
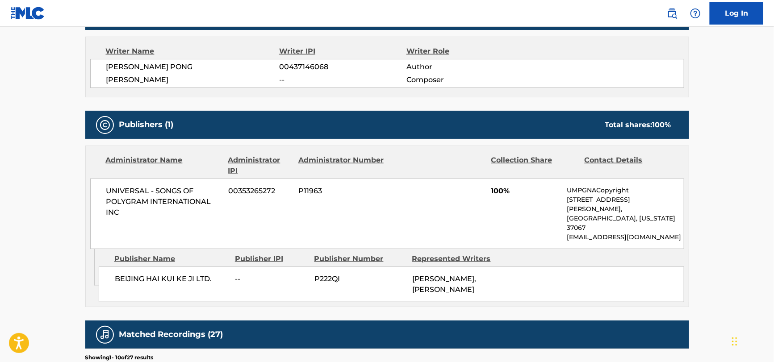
click at [126, 208] on span "UNIVERSAL - SONGS OF POLYGRAM INTERNATIONAL INC" at bounding box center [164, 202] width 116 height 32
click at [181, 274] on span "BEIJING HAI KUI KE JI LTD." at bounding box center [172, 279] width 114 height 11
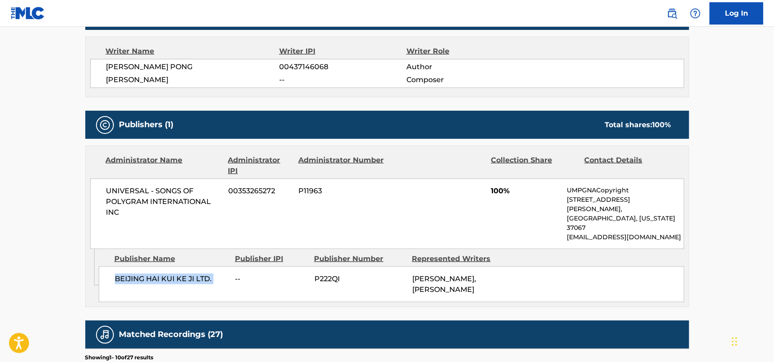
click at [181, 274] on span "BEIJING HAI KUI KE JI LTD." at bounding box center [172, 279] width 114 height 11
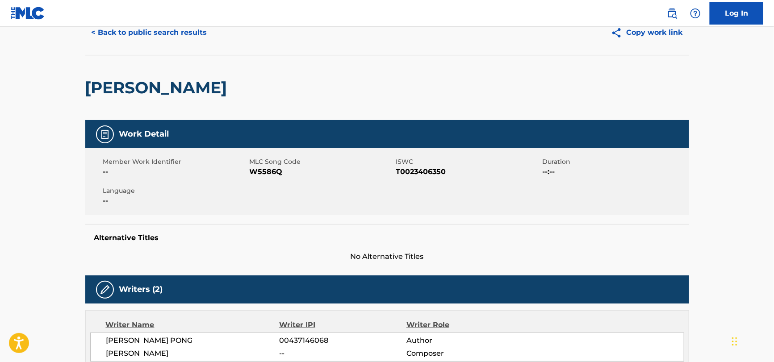
scroll to position [0, 0]
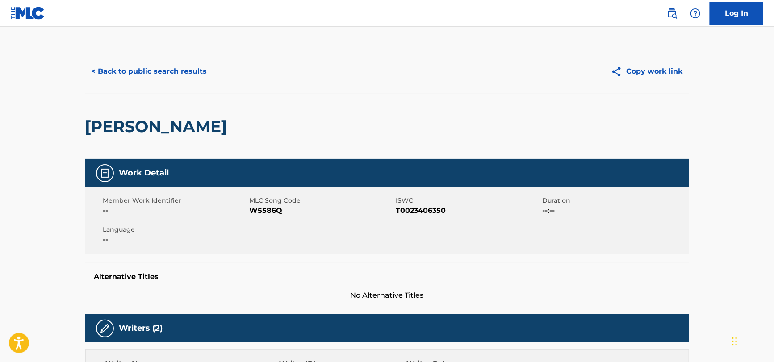
click at [175, 74] on button "< Back to public search results" at bounding box center [149, 71] width 128 height 22
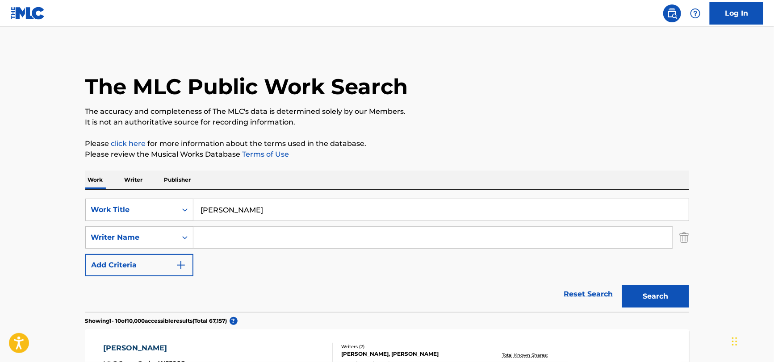
scroll to position [133, 0]
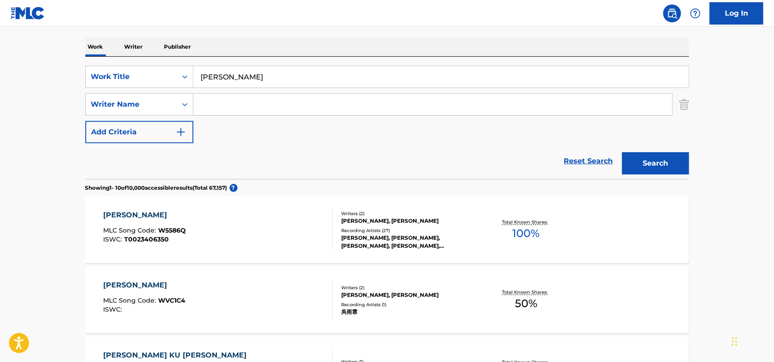
drag, startPoint x: 302, startPoint y: 79, endPoint x: 33, endPoint y: 70, distance: 268.4
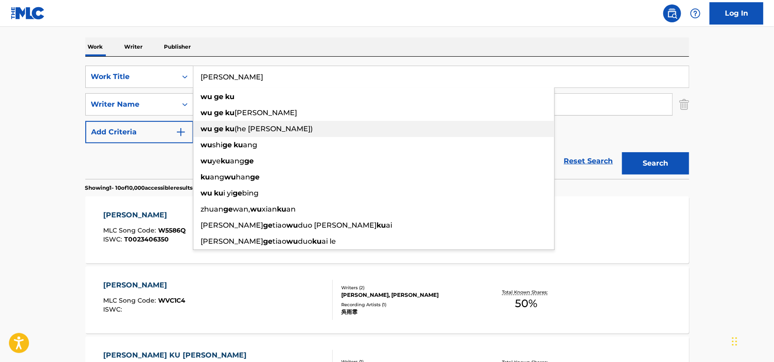
paste input "ǎn [PERSON_NAME] Lǐ [PERSON_NAME]"
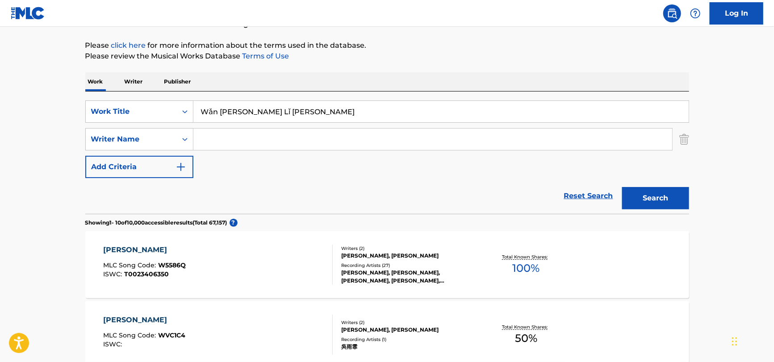
scroll to position [89, 0]
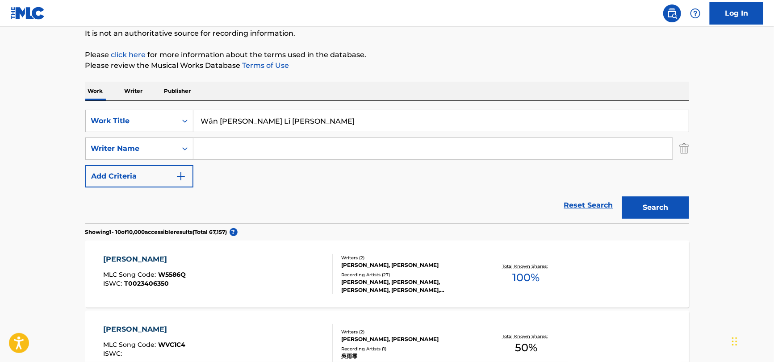
click at [316, 122] on input "Wǎn [PERSON_NAME] Lǐ [PERSON_NAME]" at bounding box center [440, 120] width 495 height 21
click at [415, 175] on div "SearchWithCriteriac6cf5362-da06-45e2-90a5-0bd09a236dea Work Title [PERSON_NAME]…" at bounding box center [387, 149] width 604 height 78
click at [636, 203] on button "Search" at bounding box center [655, 207] width 67 height 22
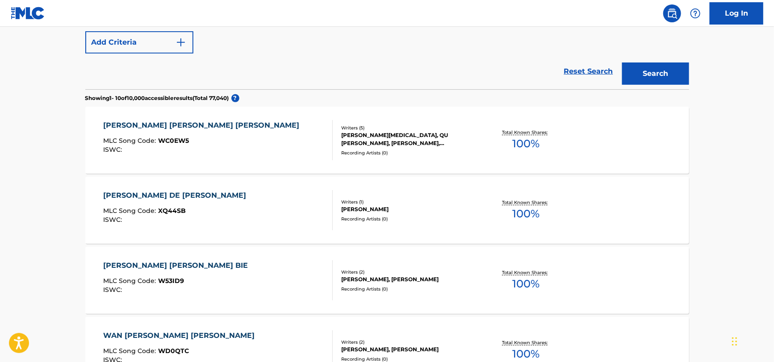
scroll to position [44, 0]
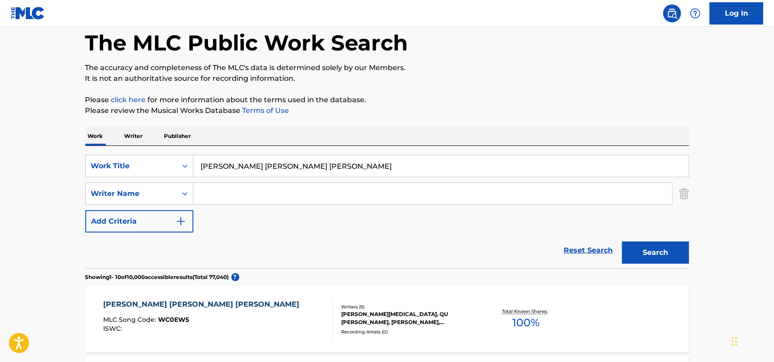
click at [266, 170] on input "[PERSON_NAME] [PERSON_NAME] [PERSON_NAME]" at bounding box center [440, 165] width 495 height 21
click at [265, 170] on input "[PERSON_NAME] [PERSON_NAME] [PERSON_NAME]" at bounding box center [440, 165] width 495 height 21
paste input "Evening Breeze Blows in My Heart"
click at [622, 241] on button "Search" at bounding box center [655, 252] width 67 height 22
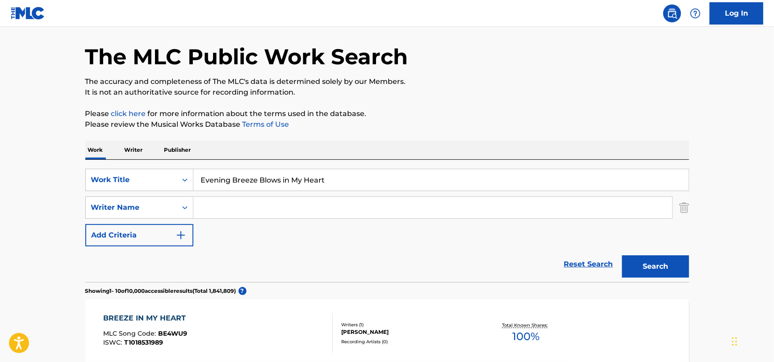
scroll to position [0, 0]
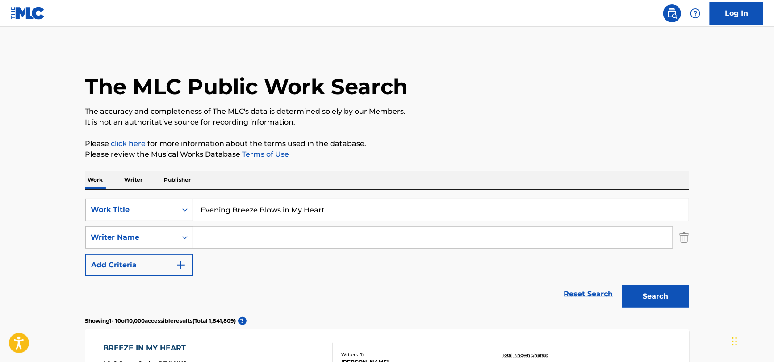
drag, startPoint x: 283, startPoint y: 189, endPoint x: 282, endPoint y: 196, distance: 7.6
click at [281, 212] on input "Evening Breeze Blows in My Heart" at bounding box center [440, 209] width 495 height 21
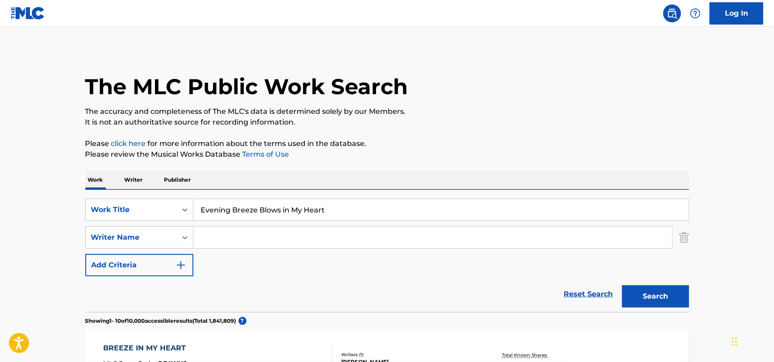
paste input "[PERSON_NAME] [PERSON_NAME] Rì [PERSON_NAME]"
click at [622, 285] on button "Search" at bounding box center [655, 296] width 67 height 22
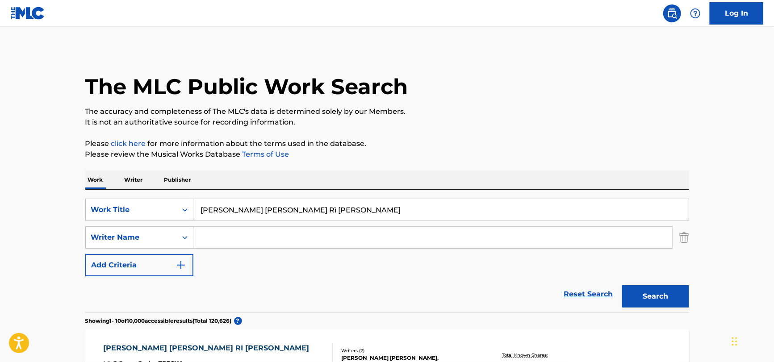
drag, startPoint x: 363, startPoint y: 216, endPoint x: 57, endPoint y: 214, distance: 305.8
paste input "I Always Thought There Was a Long Way to Go"
click at [648, 296] on button "Search" at bounding box center [655, 296] width 67 height 22
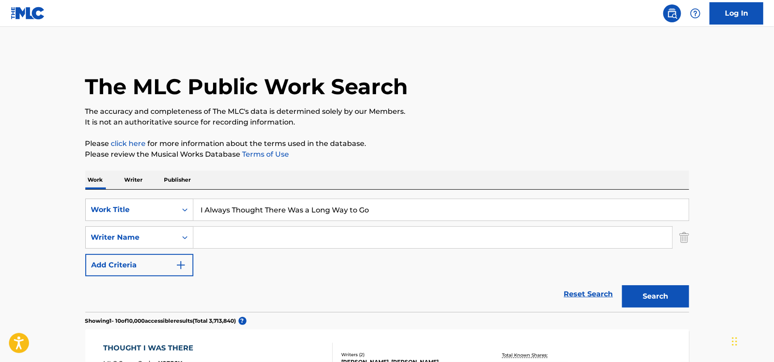
click at [319, 210] on input "I Always Thought There Was a Long Way to Go" at bounding box center [440, 209] width 495 height 21
click at [319, 211] on input "I Always Thought There Was a Long Way to Go" at bounding box center [440, 209] width 495 height 21
paste input "總以為來日方長 [PERSON_NAME] Yǐ [PERSON_NAME] Rì [PERSON_NAME] (Cantonese)"
drag, startPoint x: 254, startPoint y: 207, endPoint x: 159, endPoint y: 211, distance: 94.7
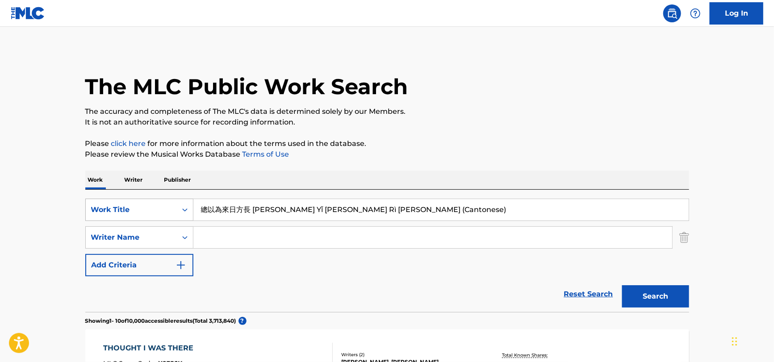
click at [159, 211] on div "SearchWithCriteriac6cf5362-da06-45e2-90a5-0bd09a236dea Work Title 總以為來日方長 Zǒng …" at bounding box center [387, 210] width 604 height 22
drag, startPoint x: 315, startPoint y: 208, endPoint x: 386, endPoint y: 205, distance: 71.0
click at [386, 205] on input "Zǒng Yǐ [PERSON_NAME] Rì [PERSON_NAME] (Cantonese)" at bounding box center [440, 209] width 495 height 21
click at [302, 209] on input "Zǒng Yǐ [PERSON_NAME] Rì [PERSON_NAME]" at bounding box center [440, 209] width 495 height 21
click at [275, 212] on input "Zǒng Yǐ [PERSON_NAME] Rì [PERSON_NAME]" at bounding box center [440, 209] width 495 height 21
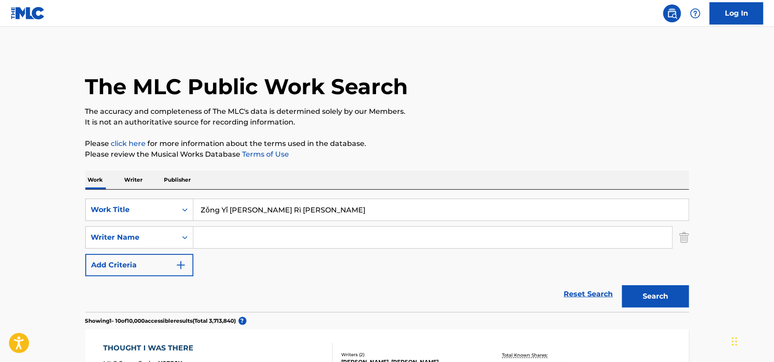
click at [265, 210] on input "Zǒng Yǐ [PERSON_NAME] Rì [PERSON_NAME]" at bounding box center [440, 209] width 495 height 21
type input "[PERSON_NAME] [PERSON_NAME] Ri [PERSON_NAME]"
click at [622, 285] on button "Search" at bounding box center [655, 296] width 67 height 22
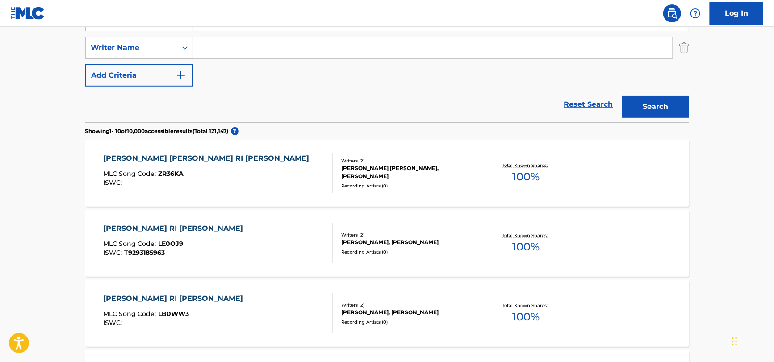
scroll to position [133, 0]
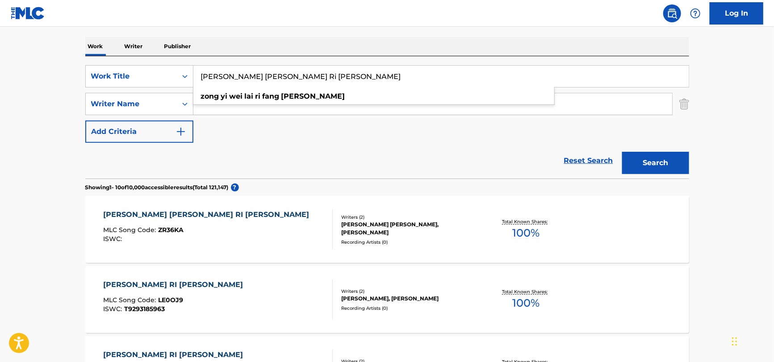
click at [270, 236] on div "[PERSON_NAME] [PERSON_NAME] RI [PERSON_NAME] MLC Song Code : ZR36KA ISWC :" at bounding box center [217, 229] width 229 height 40
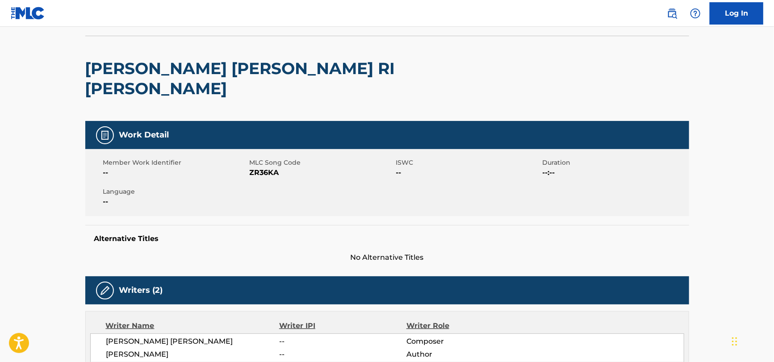
scroll to position [45, 0]
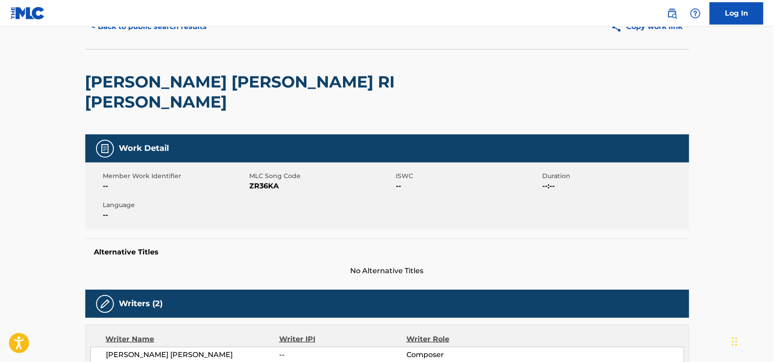
click at [136, 83] on h2 "[PERSON_NAME] [PERSON_NAME] RI [PERSON_NAME]" at bounding box center [266, 92] width 362 height 40
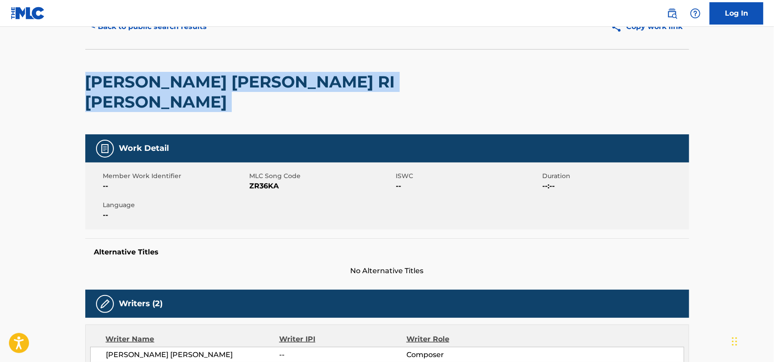
click at [136, 83] on h2 "[PERSON_NAME] [PERSON_NAME] RI [PERSON_NAME]" at bounding box center [266, 92] width 362 height 40
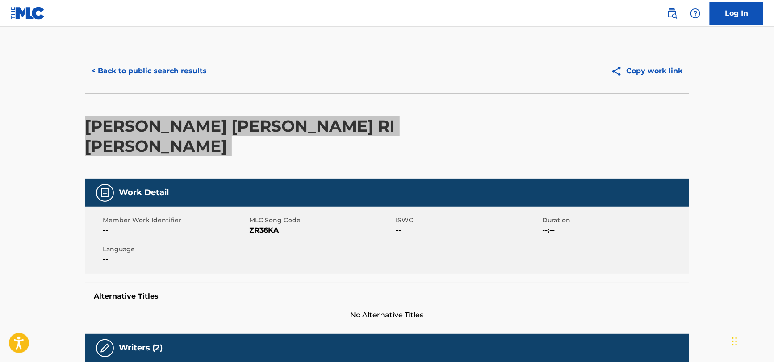
scroll to position [0, 0]
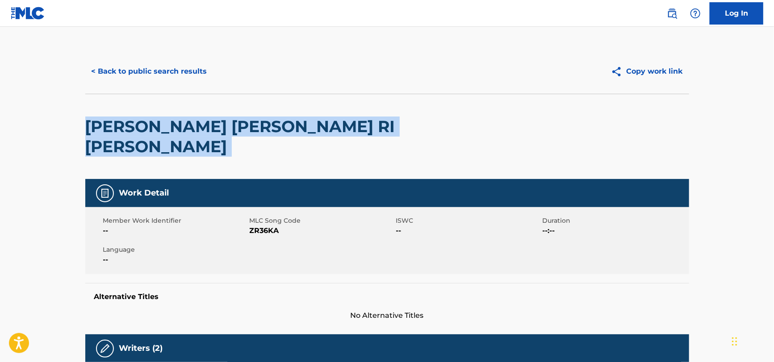
click at [187, 135] on h2 "[PERSON_NAME] [PERSON_NAME] RI [PERSON_NAME]" at bounding box center [266, 137] width 362 height 40
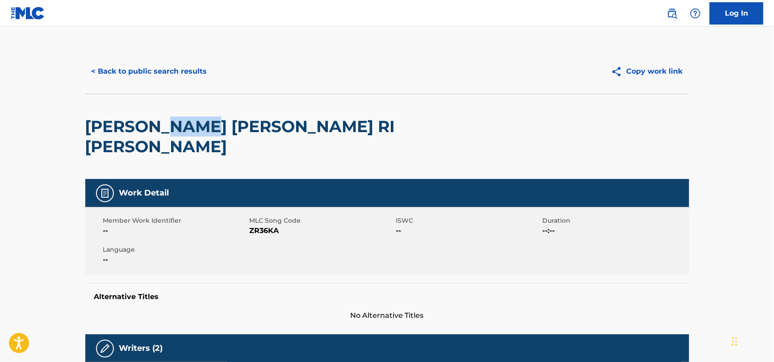
click at [187, 134] on h2 "[PERSON_NAME] [PERSON_NAME] RI [PERSON_NAME]" at bounding box center [266, 137] width 362 height 40
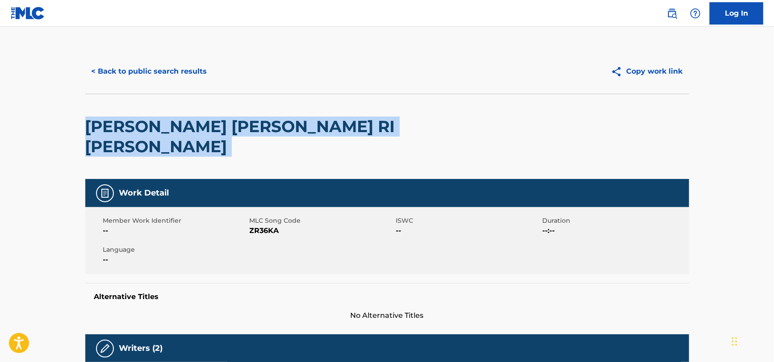
click at [187, 134] on h2 "[PERSON_NAME] [PERSON_NAME] RI [PERSON_NAME]" at bounding box center [266, 137] width 362 height 40
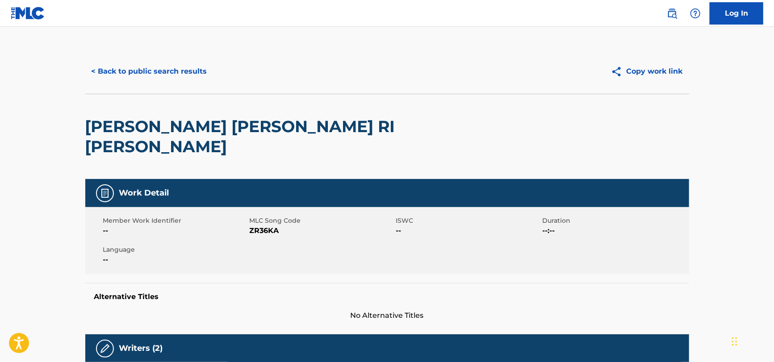
click at [269, 225] on span "ZR36KA" at bounding box center [322, 230] width 144 height 11
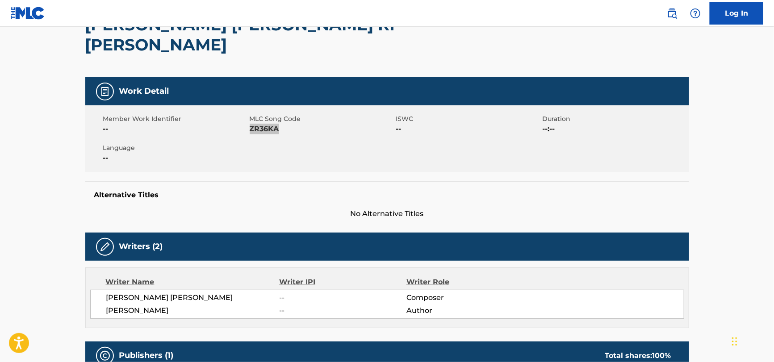
scroll to position [223, 0]
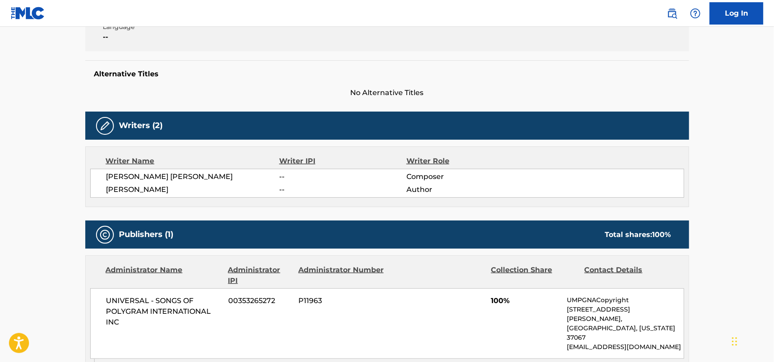
drag, startPoint x: 94, startPoint y: 151, endPoint x: 172, endPoint y: 166, distance: 80.1
click at [172, 169] on div "[PERSON_NAME] [PERSON_NAME] -- Composer [PERSON_NAME] -- Author" at bounding box center [387, 183] width 594 height 29
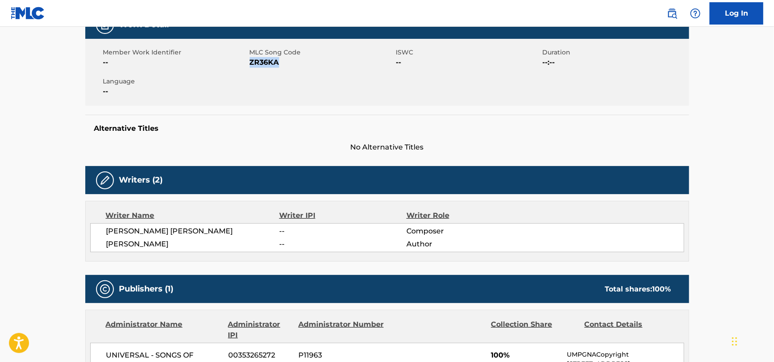
scroll to position [275, 0]
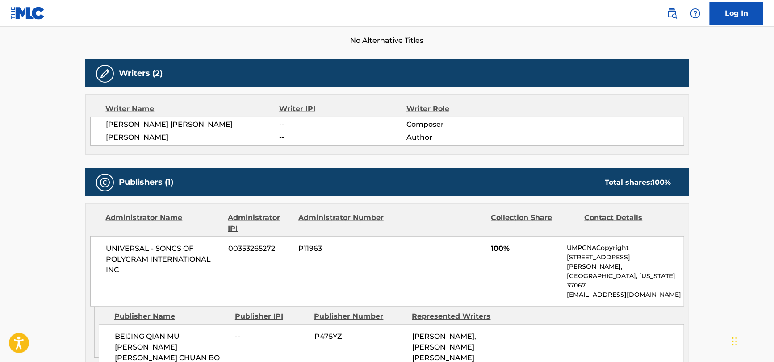
click at [133, 243] on span "UNIVERSAL - SONGS OF POLYGRAM INTERNATIONAL INC" at bounding box center [164, 259] width 116 height 32
click at [132, 243] on span "UNIVERSAL - SONGS OF POLYGRAM INTERNATIONAL INC" at bounding box center [164, 259] width 116 height 32
click at [198, 324] on div "BEIJING QIAN MU [PERSON_NAME] [PERSON_NAME] CHUAN BO LTD -- P475YZ [PERSON_NAME…" at bounding box center [391, 352] width 585 height 57
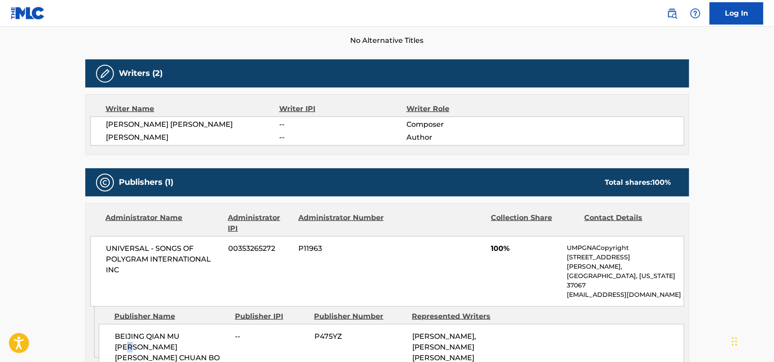
click at [198, 324] on div "BEIJING QIAN MU [PERSON_NAME] [PERSON_NAME] CHUAN BO LTD -- P475YZ [PERSON_NAME…" at bounding box center [391, 352] width 585 height 57
click at [196, 324] on div "BEIJING QIAN MU [PERSON_NAME] [PERSON_NAME] CHUAN BO LTD -- P475YZ [PERSON_NAME…" at bounding box center [391, 352] width 585 height 57
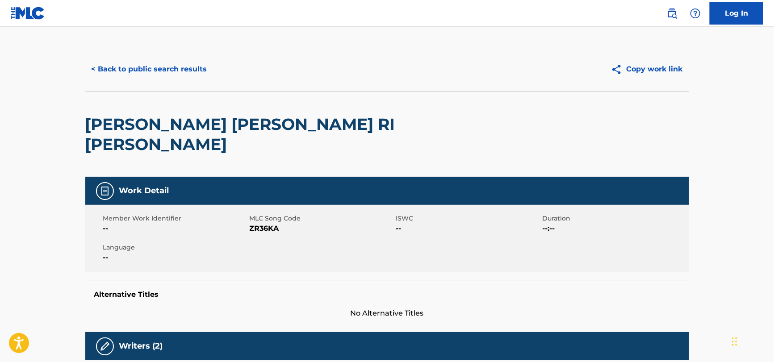
scroll to position [0, 0]
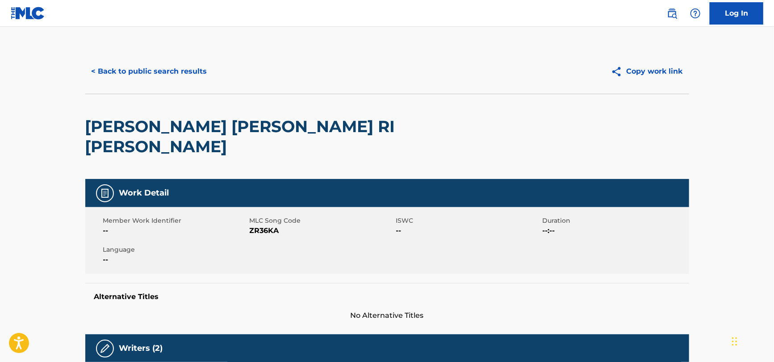
click at [157, 61] on button "< Back to public search results" at bounding box center [149, 71] width 128 height 22
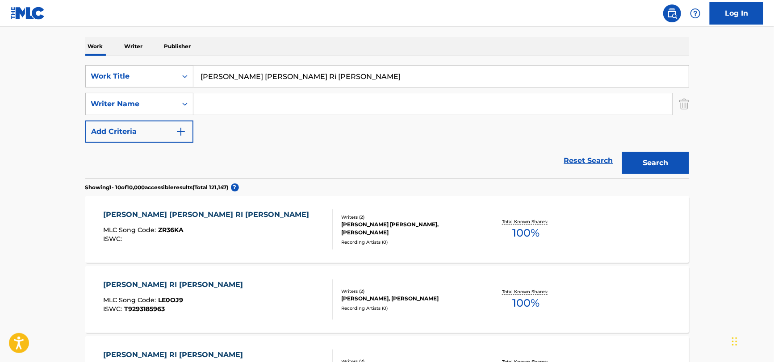
drag, startPoint x: 348, startPoint y: 81, endPoint x: 85, endPoint y: 89, distance: 263.1
click at [85, 89] on div "SearchWithCriteriac6cf5362-da06-45e2-90a5-0bd09a236dea Work Title [PERSON_NAME]…" at bounding box center [387, 104] width 604 height 78
paste input "[PERSON_NAME] Dì Bù [PERSON_NAME]"
type input "[PERSON_NAME] Di Bu [PERSON_NAME]"
click at [622, 152] on button "Search" at bounding box center [655, 163] width 67 height 22
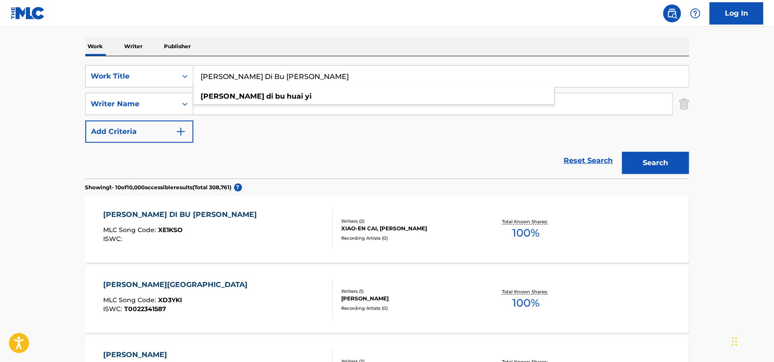
click at [365, 149] on div "Reset Search Search" at bounding box center [387, 161] width 604 height 36
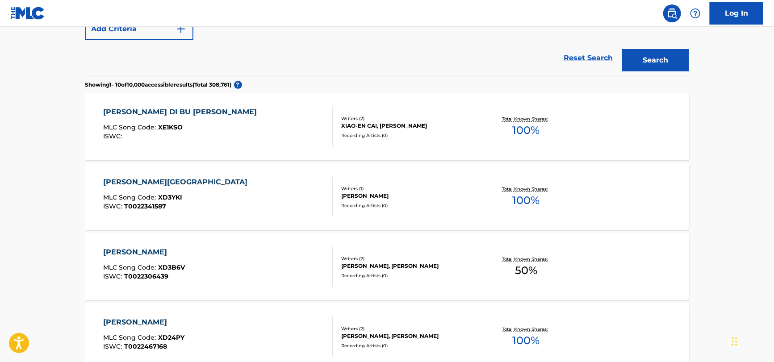
scroll to position [267, 0]
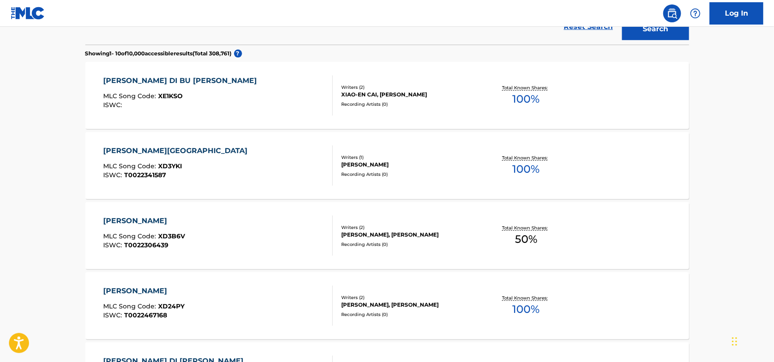
click at [411, 93] on div "XIAO-EN CAI, [PERSON_NAME]" at bounding box center [408, 95] width 135 height 8
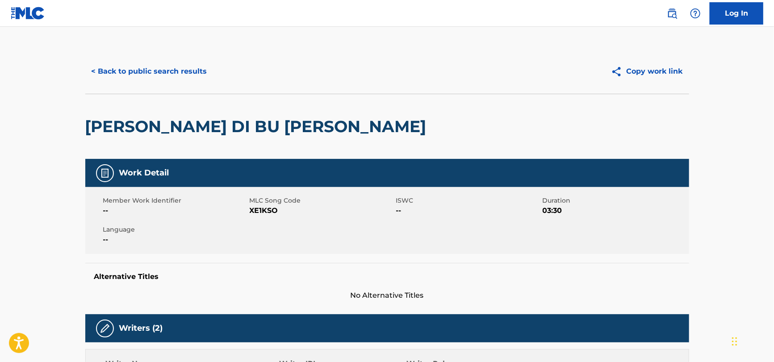
click at [172, 124] on h2 "[PERSON_NAME] DI BU [PERSON_NAME]" at bounding box center [257, 127] width 345 height 20
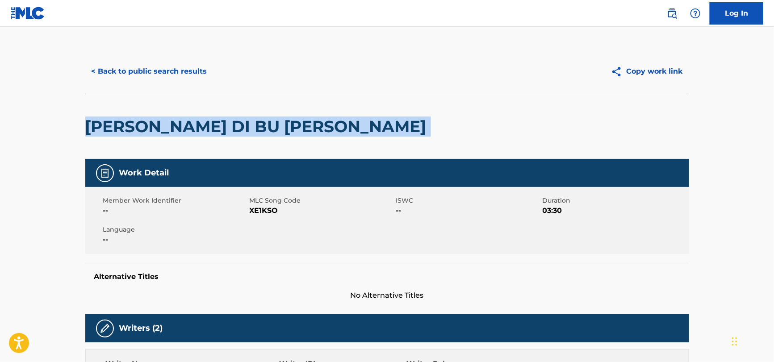
click at [172, 124] on h2 "[PERSON_NAME] DI BU [PERSON_NAME]" at bounding box center [257, 127] width 345 height 20
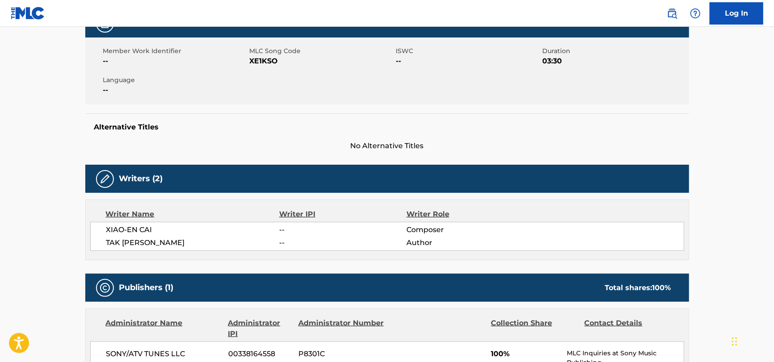
scroll to position [89, 0]
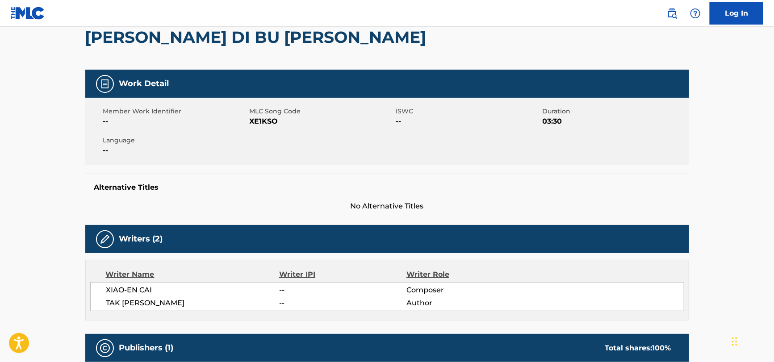
click at [257, 122] on span "XE1KSO" at bounding box center [322, 121] width 144 height 11
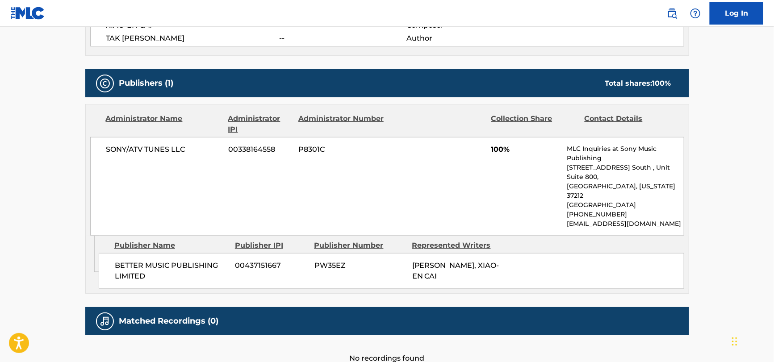
scroll to position [393, 0]
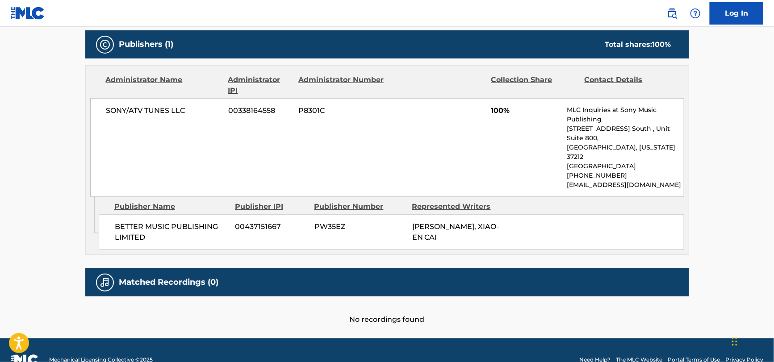
click at [184, 112] on span "SONY/ATV TUNES LLC" at bounding box center [164, 110] width 116 height 11
click at [139, 221] on span "BETTER MUSIC PUBLISHING LIMITED" at bounding box center [172, 231] width 114 height 21
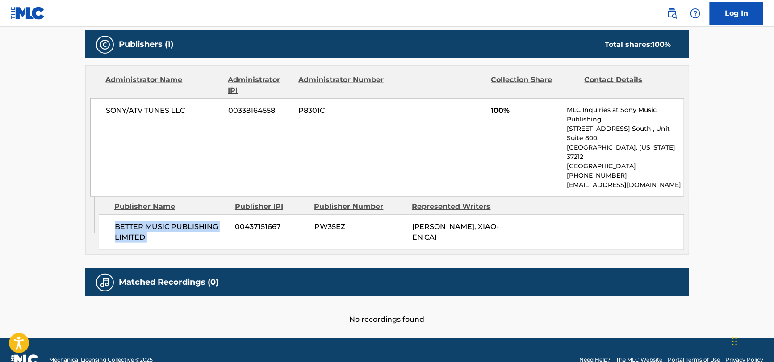
click at [139, 221] on span "BETTER MUSIC PUBLISHING LIMITED" at bounding box center [172, 231] width 114 height 21
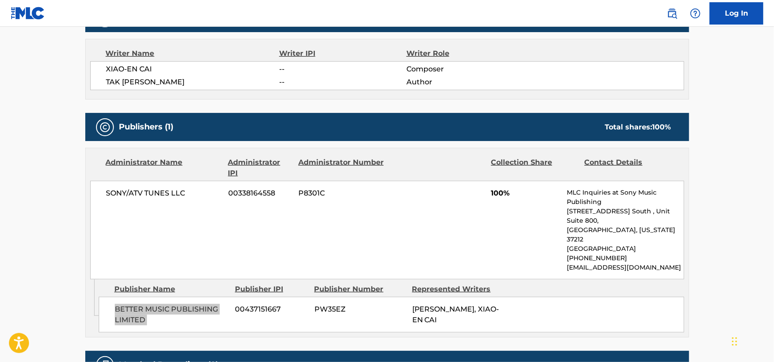
scroll to position [125, 0]
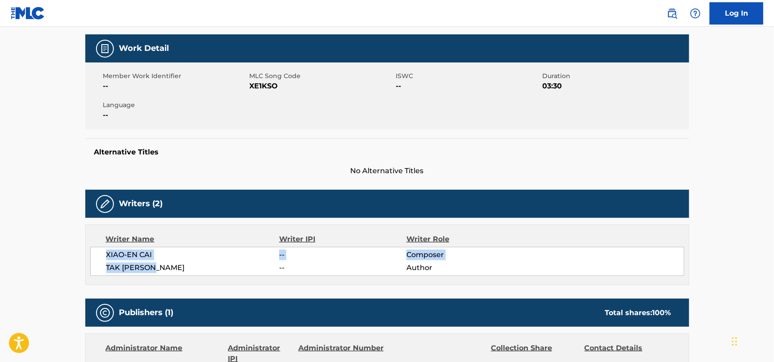
drag, startPoint x: 104, startPoint y: 250, endPoint x: 167, endPoint y: 264, distance: 64.5
click at [167, 264] on div "[PERSON_NAME]-EN CAI -- Composer [PERSON_NAME] -- Author" at bounding box center [387, 261] width 594 height 29
click at [254, 86] on span "XE1KSO" at bounding box center [322, 86] width 144 height 11
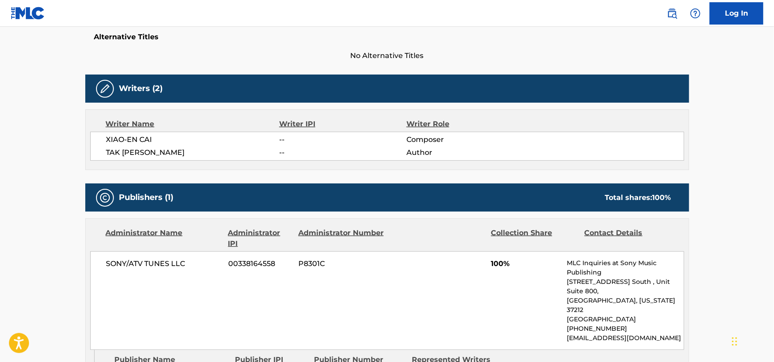
scroll to position [393, 0]
